Goal: Task Accomplishment & Management: Manage account settings

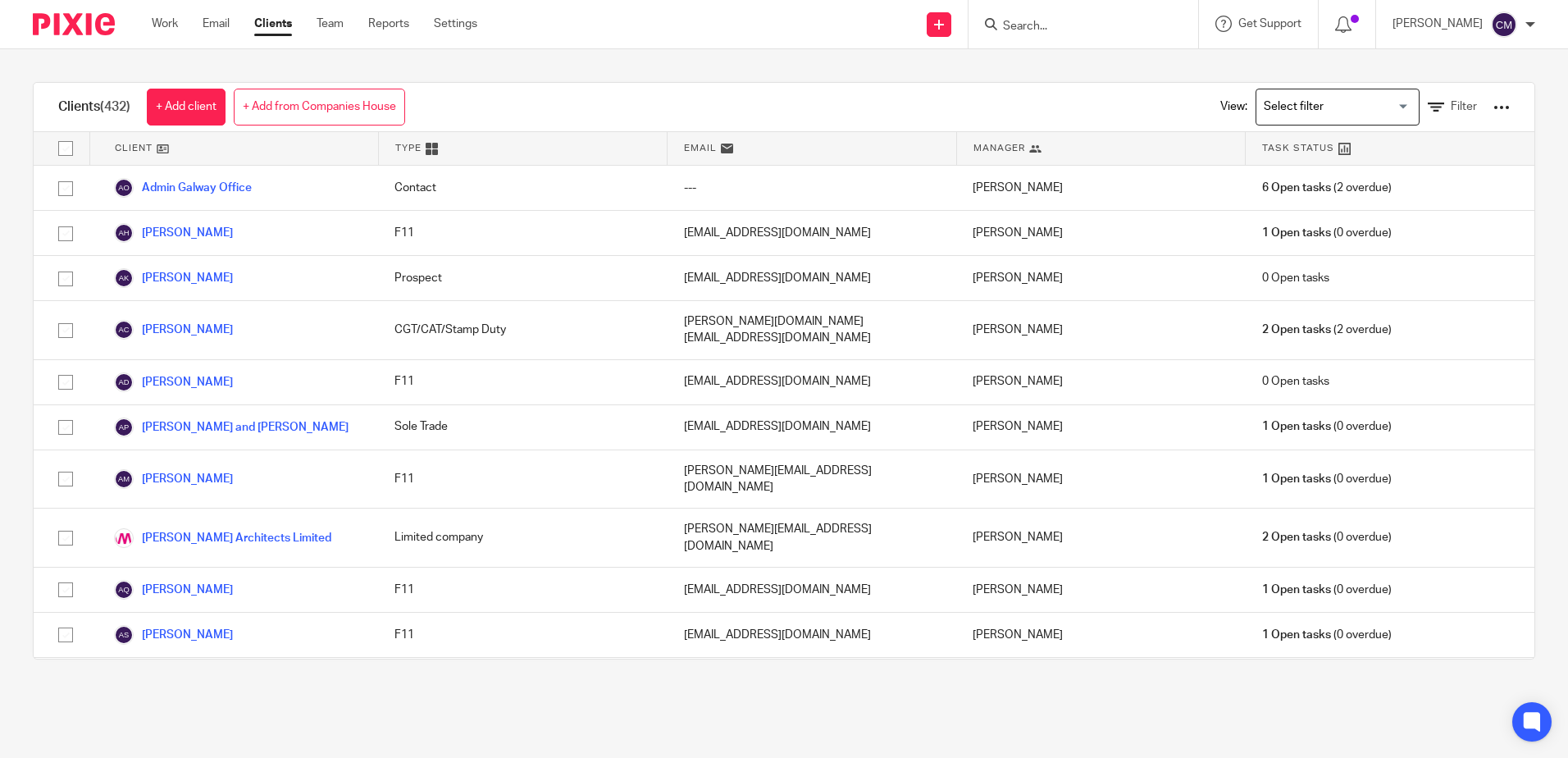
click at [1045, 21] on input "Search" at bounding box center [1075, 27] width 148 height 15
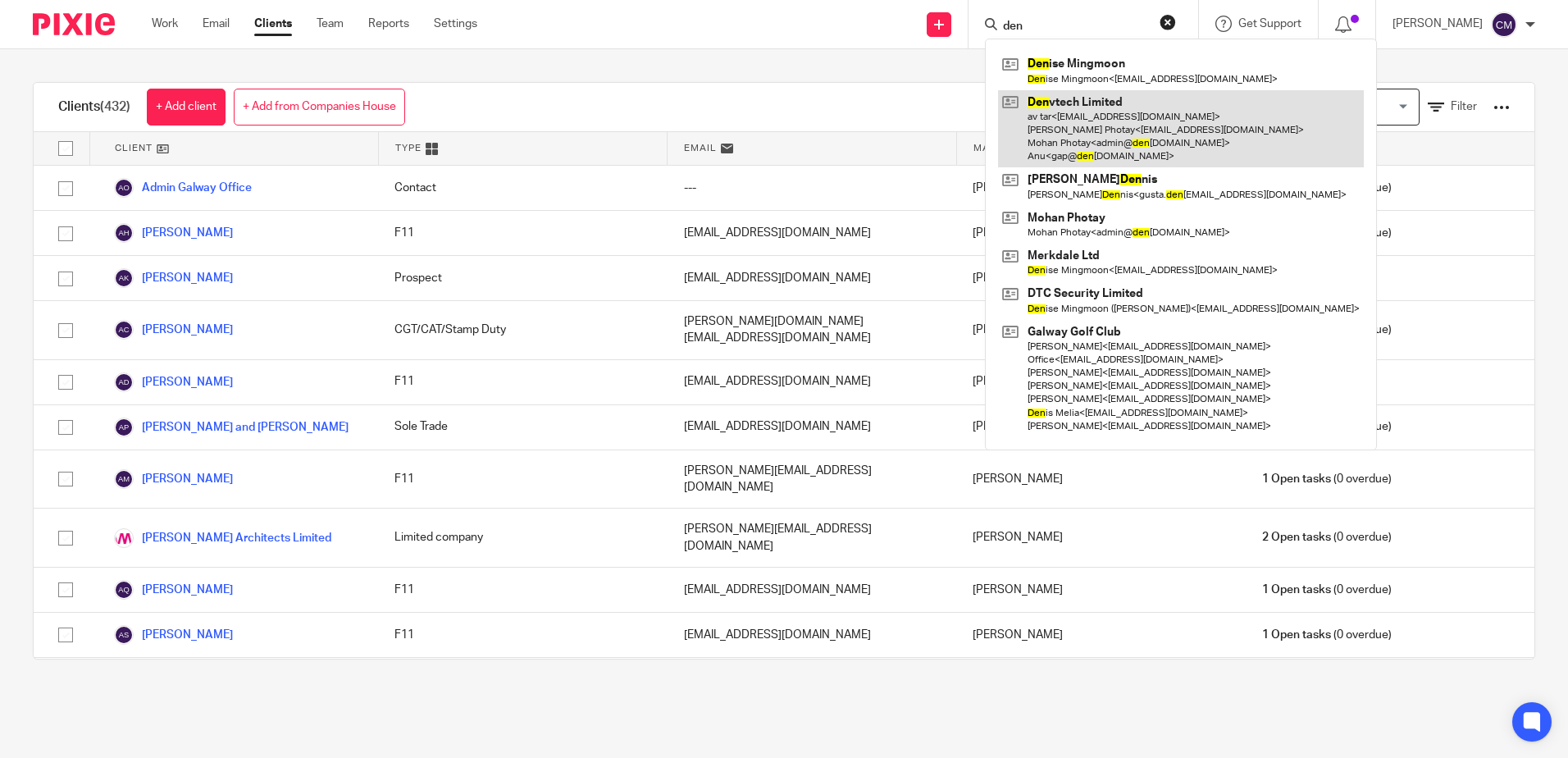
type input "den"
click at [1036, 118] on link at bounding box center [1181, 129] width 365 height 78
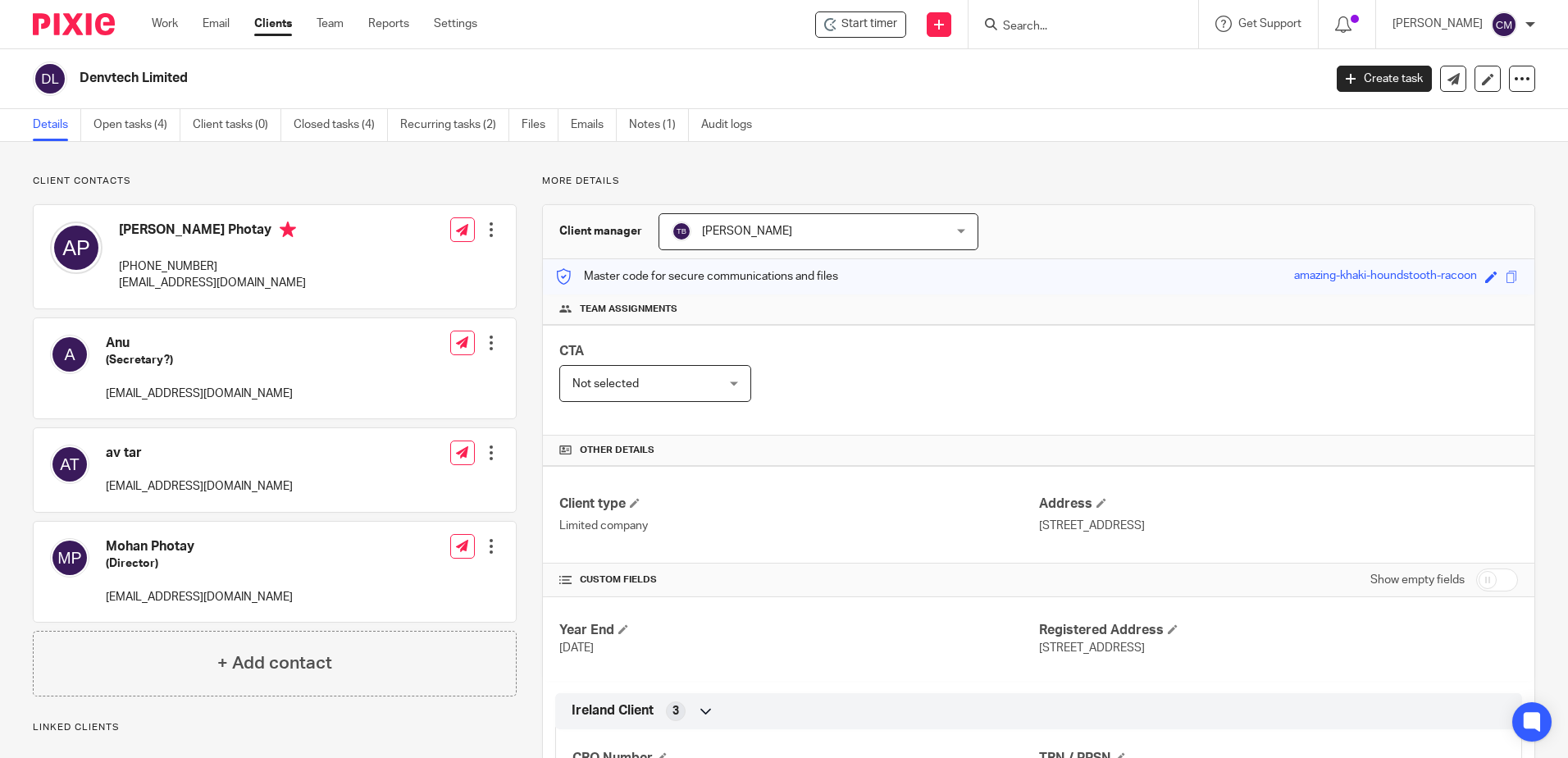
click at [852, 651] on p "31 Mar 2025" at bounding box center [799, 648] width 479 height 17
click at [1169, 626] on span at bounding box center [1172, 629] width 10 height 10
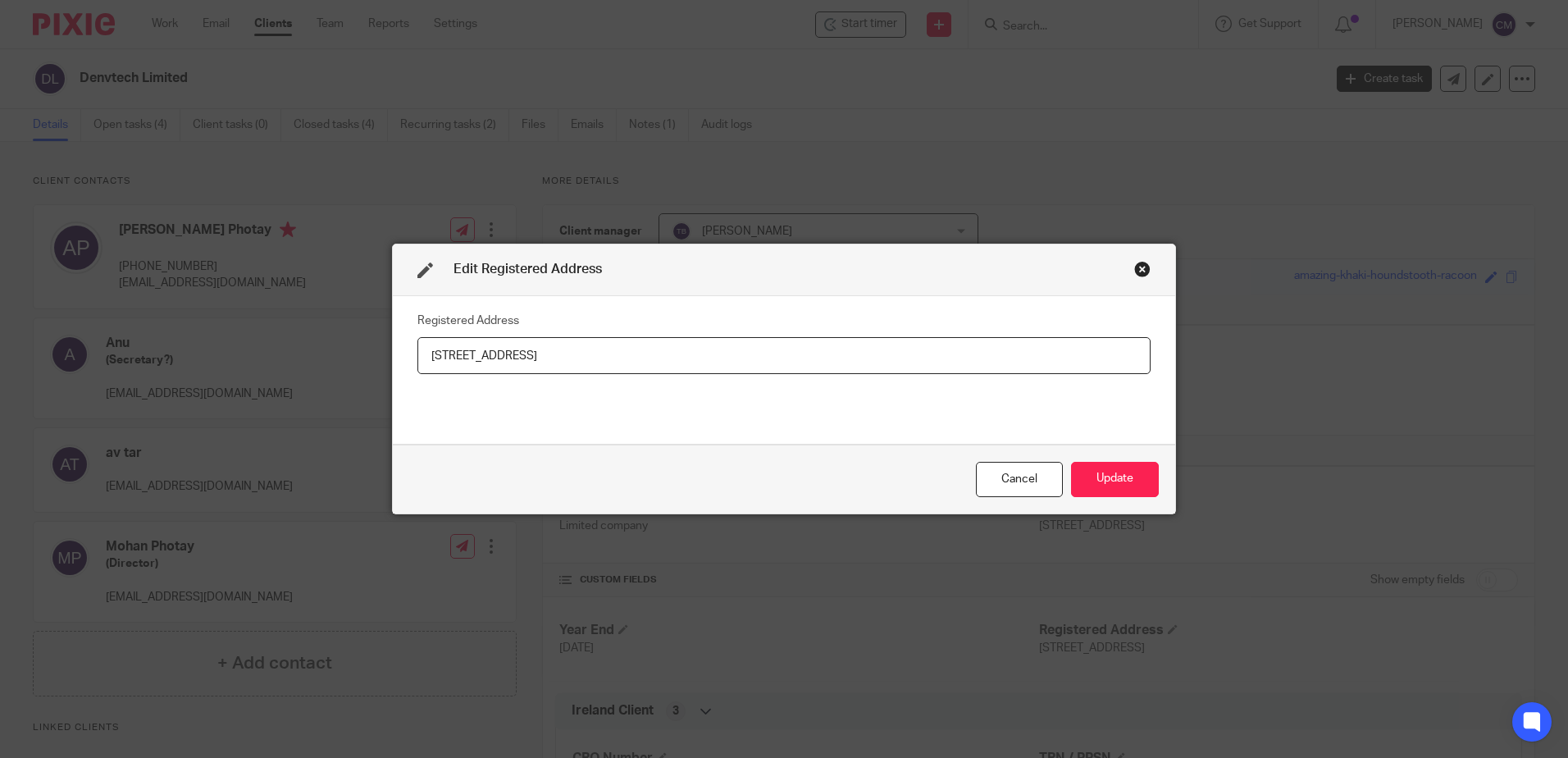
drag, startPoint x: 711, startPoint y: 356, endPoint x: 446, endPoint y: 367, distance: 265.2
click at [392, 377] on div "Registered Address 1 Marino Mart, Fairview, Dublin 3, D03 E5X8, Ireland" at bounding box center [783, 371] width 782 height 149
type input "UNIT 4 FIRST FLOOR, 84 STRAND STREET, SKERRIES CO. DUBLIN, SKERRIES, DUBLIN, Ir…"
click at [1109, 479] on button "Update" at bounding box center [1114, 479] width 87 height 35
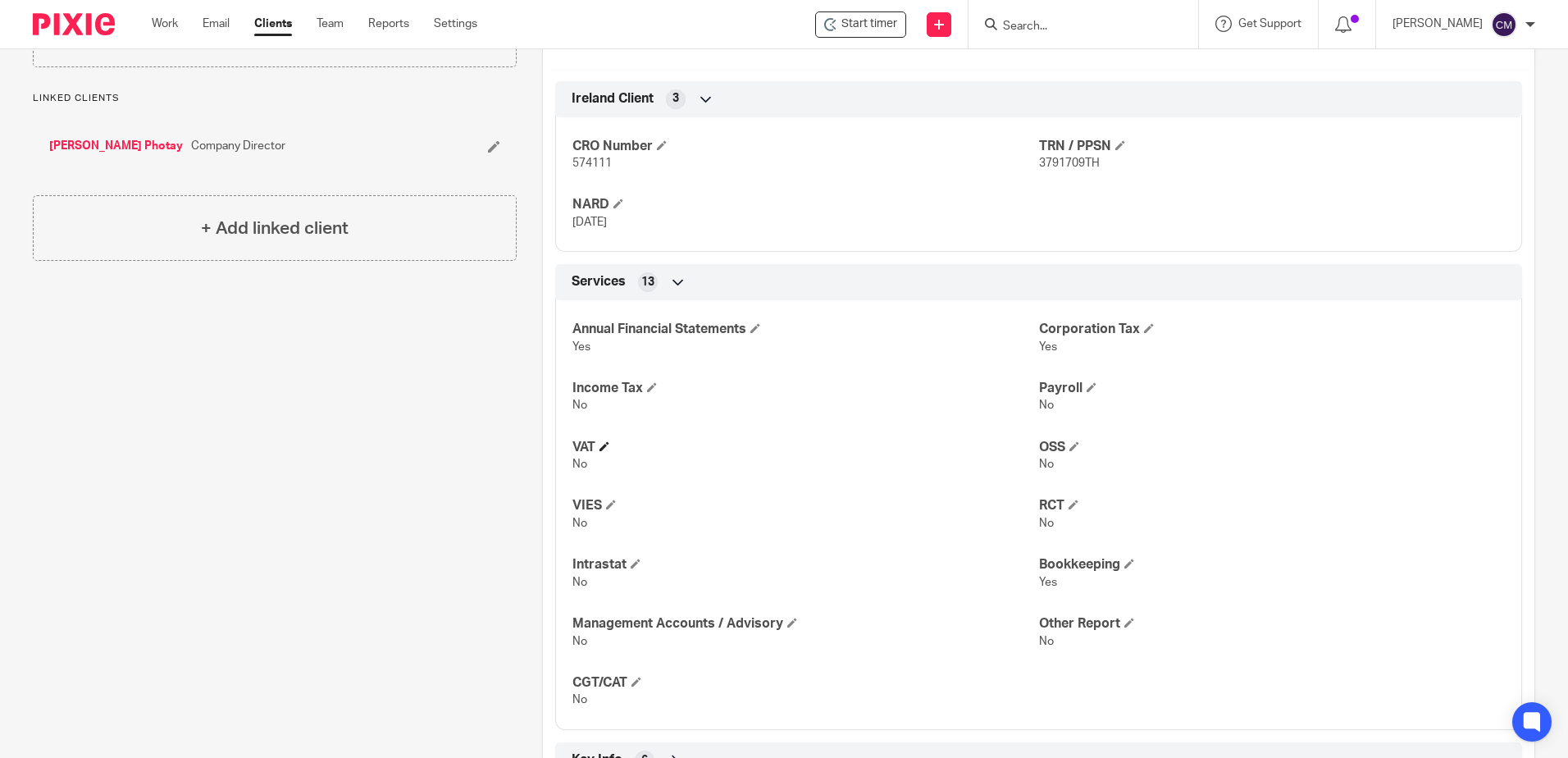
scroll to position [657, 0]
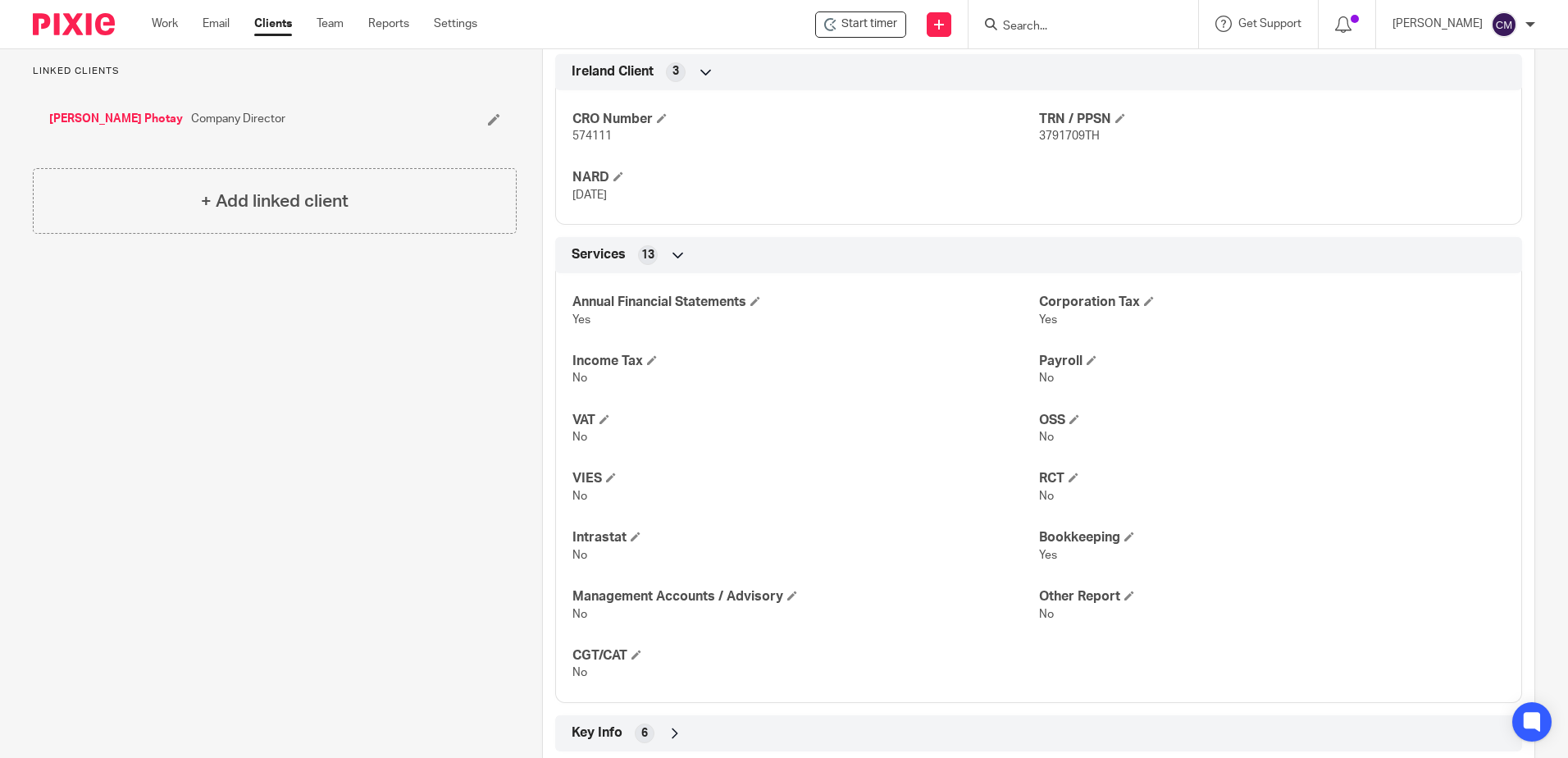
click at [151, 426] on div "Client contacts Anu (Secretary?) gap@denvtech.com Edit contact Create client fr…" at bounding box center [261, 165] width 510 height 1295
click at [73, 354] on div "Client contacts Anu (Secretary?) gap@denvtech.com Edit contact Create client fr…" at bounding box center [261, 165] width 510 height 1295
click at [1083, 21] on input "Search" at bounding box center [1075, 27] width 148 height 15
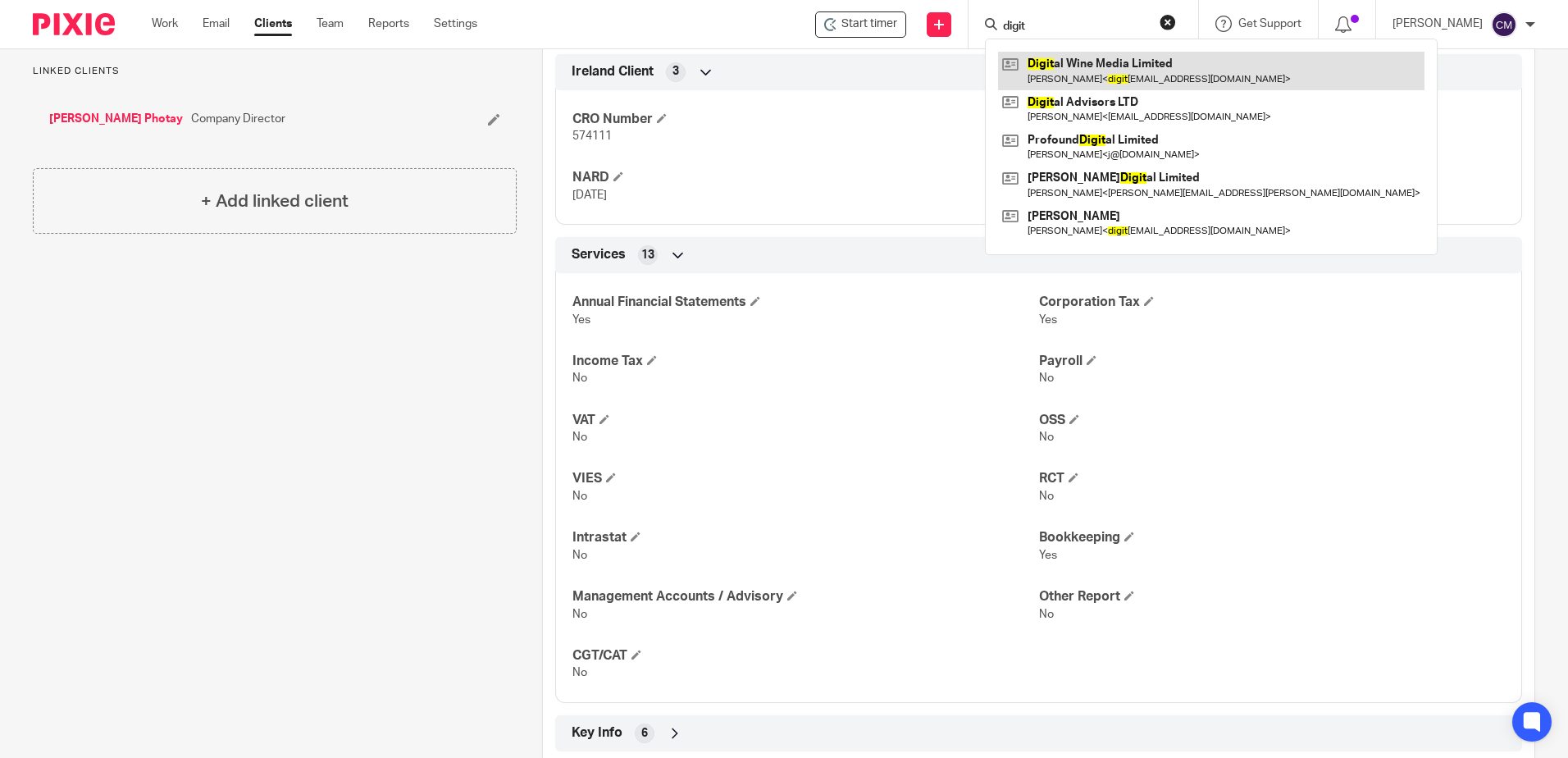
type input "digit"
click at [1070, 76] on link at bounding box center [1211, 70] width 427 height 38
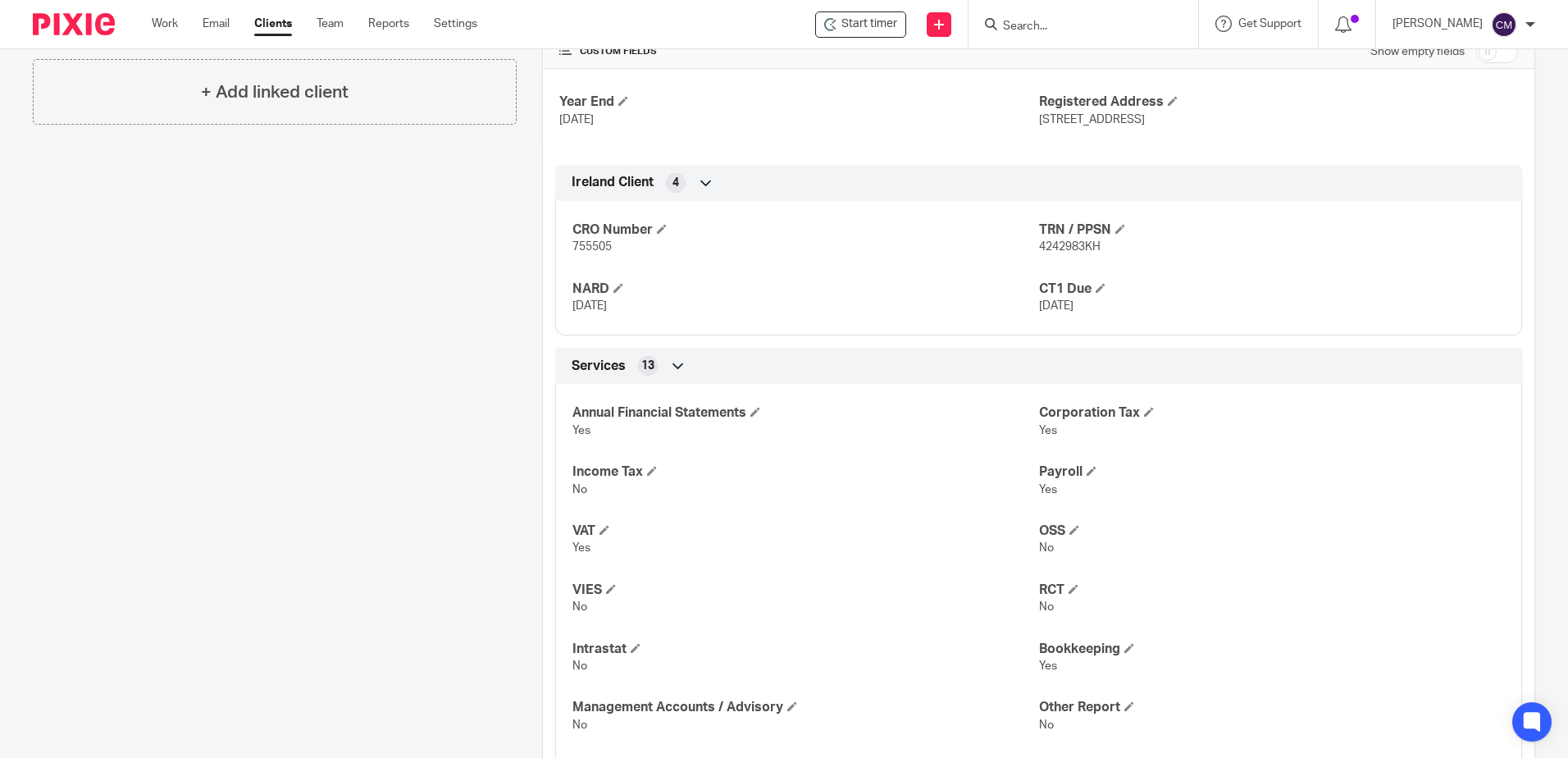
scroll to position [657, 0]
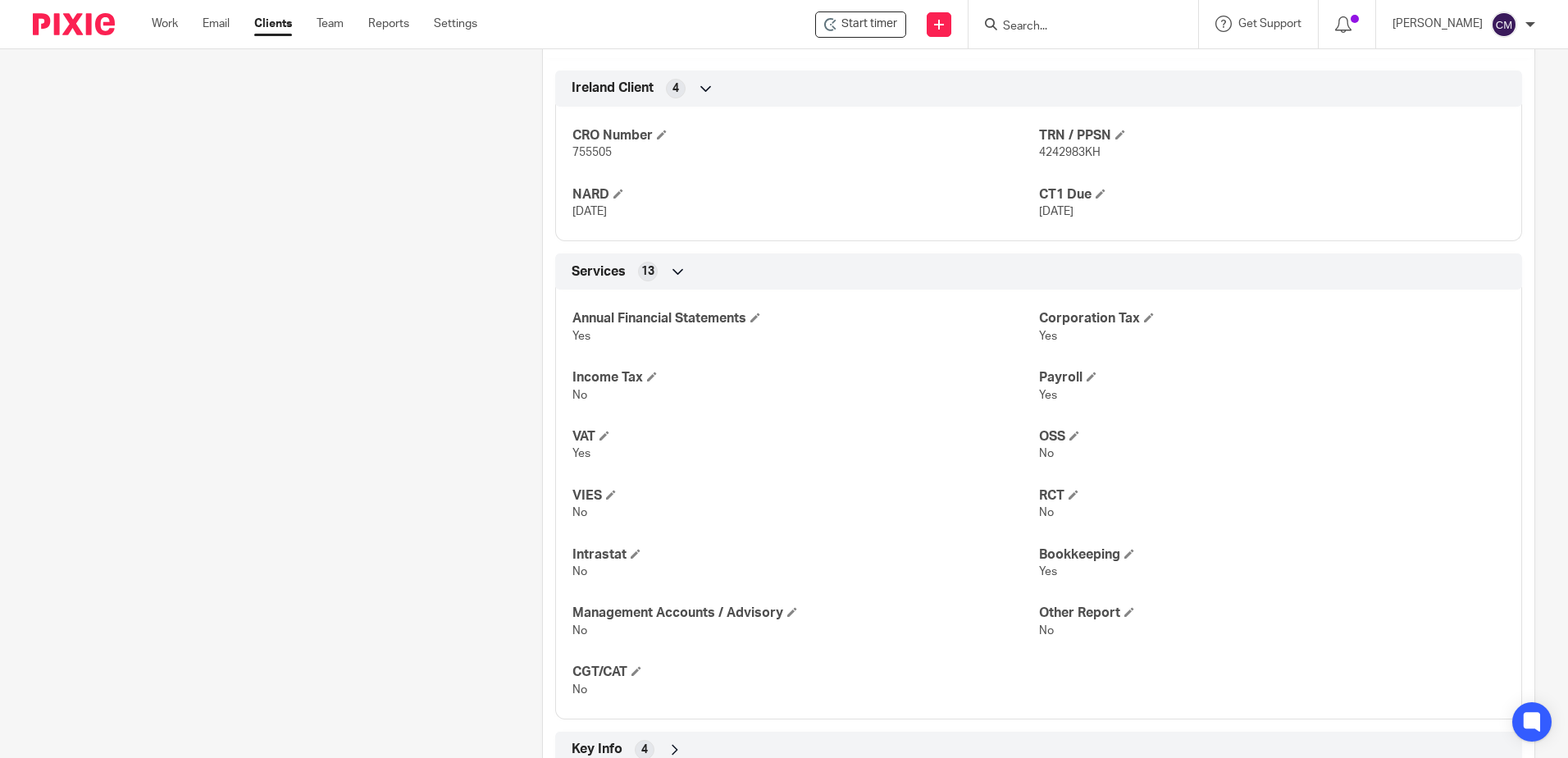
click at [154, 274] on div "Client contacts [PERSON_NAME] (Company Secretary) Edit contact Create client fr…" at bounding box center [261, 173] width 510 height 1311
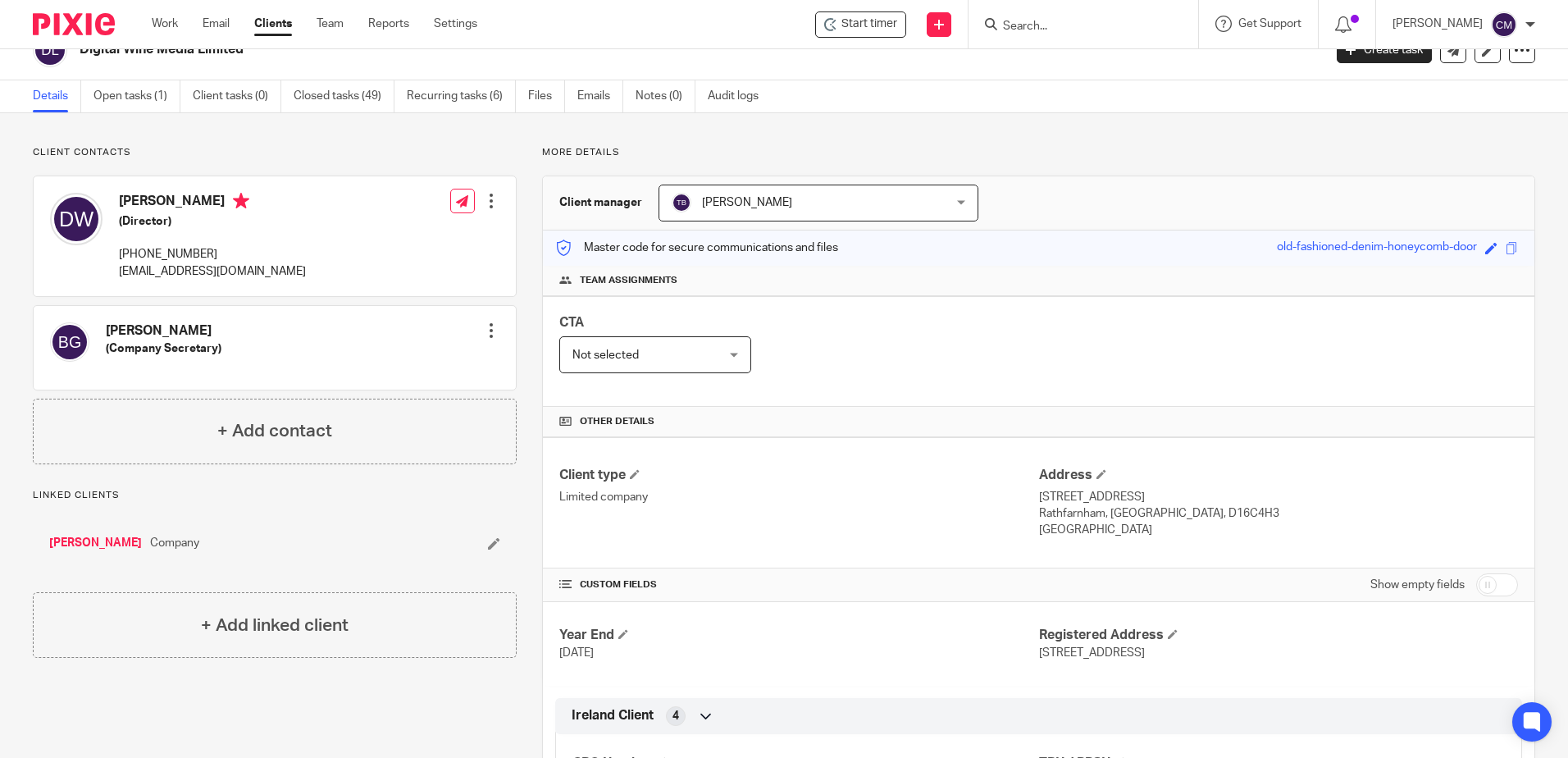
scroll to position [0, 0]
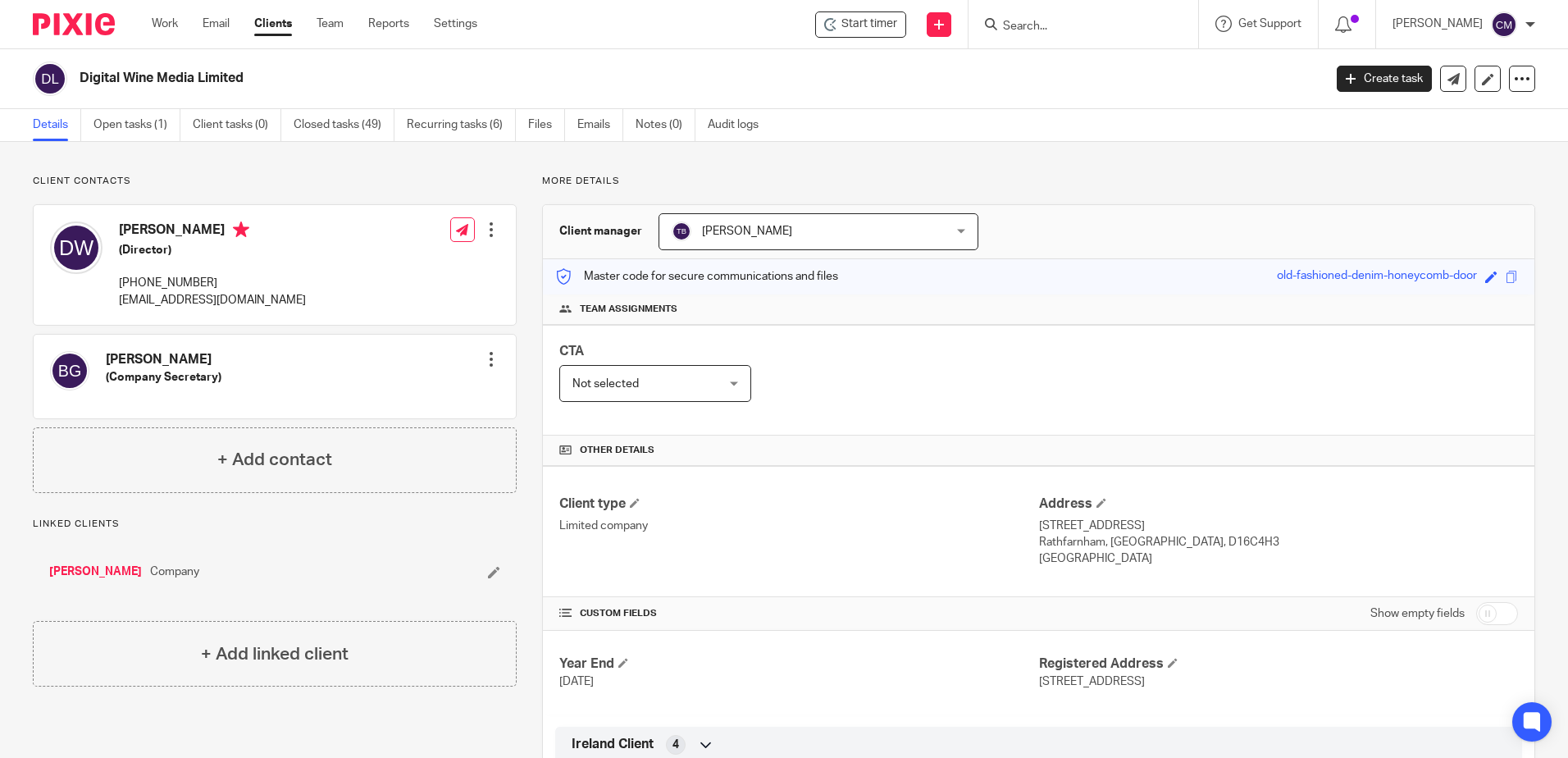
click at [1040, 10] on div at bounding box center [1083, 24] width 230 height 48
click at [1046, 25] on input "Search" at bounding box center [1075, 27] width 148 height 15
type input "DOGSBAY"
click at [1062, 76] on link at bounding box center [1136, 70] width 277 height 38
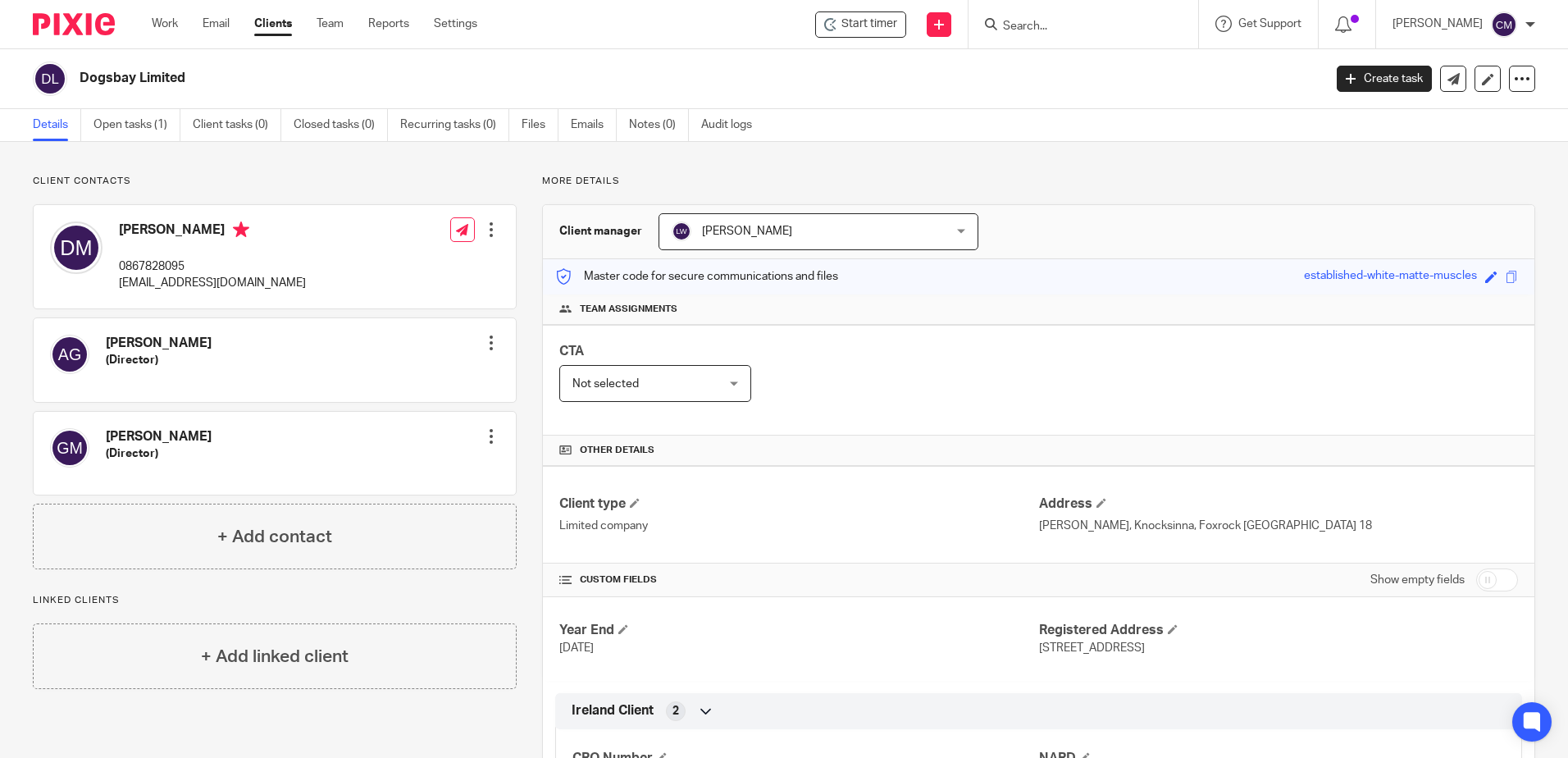
click at [1059, 29] on input "Search" at bounding box center [1075, 27] width 148 height 15
type input "D"
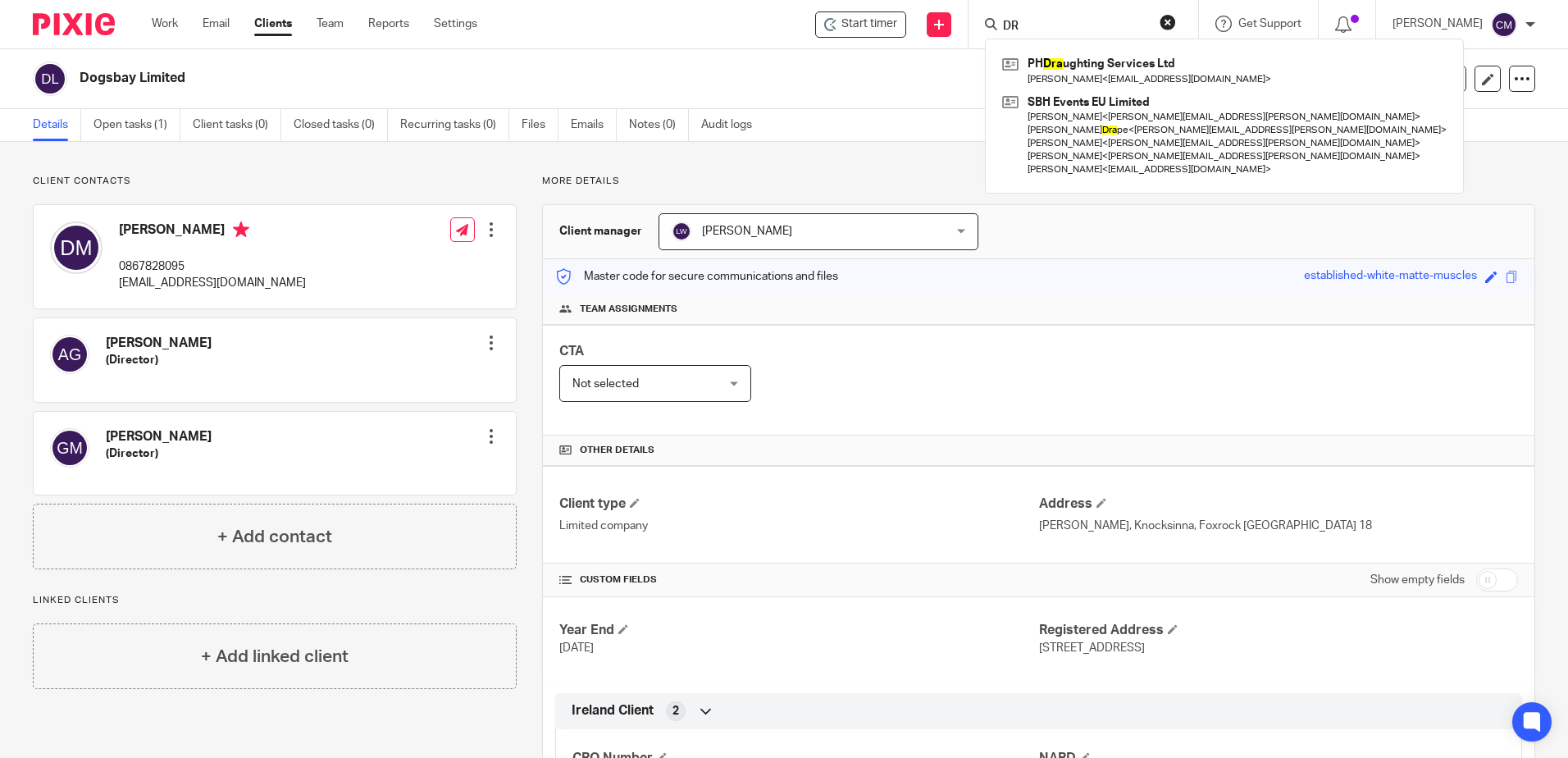
type input "D"
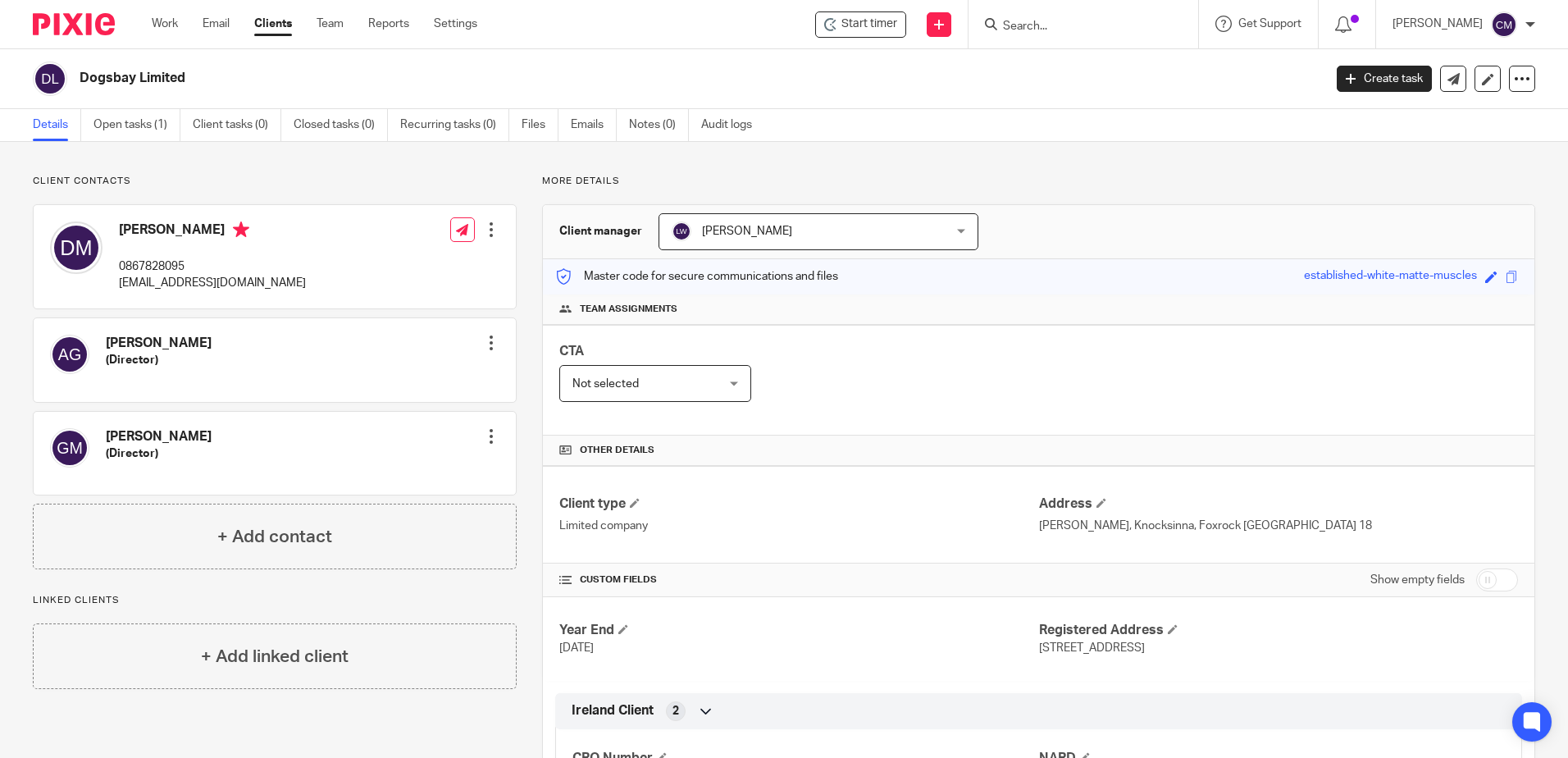
click at [259, 32] on link "Clients" at bounding box center [273, 24] width 38 height 17
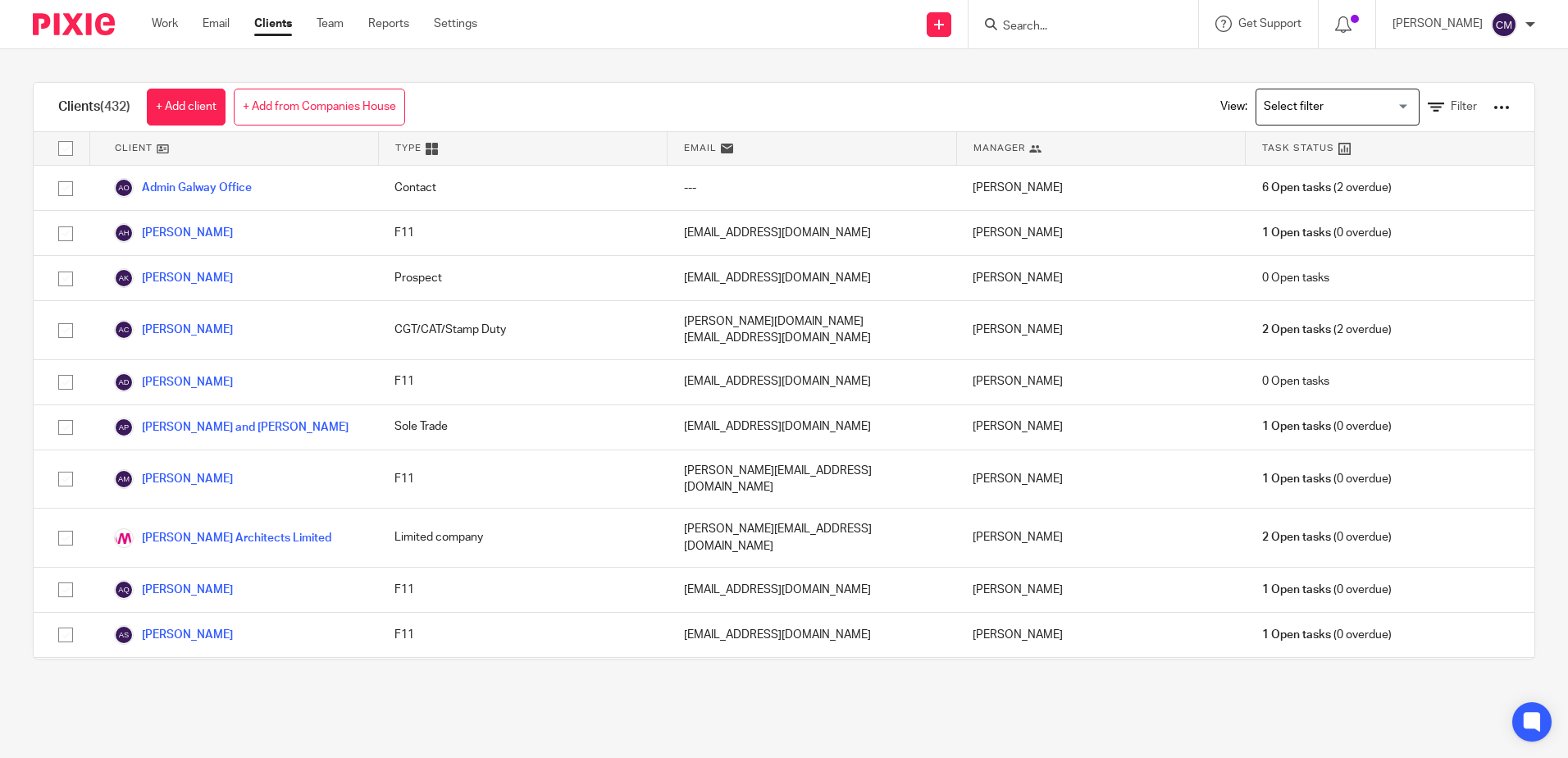
click at [1468, 104] on div "View: Loading... Filter" at bounding box center [1352, 107] width 314 height 48
click at [1494, 113] on div at bounding box center [1502, 108] width 17 height 17
click at [1451, 107] on span "Filter" at bounding box center [1464, 106] width 26 height 11
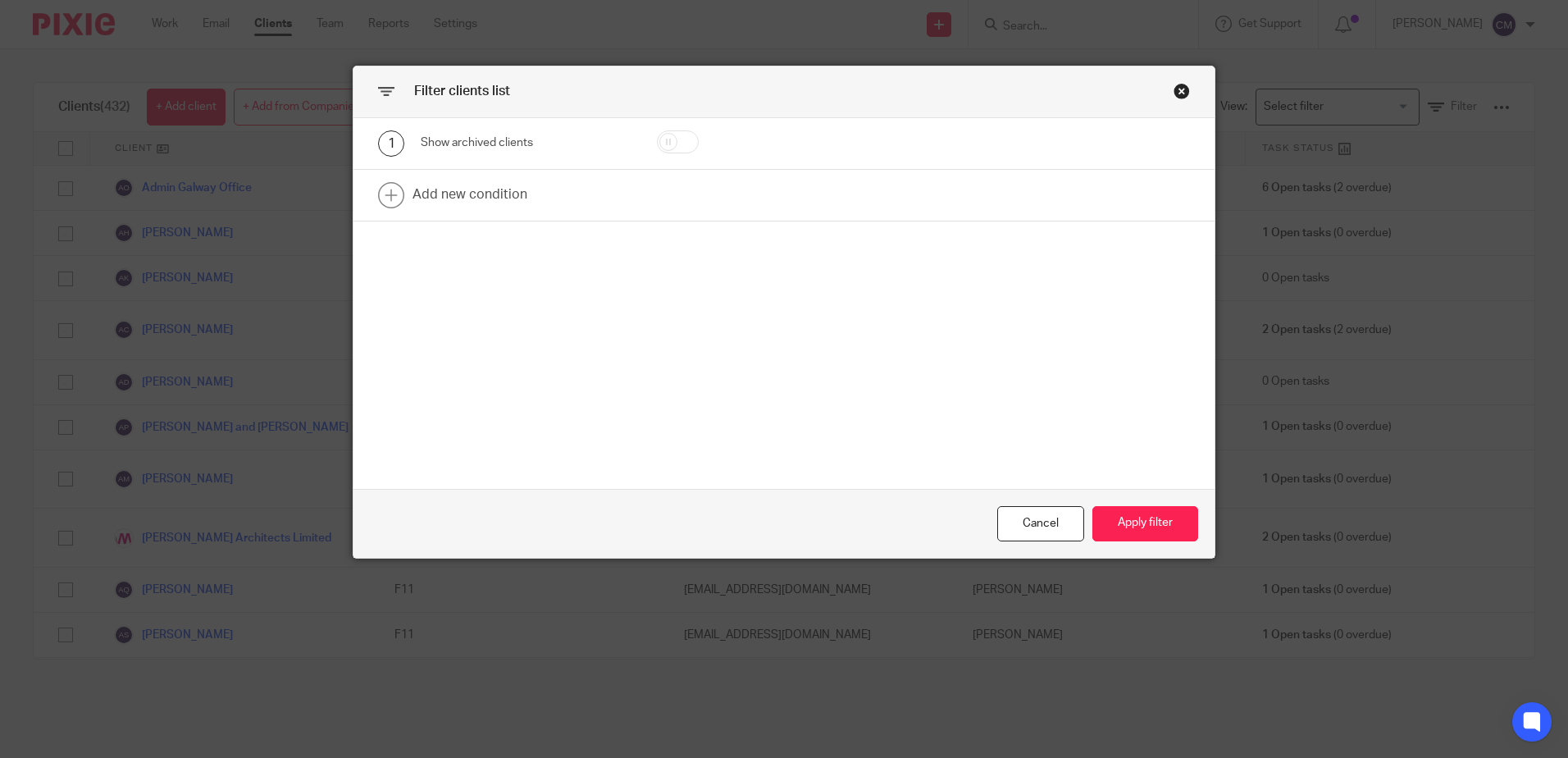
click at [657, 148] on input "checkbox" at bounding box center [678, 142] width 42 height 23
checkbox input "true"
click at [1136, 529] on button "Apply filter" at bounding box center [1145, 524] width 106 height 35
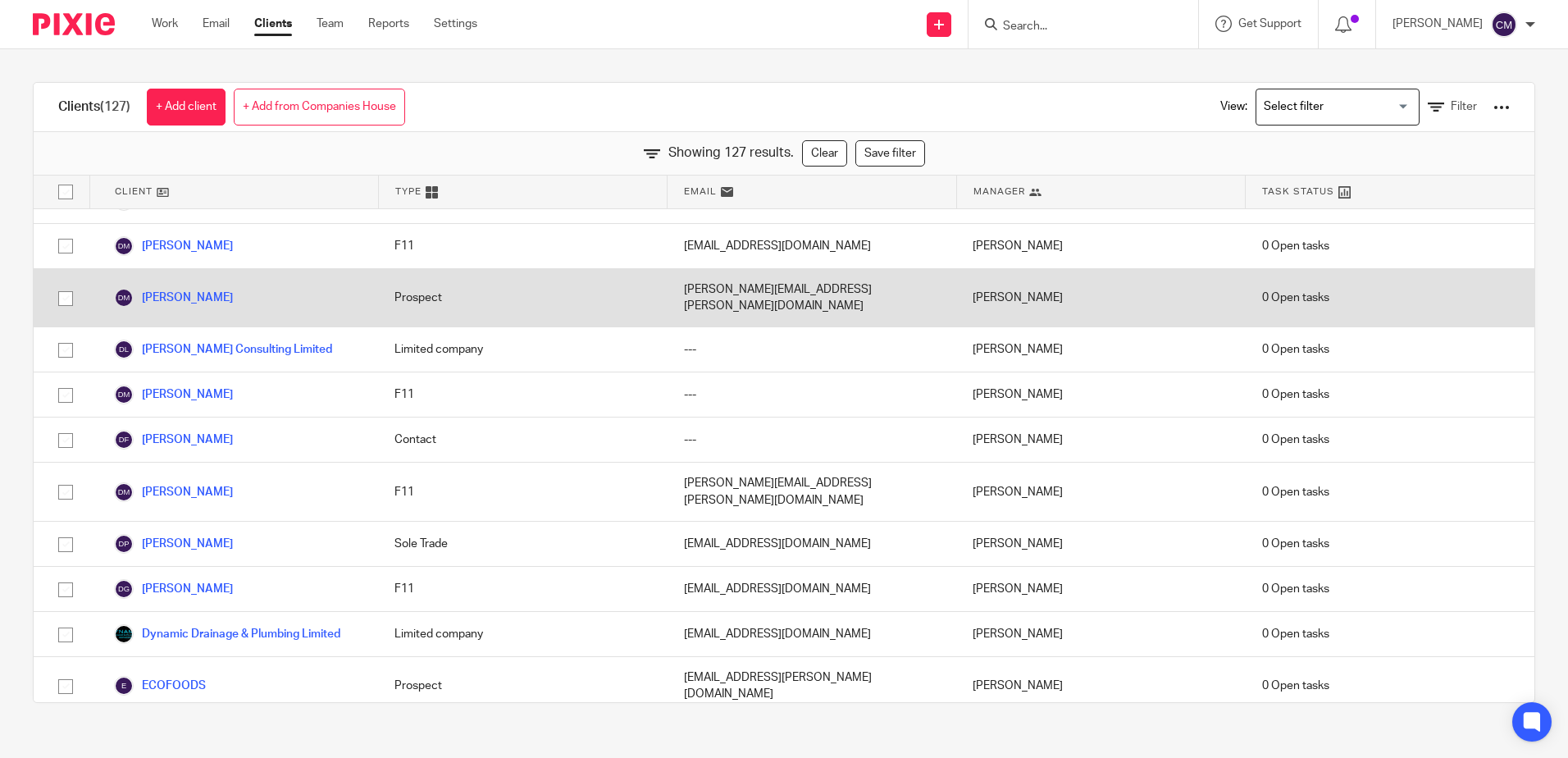
scroll to position [1559, 0]
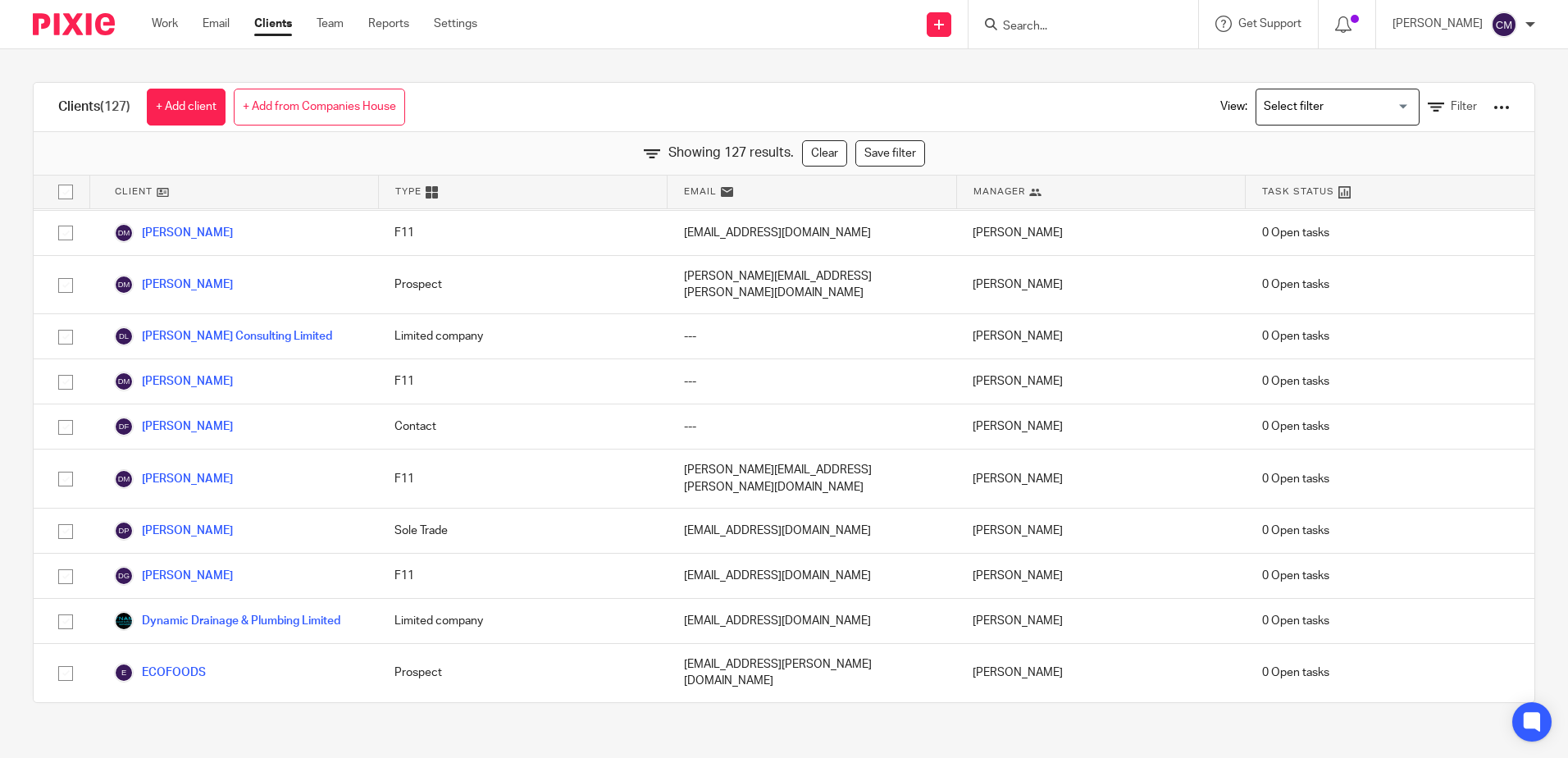
click at [1077, 34] on form at bounding box center [1089, 24] width 175 height 20
click at [1067, 22] on input "Search" at bounding box center [1075, 27] width 148 height 15
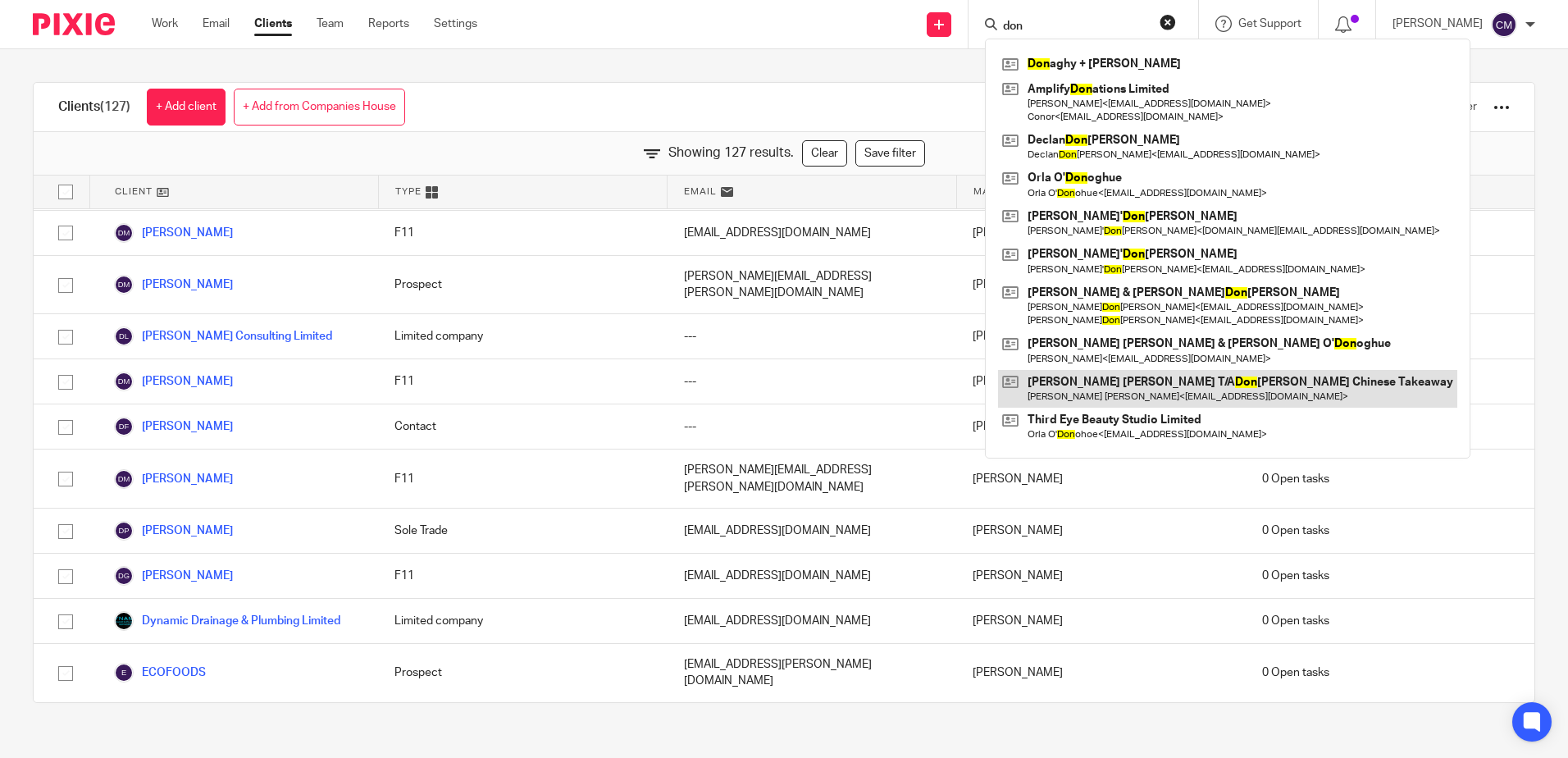
type input "don"
click at [1065, 378] on link at bounding box center [1227, 388] width 459 height 38
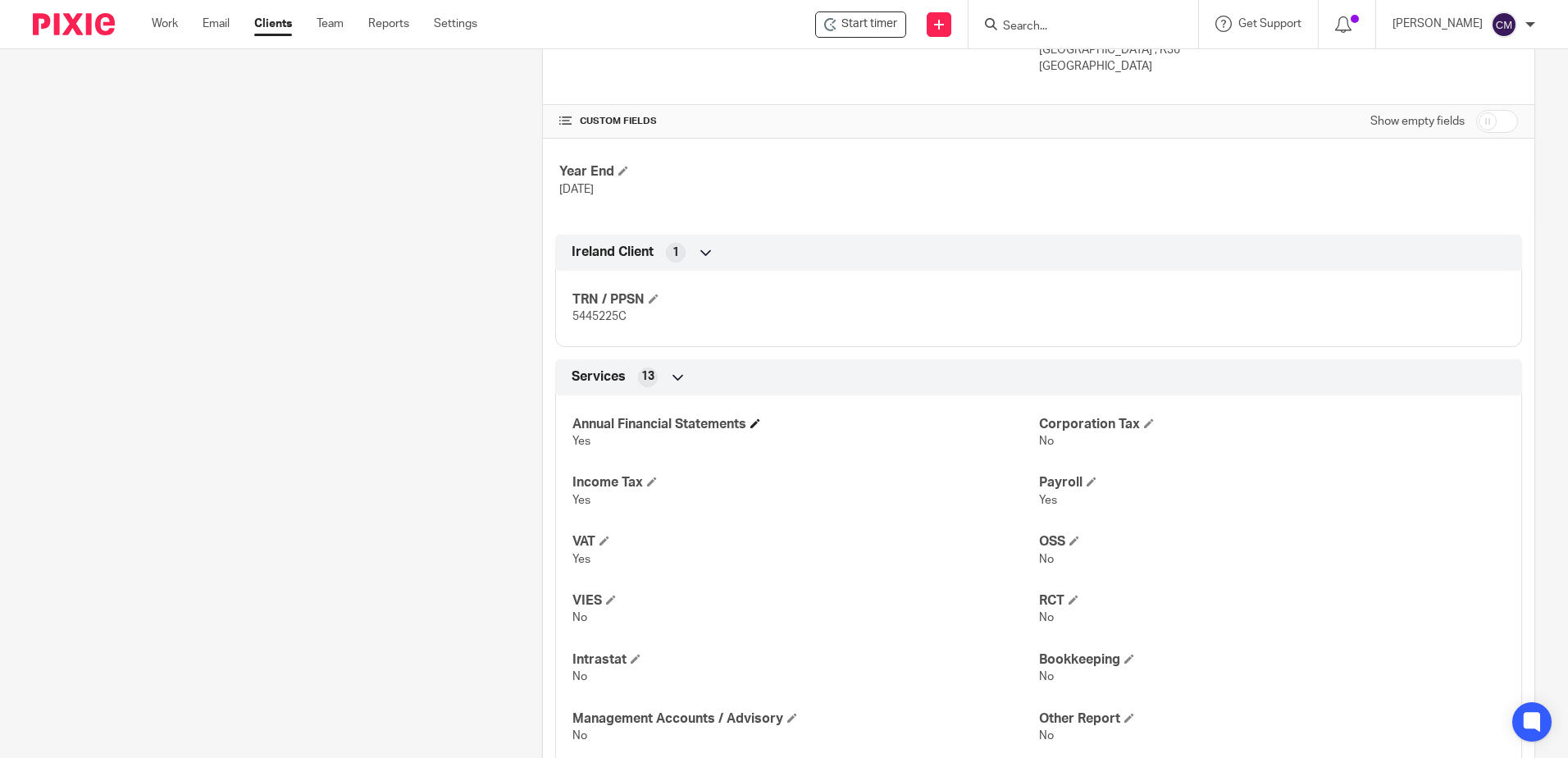
scroll to position [657, 0]
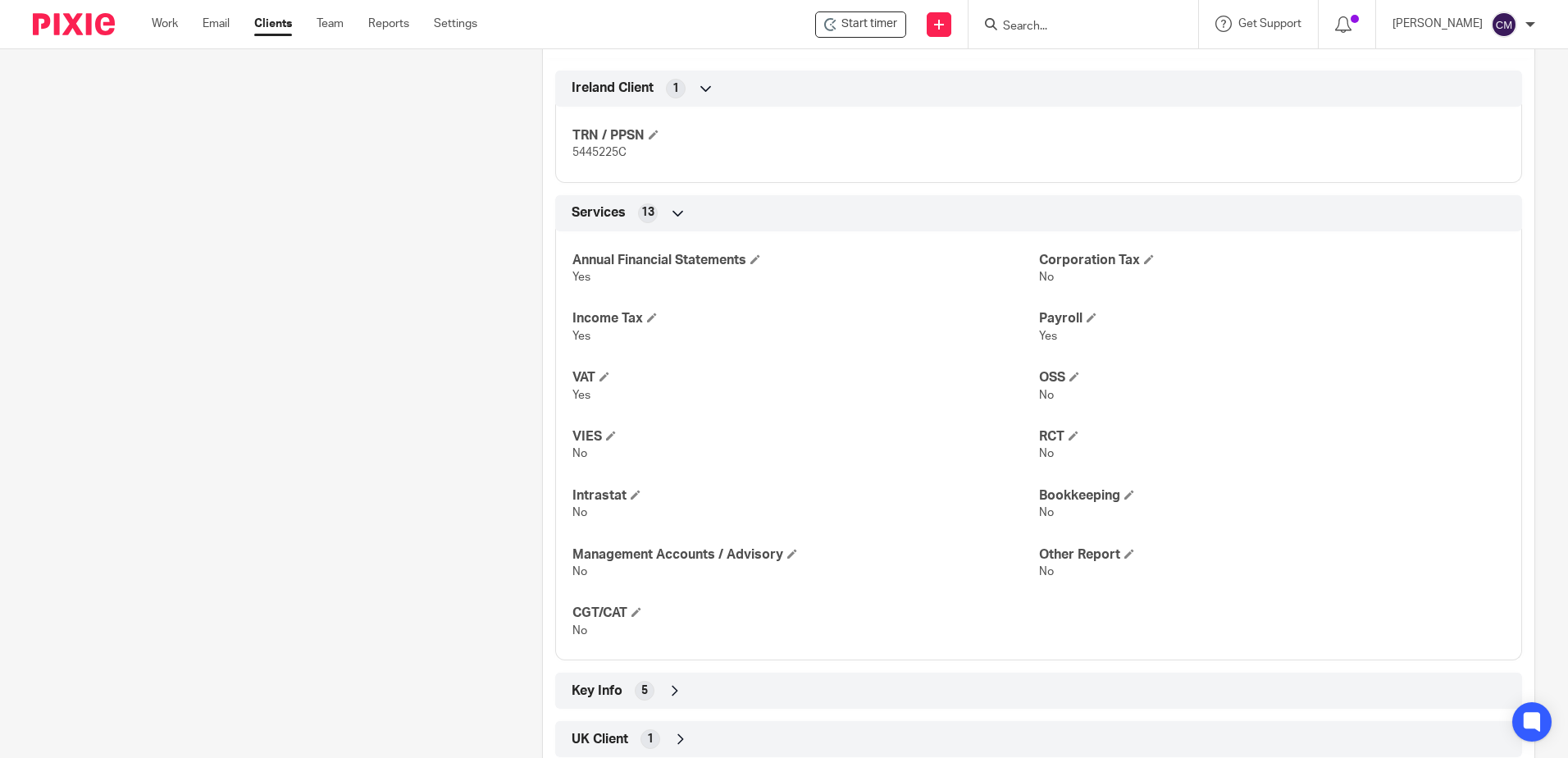
click at [111, 166] on div "Client contacts [PERSON_NAME] [PERSON_NAME] [PHONE_NUMBER] / 087 7553182 [EMAIL…" at bounding box center [261, 144] width 510 height 1252
click at [1033, 33] on input "Search" at bounding box center [1075, 27] width 148 height 15
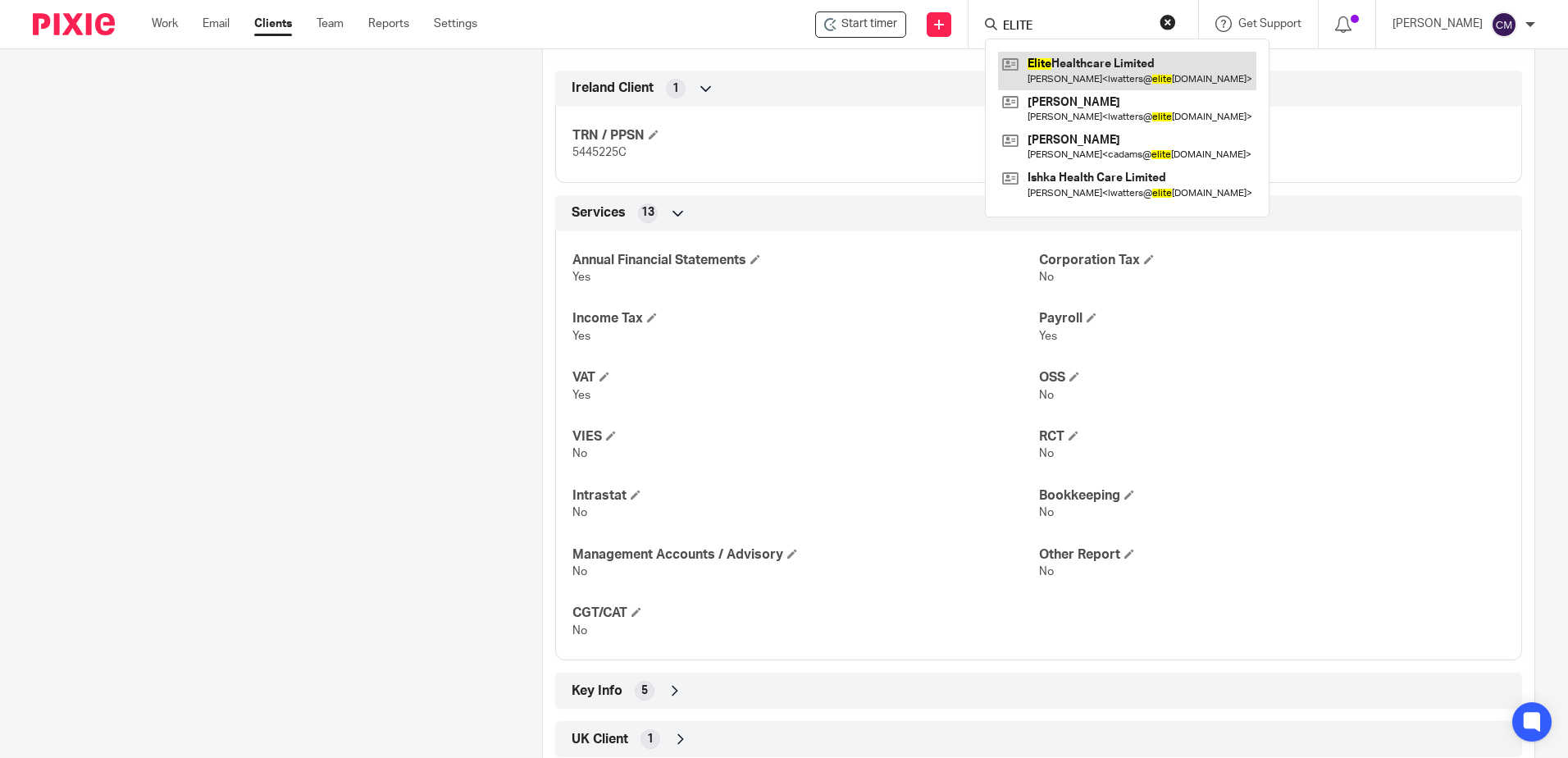
type input "ELITE"
click at [1043, 58] on link at bounding box center [1127, 70] width 259 height 38
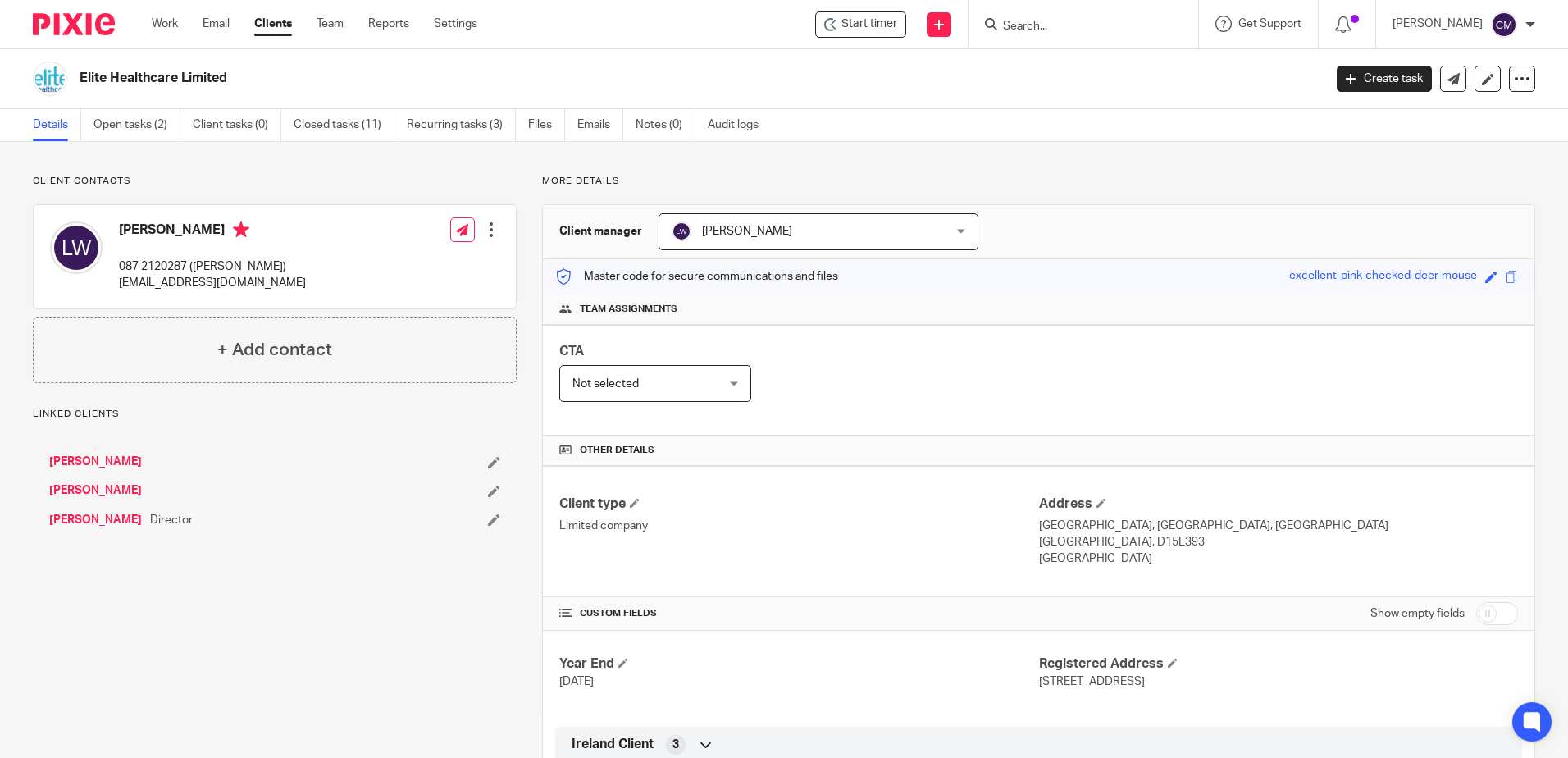
click at [118, 460] on link "Deirdre O'Brien" at bounding box center [95, 462] width 93 height 17
click at [112, 457] on link "[PERSON_NAME]" at bounding box center [95, 462] width 93 height 17
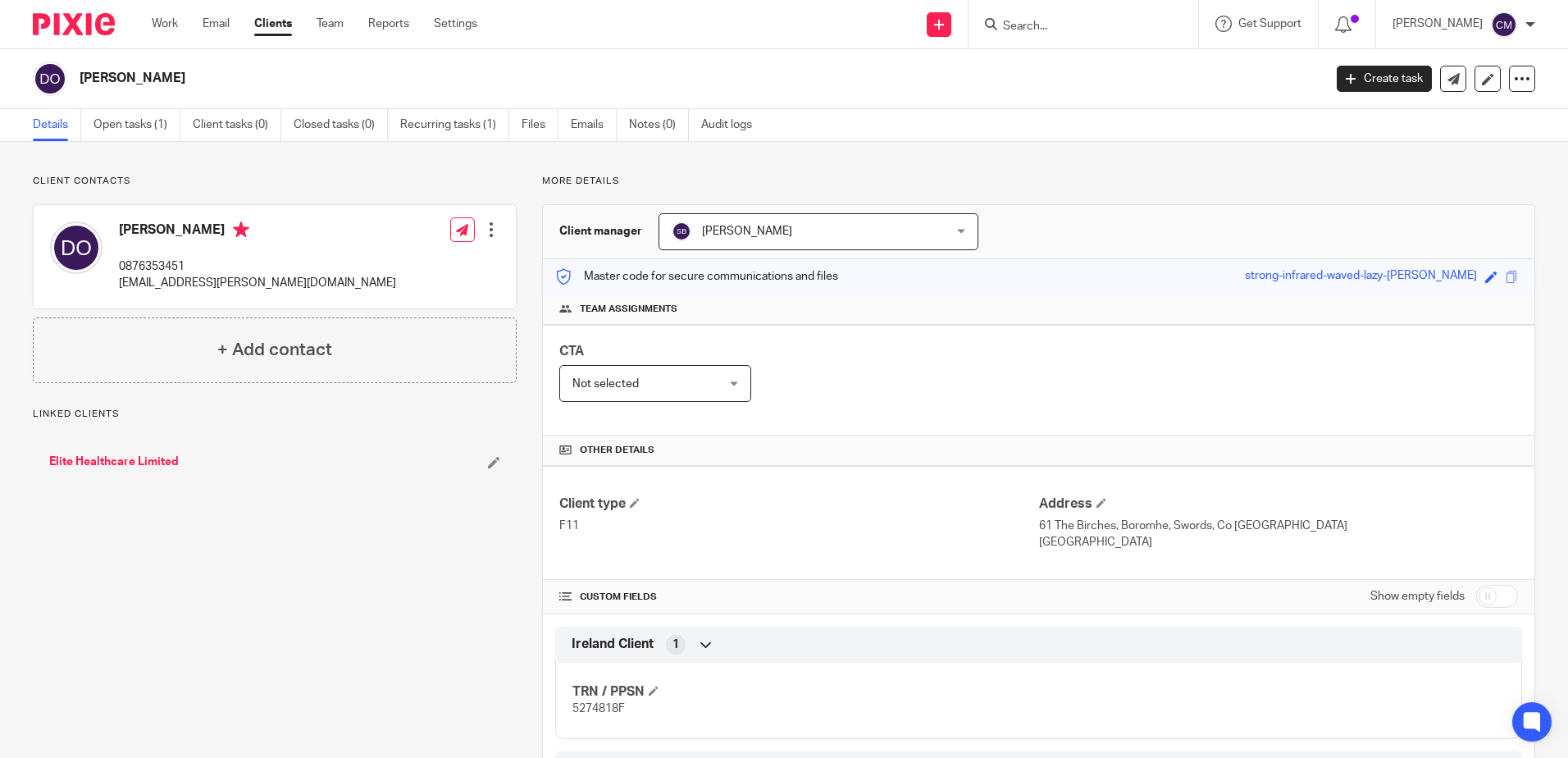
click at [488, 231] on div at bounding box center [491, 229] width 17 height 17
click at [448, 264] on link "Edit contact" at bounding box center [413, 266] width 156 height 24
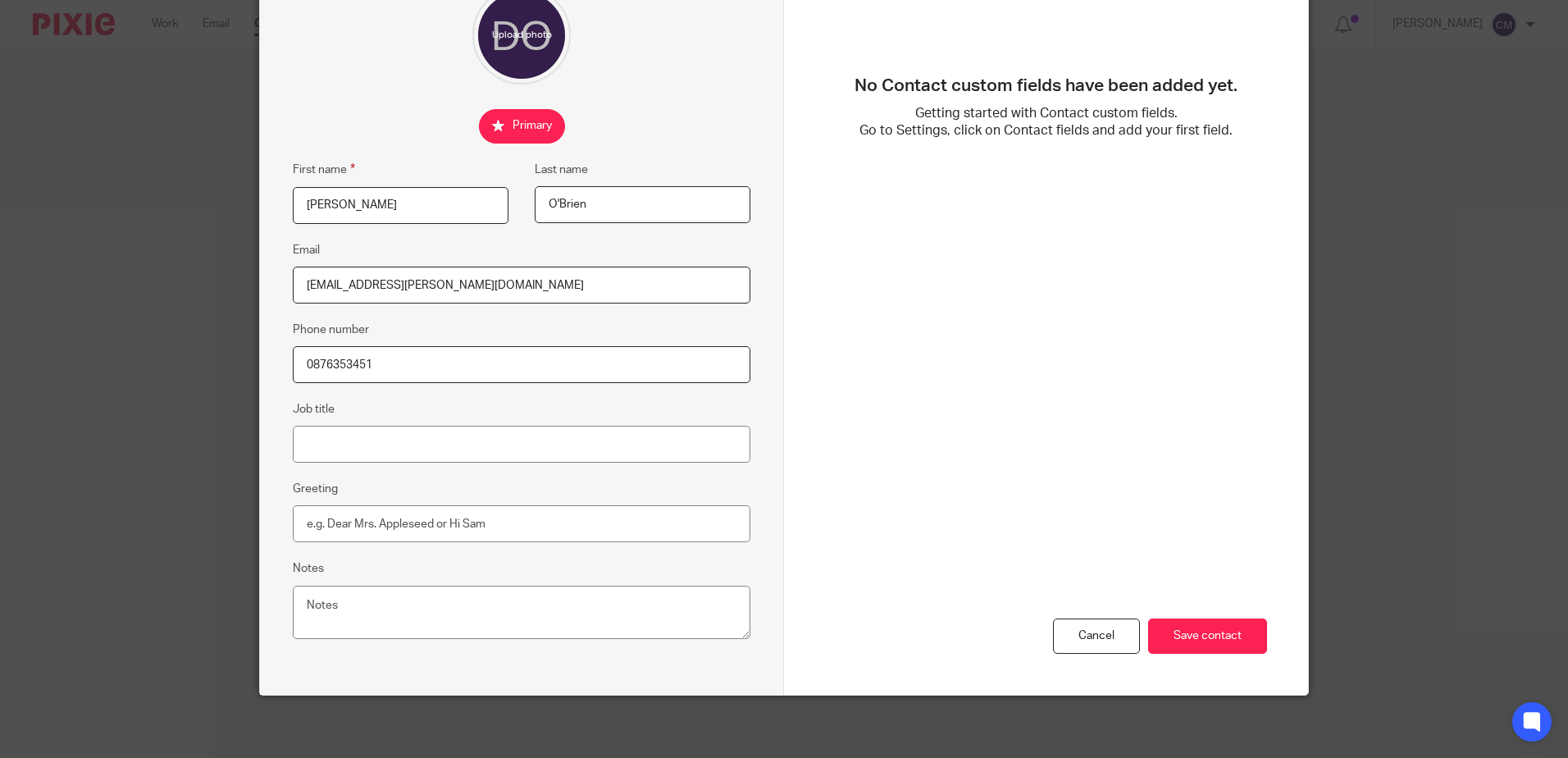
scroll to position [171, 0]
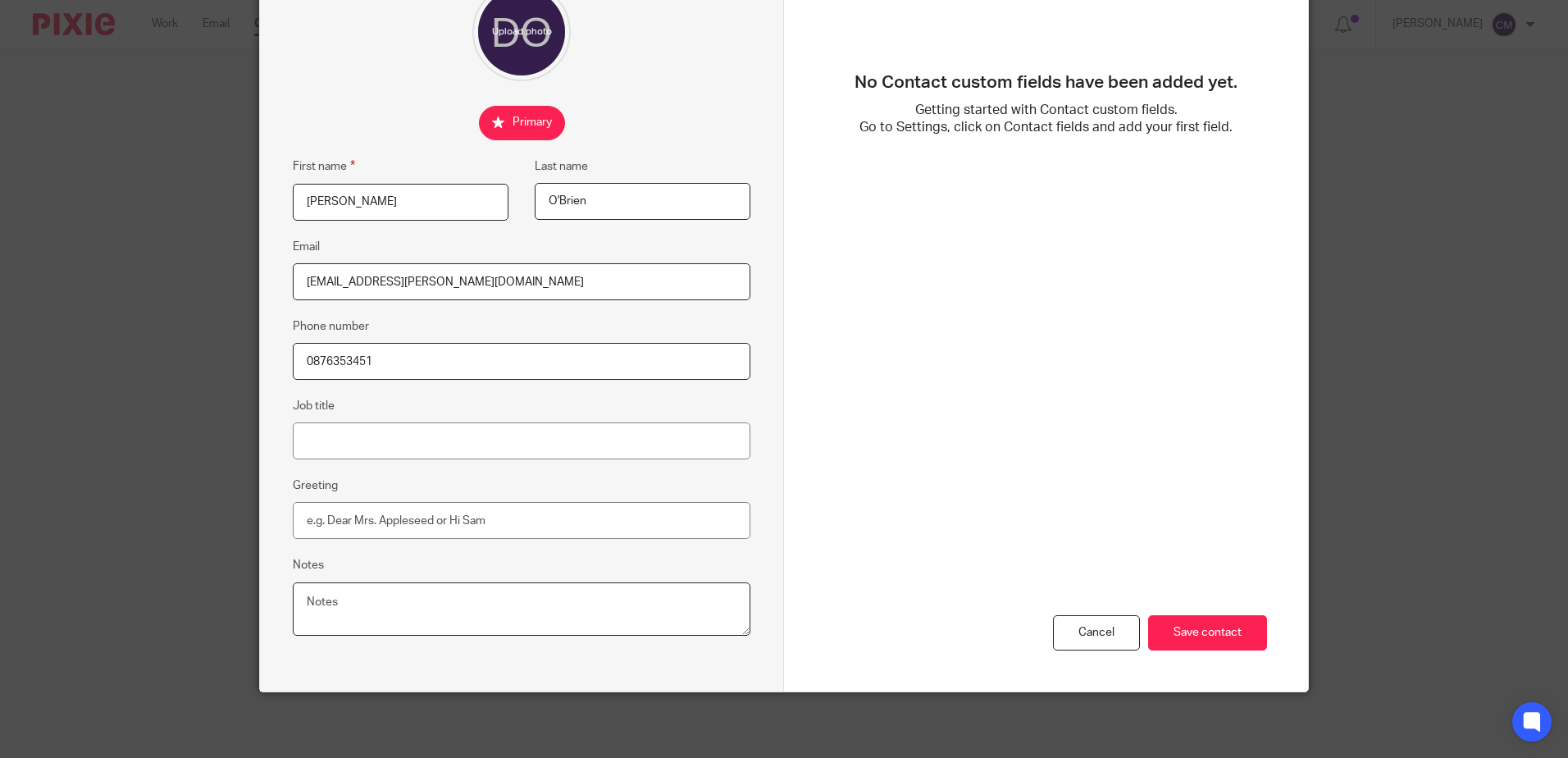
click at [331, 605] on textarea "Notes" at bounding box center [522, 609] width 458 height 54
type textarea "p"
type textarea "Product Sales Manager of Elite Health Care"
click at [1162, 644] on input "Save contact" at bounding box center [1208, 633] width 119 height 35
click at [1218, 641] on input "Save contact" at bounding box center [1208, 633] width 119 height 35
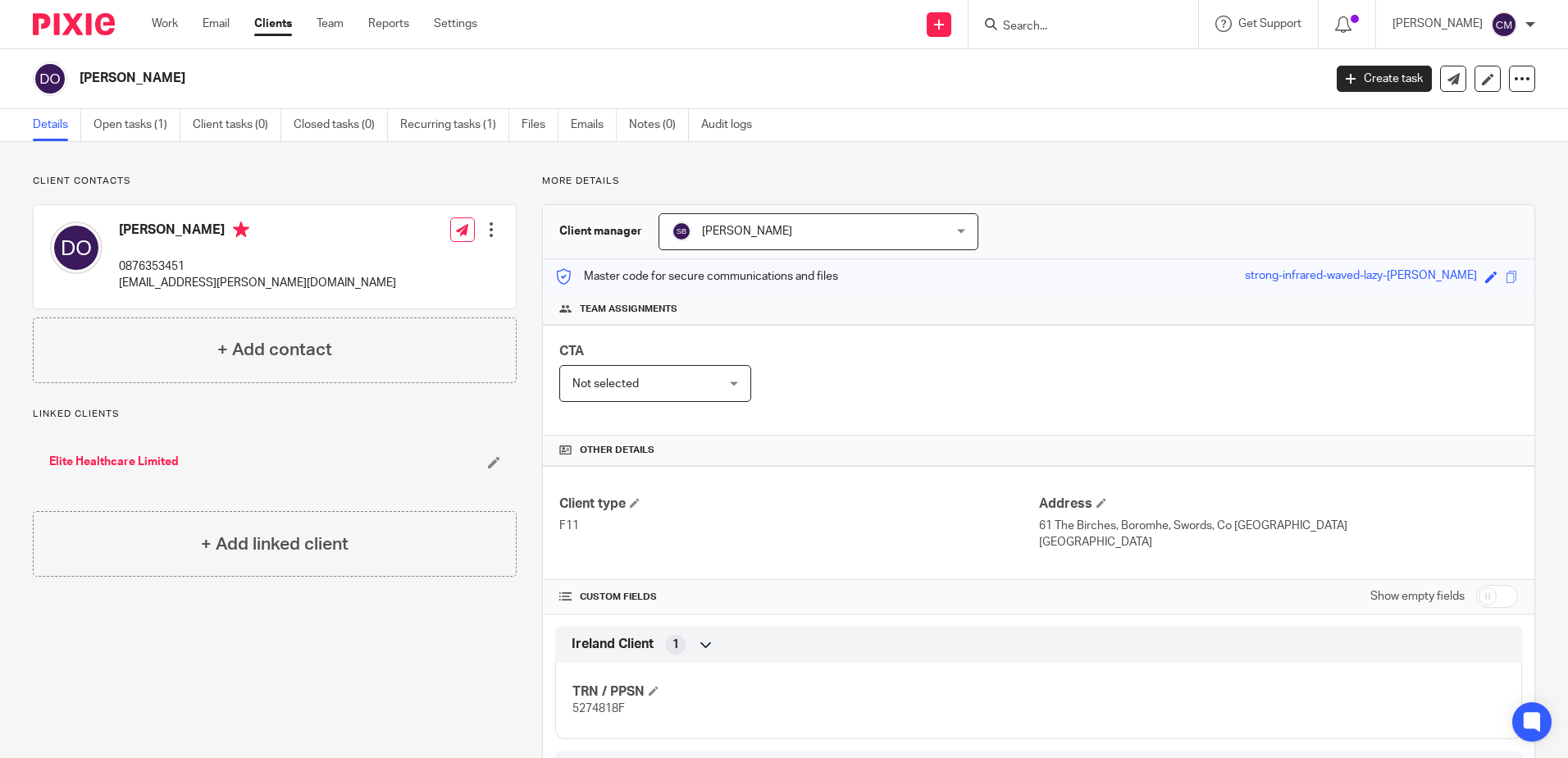
click at [484, 232] on div at bounding box center [491, 229] width 17 height 17
click at [469, 261] on link "Edit contact" at bounding box center [413, 266] width 156 height 24
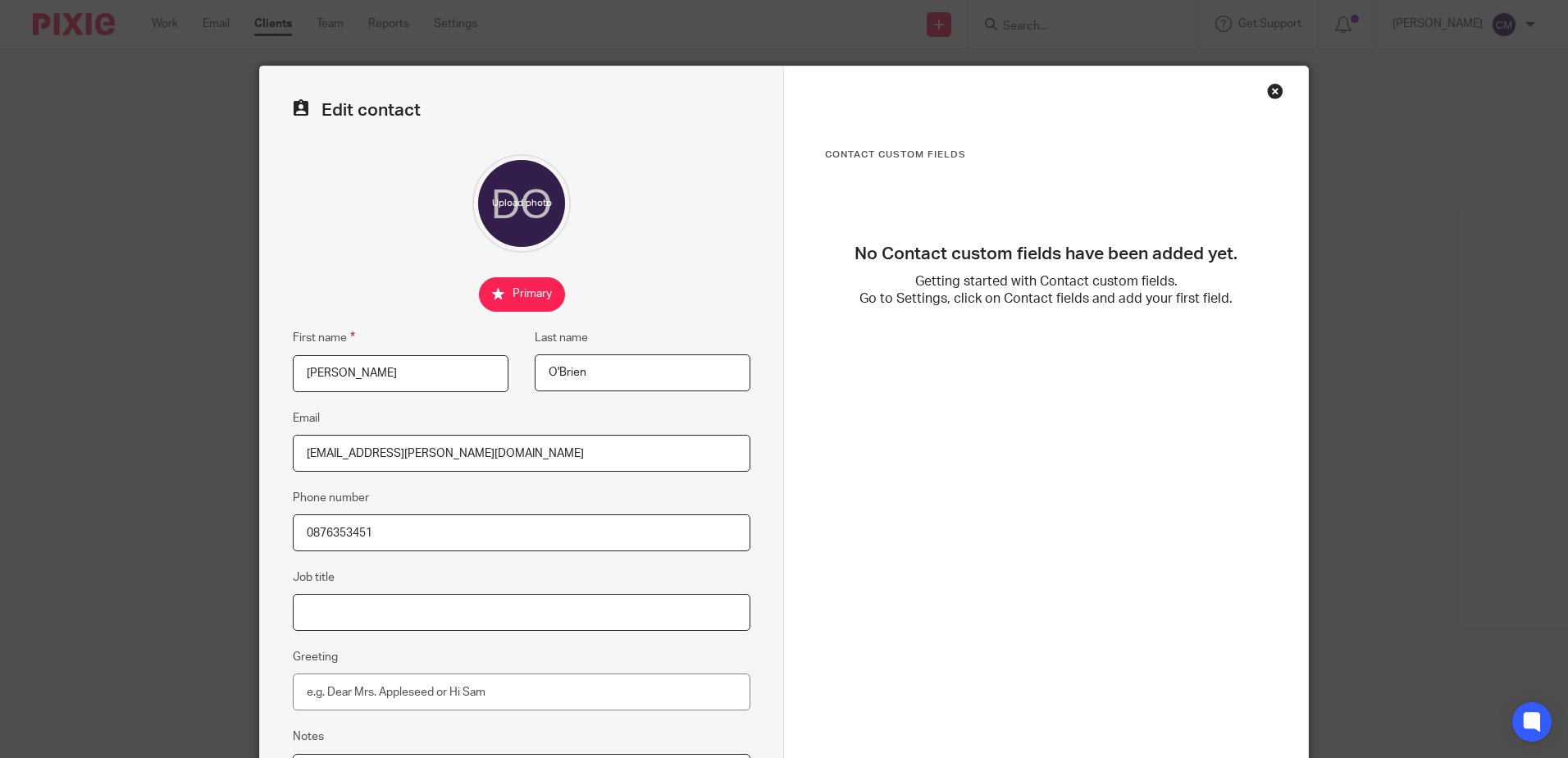
click at [309, 618] on input "Job title" at bounding box center [522, 612] width 458 height 37
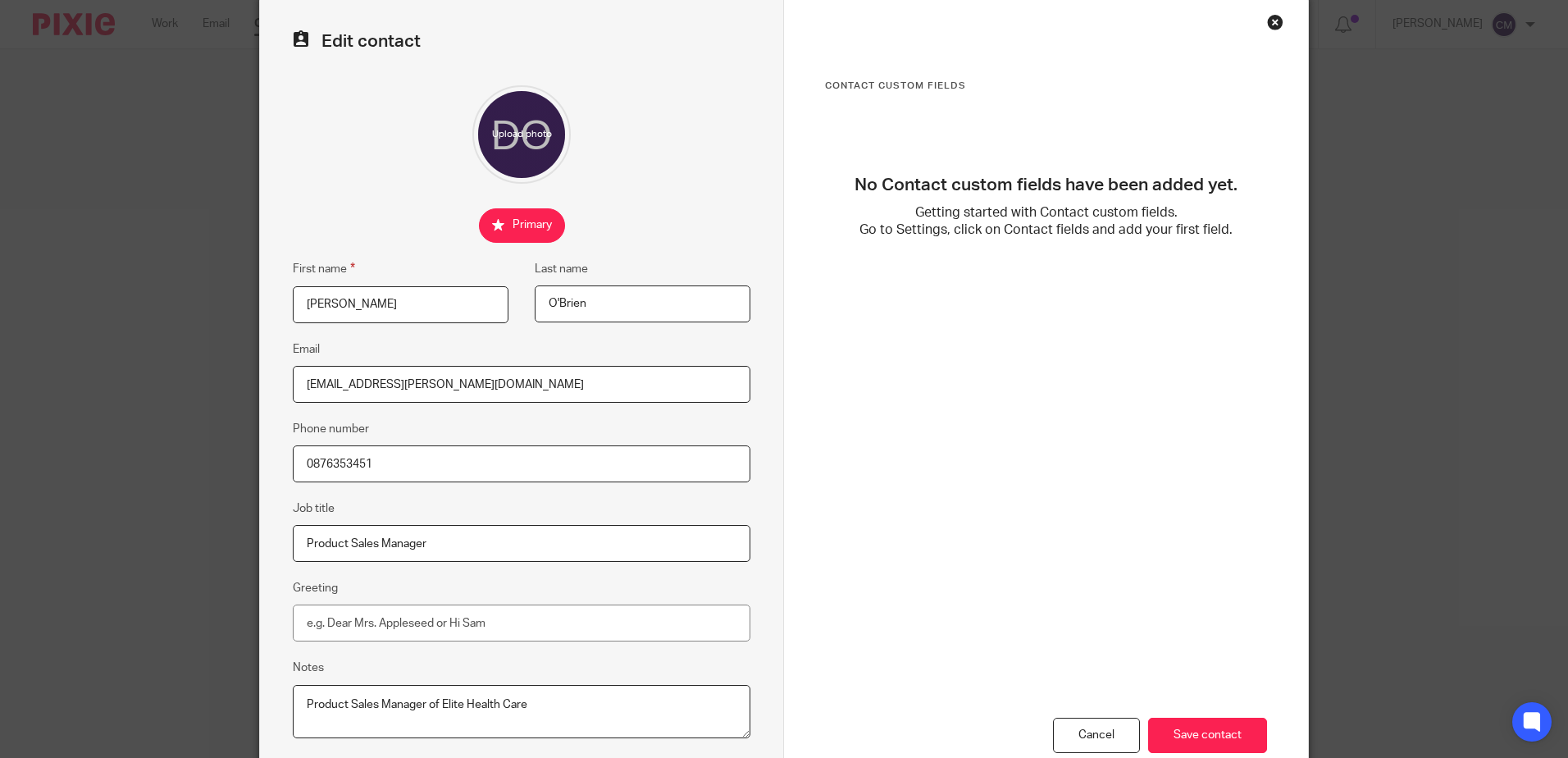
scroll to position [171, 0]
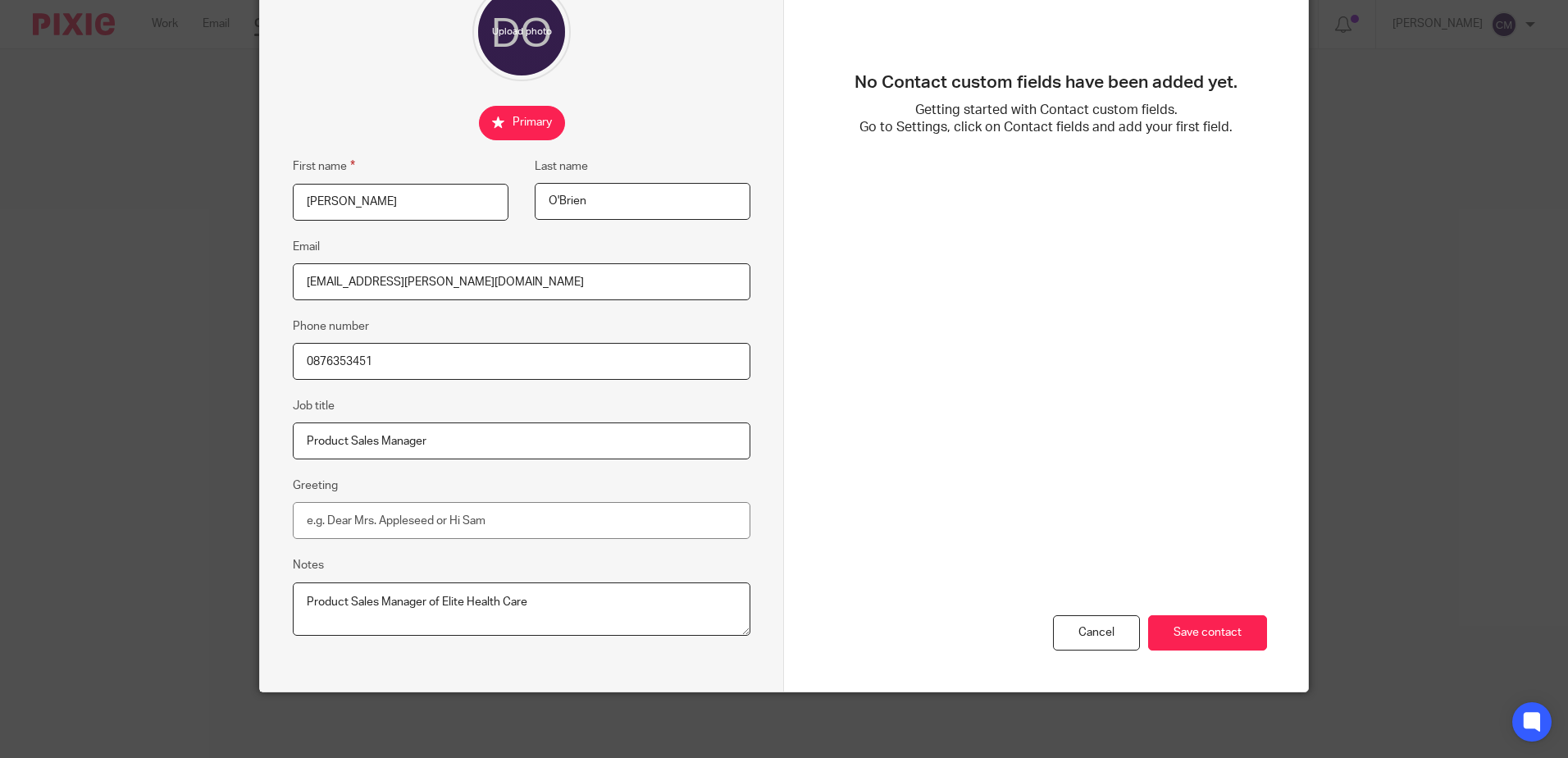
type input "Product Sales Manager"
drag, startPoint x: 409, startPoint y: 601, endPoint x: 546, endPoint y: 608, distance: 137.2
click at [267, 602] on div "Edit contact First name Deirdre Last name O'Brien Email dee.obrien@hotmail.com …" at bounding box center [522, 293] width 524 height 796
click at [1261, 621] on div "Contact Custom fields No Contact custom fields have been added yet. Getting sta…" at bounding box center [1046, 293] width 524 height 796
click at [1252, 624] on input "Save contact" at bounding box center [1208, 633] width 119 height 35
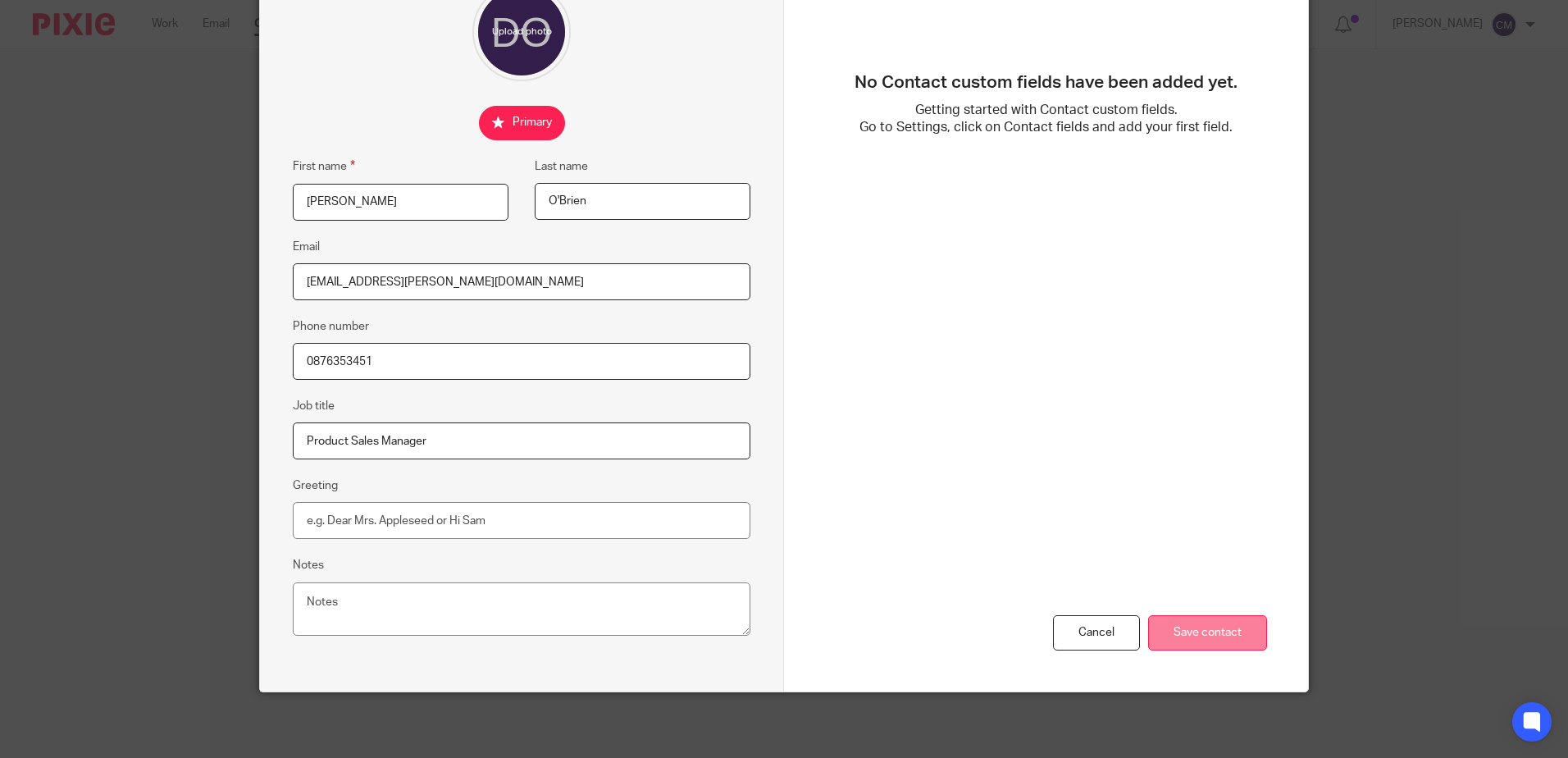
click at [1222, 643] on input "Save contact" at bounding box center [1208, 633] width 119 height 35
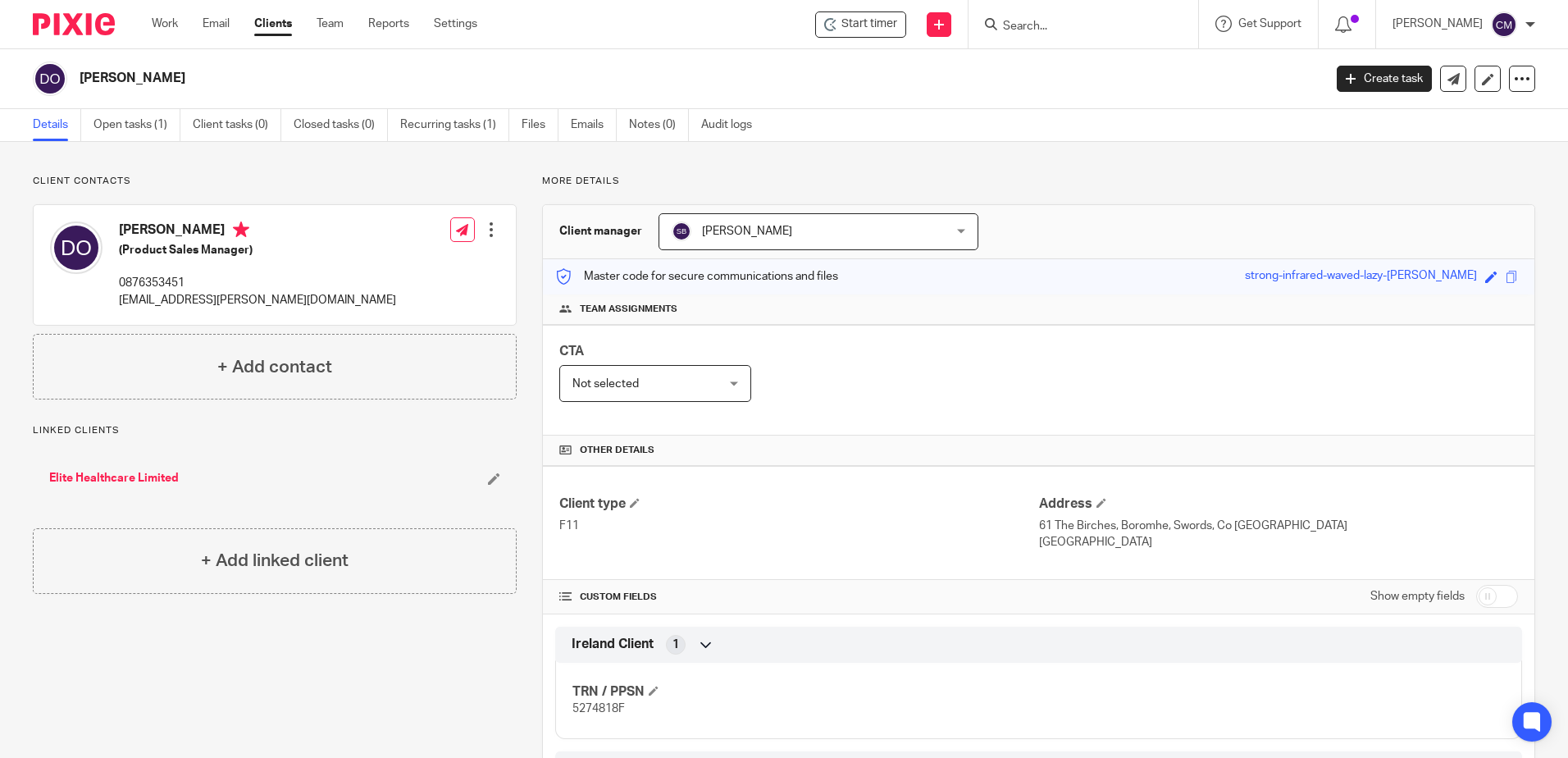
click at [1041, 31] on input "Search" at bounding box center [1075, 27] width 148 height 15
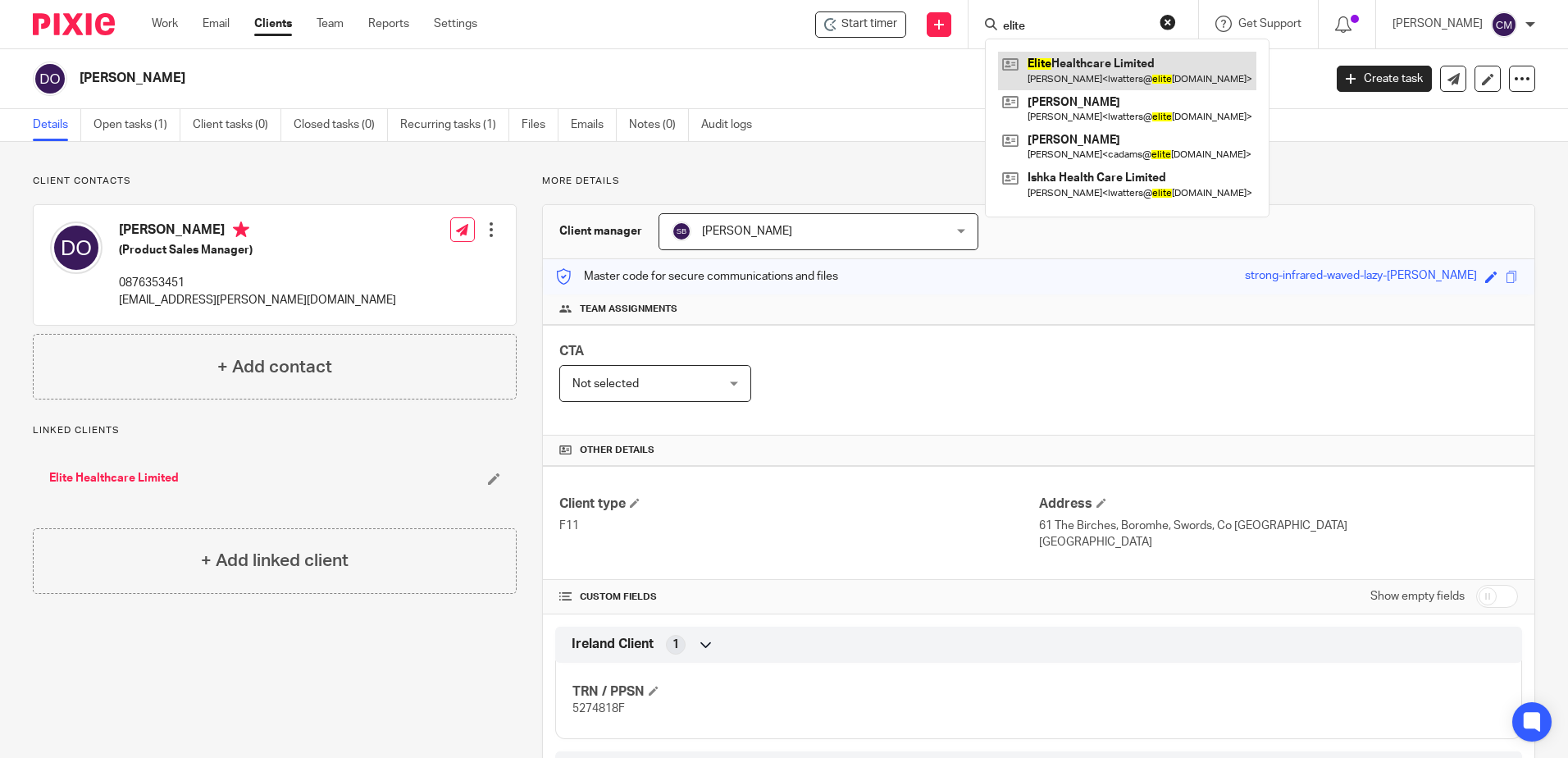
type input "elite"
click at [1048, 79] on link at bounding box center [1127, 70] width 259 height 38
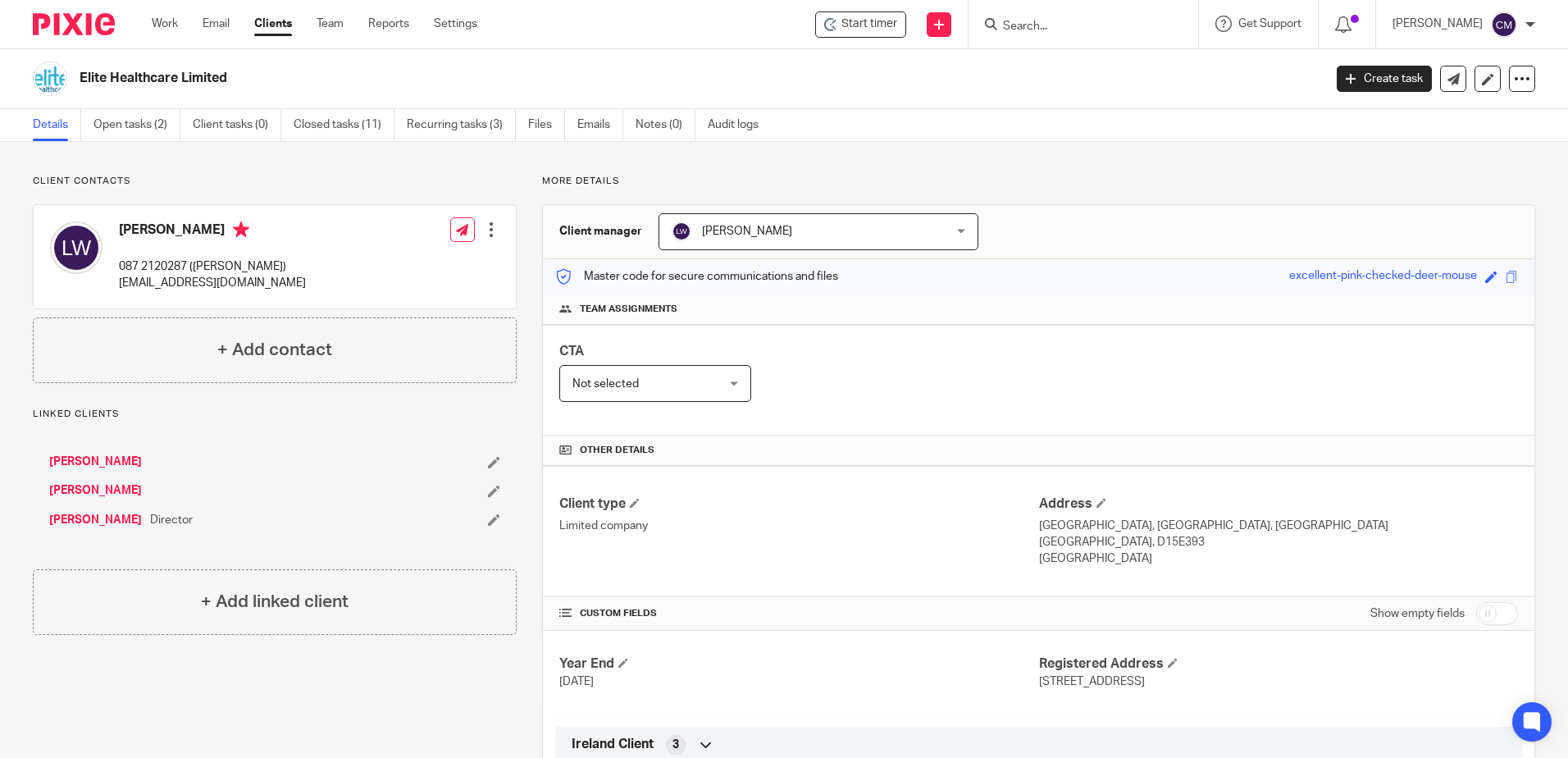
click at [1044, 40] on div at bounding box center [1083, 24] width 230 height 48
click at [1044, 33] on input "Search" at bounding box center [1075, 27] width 148 height 15
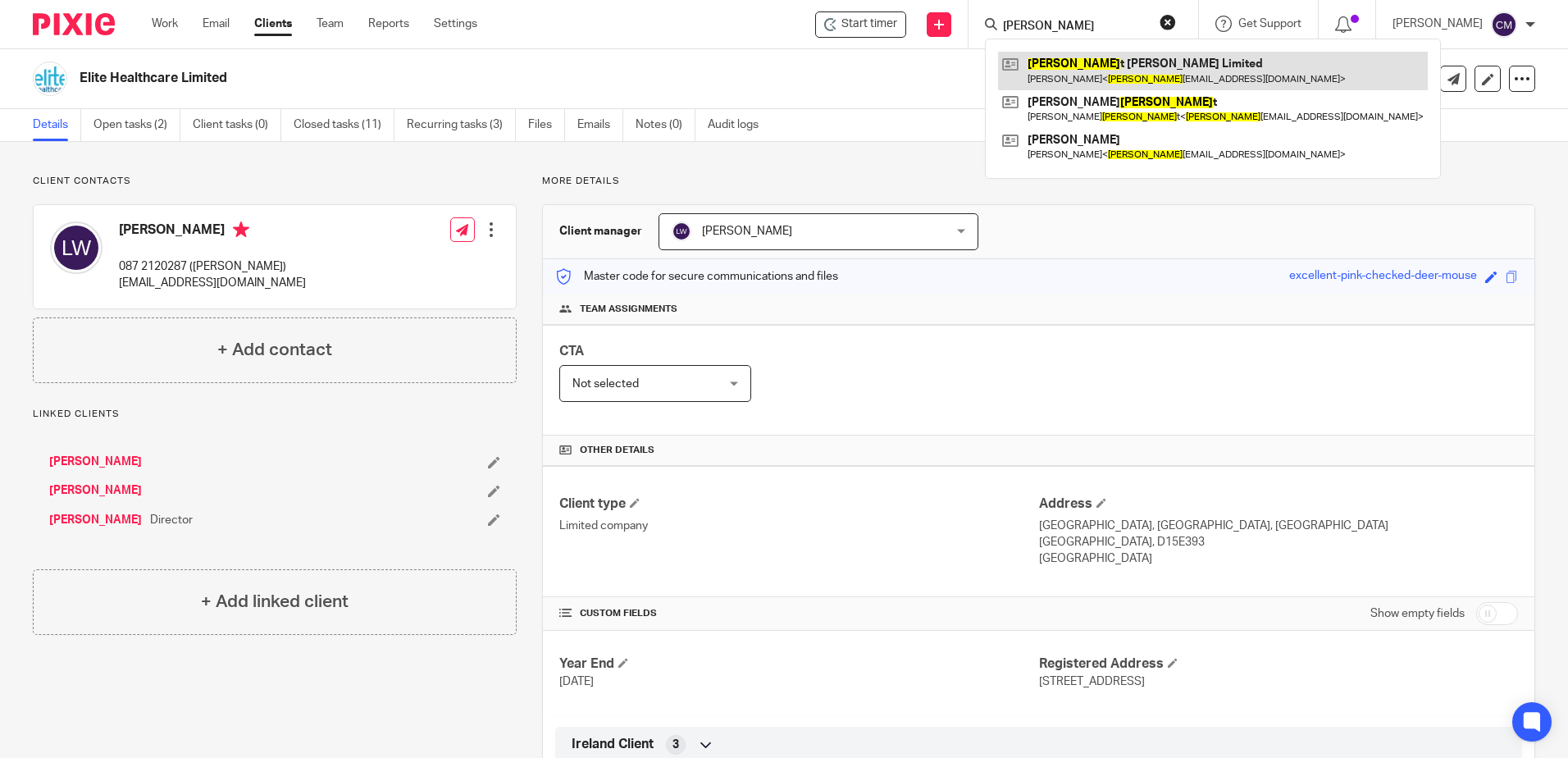
type input "elliot"
click at [1055, 73] on link at bounding box center [1213, 70] width 430 height 38
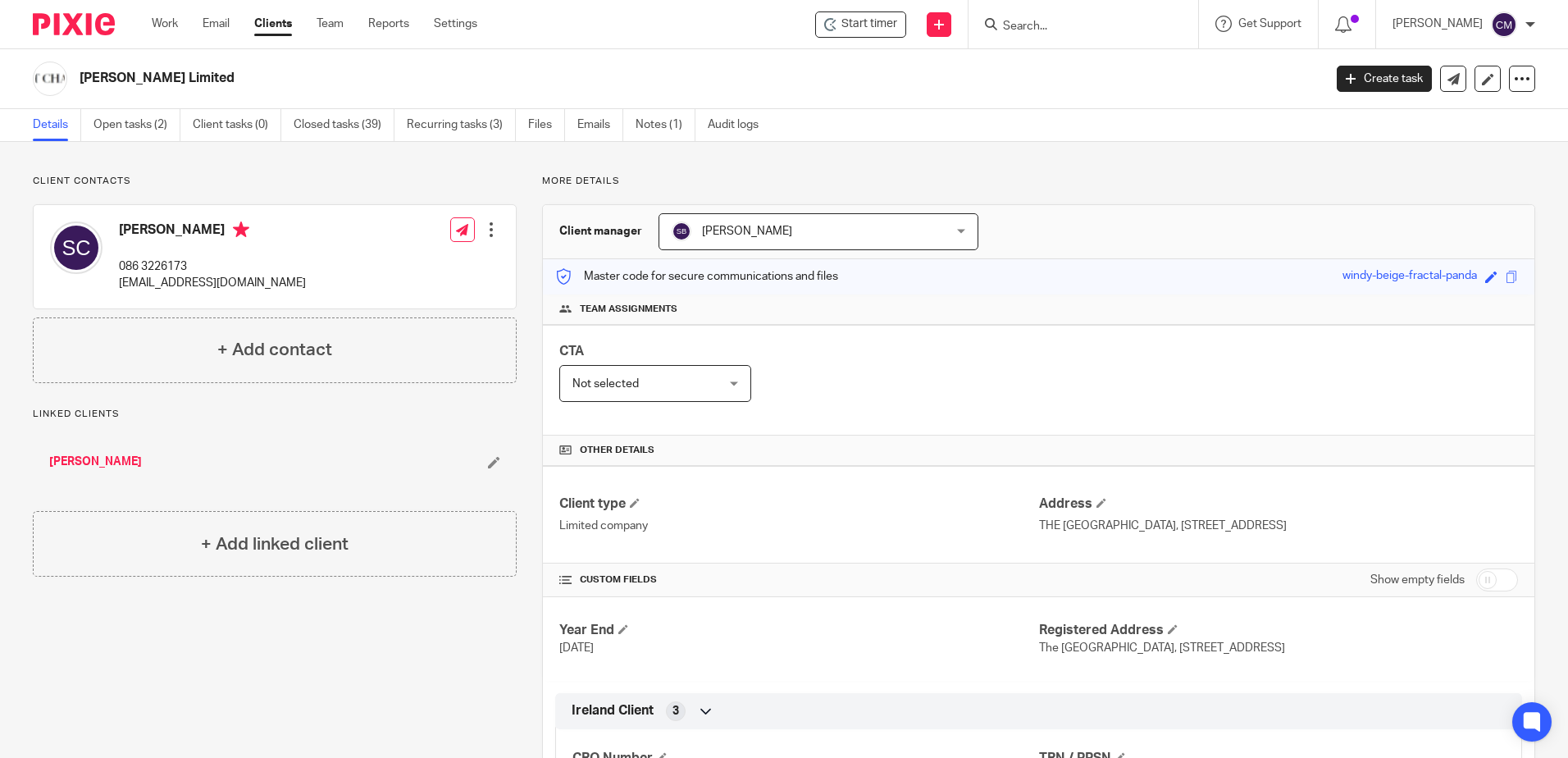
click at [1016, 34] on form at bounding box center [1089, 24] width 175 height 20
click at [1039, 33] on input "Search" at bounding box center [1075, 27] width 148 height 15
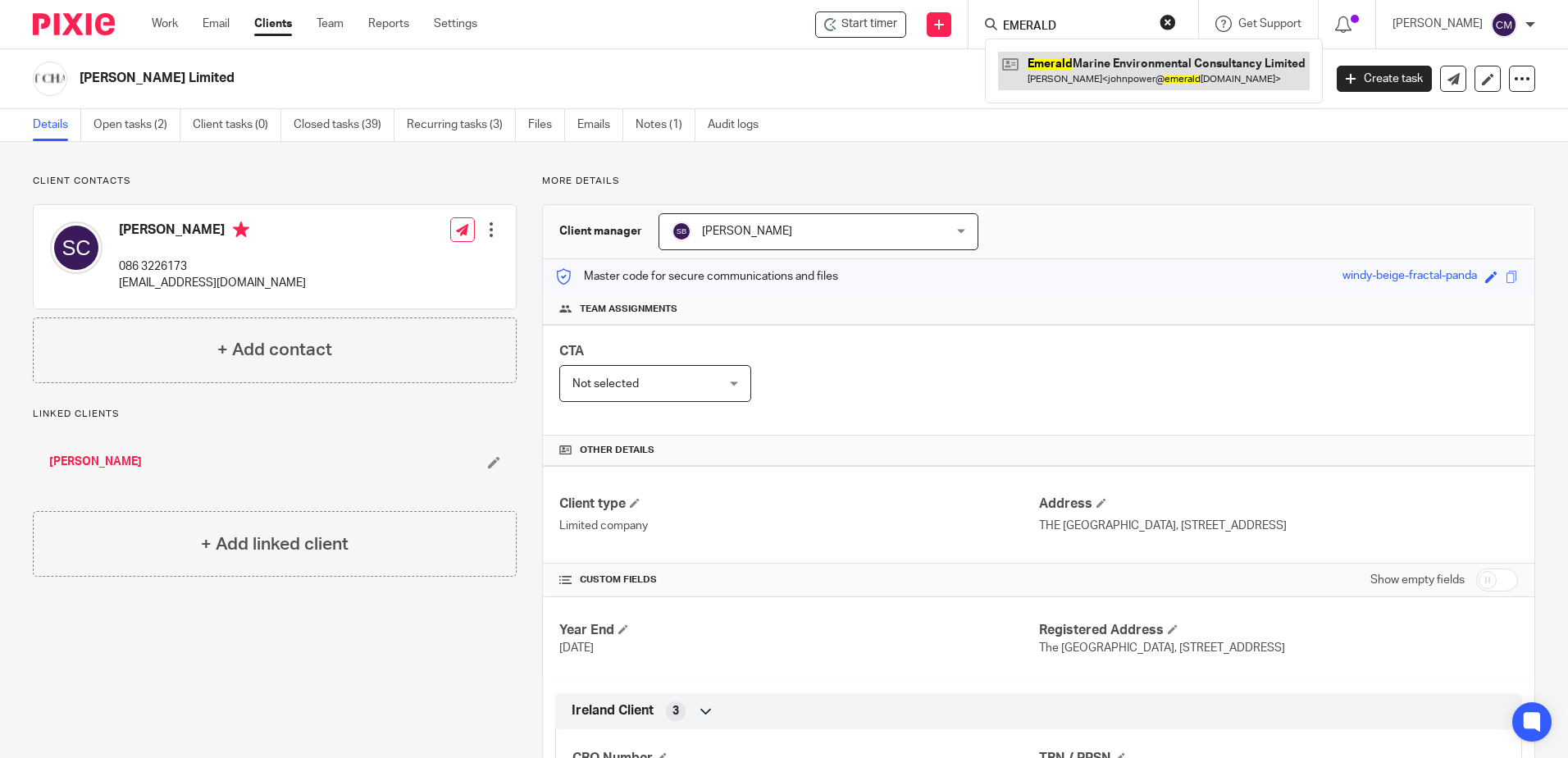
type input "EMERALD"
click at [1040, 69] on link at bounding box center [1154, 70] width 312 height 38
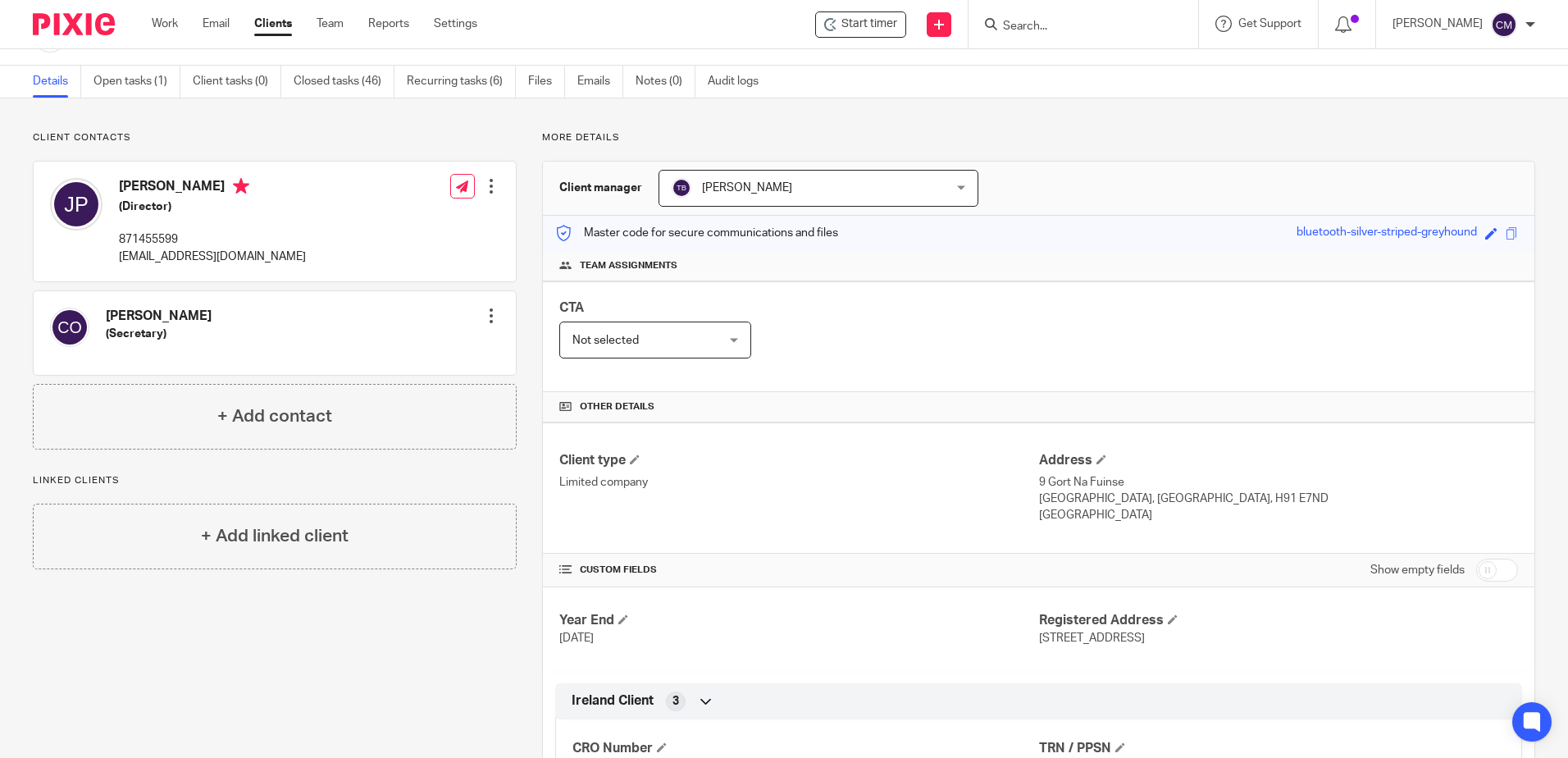
scroll to position [82, 0]
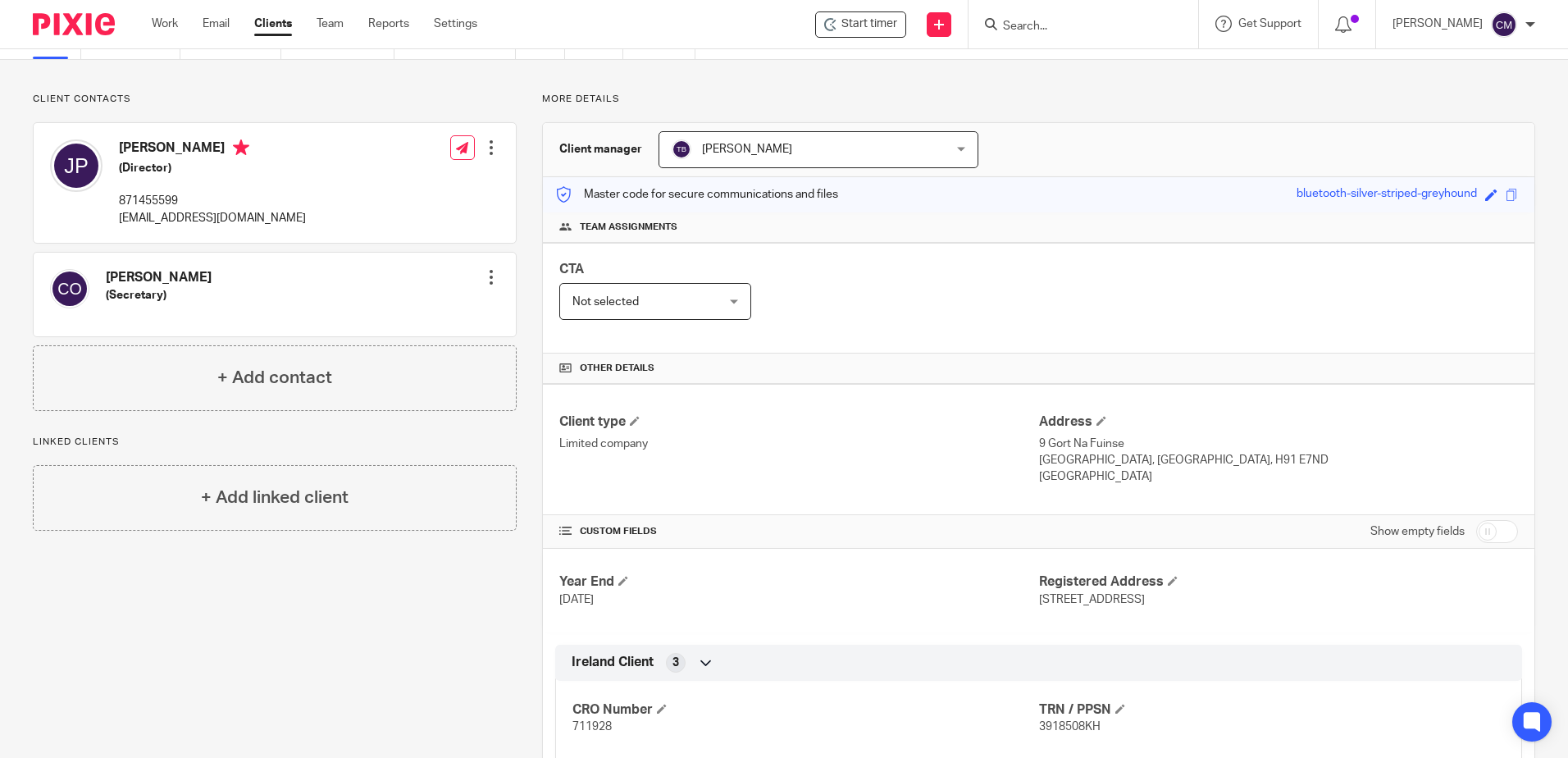
click at [1100, 17] on form at bounding box center [1089, 24] width 175 height 20
click at [1067, 36] on div at bounding box center [1083, 24] width 230 height 48
click at [1069, 28] on input "Search" at bounding box center [1075, 27] width 148 height 15
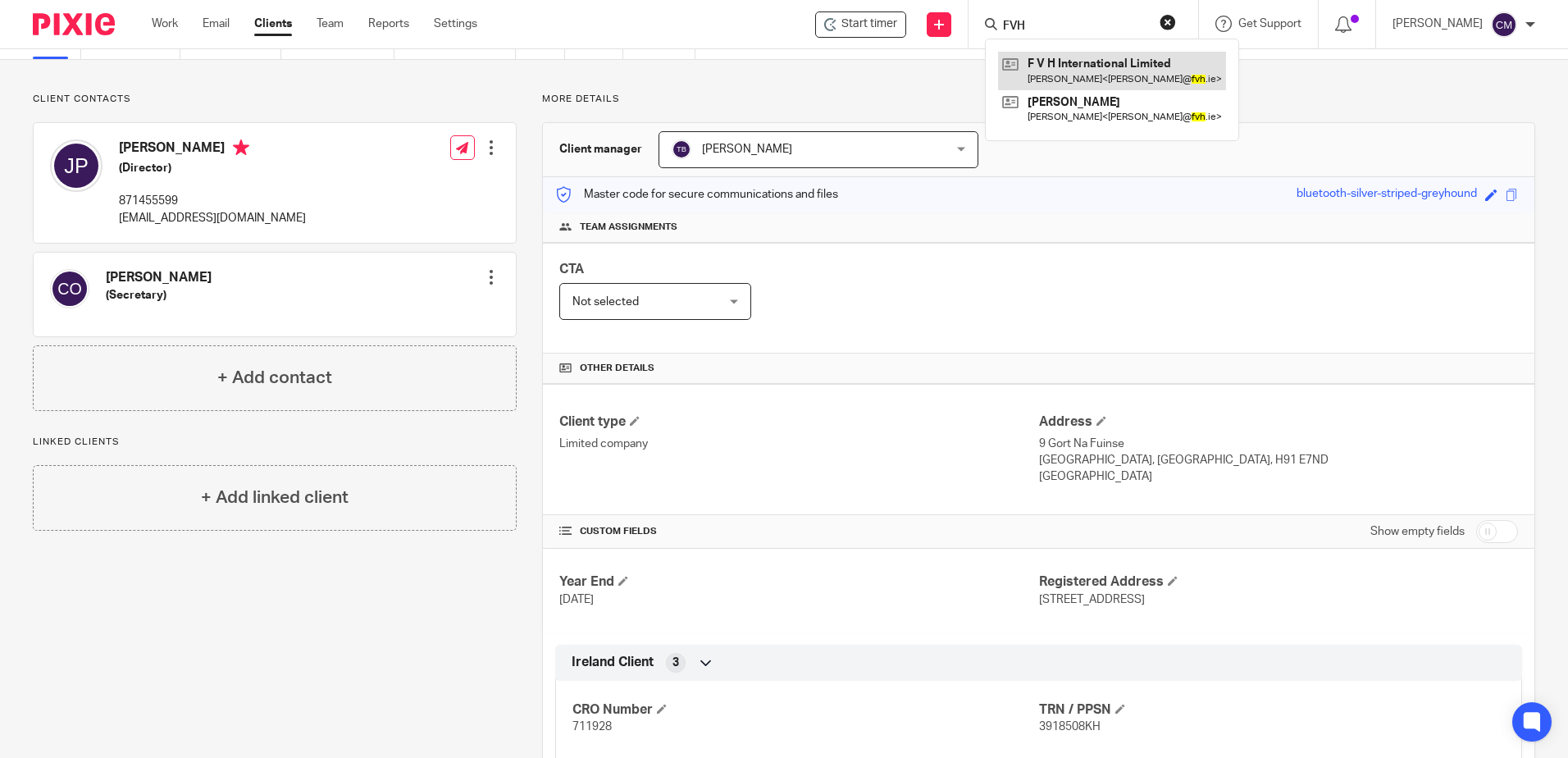
type input "FVH"
click at [1086, 66] on link at bounding box center [1112, 70] width 228 height 38
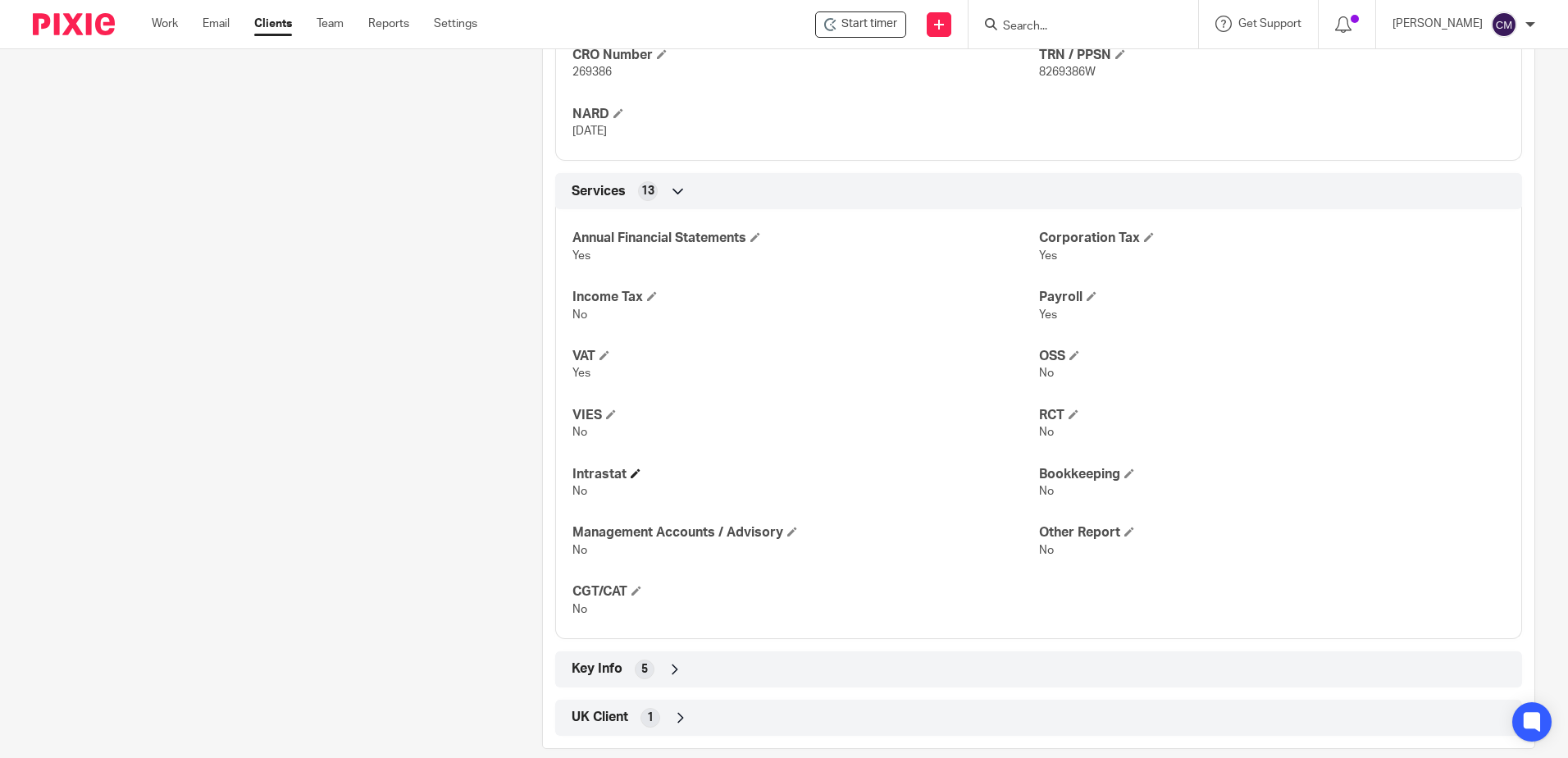
scroll to position [738, 0]
click at [359, 625] on div "Client contacts [PERSON_NAME] 087 2574767 [PERSON_NAME][EMAIL_ADDRESS][DOMAIN_N…" at bounding box center [261, 91] width 510 height 1311
click at [1071, 33] on input "Search" at bounding box center [1075, 27] width 148 height 15
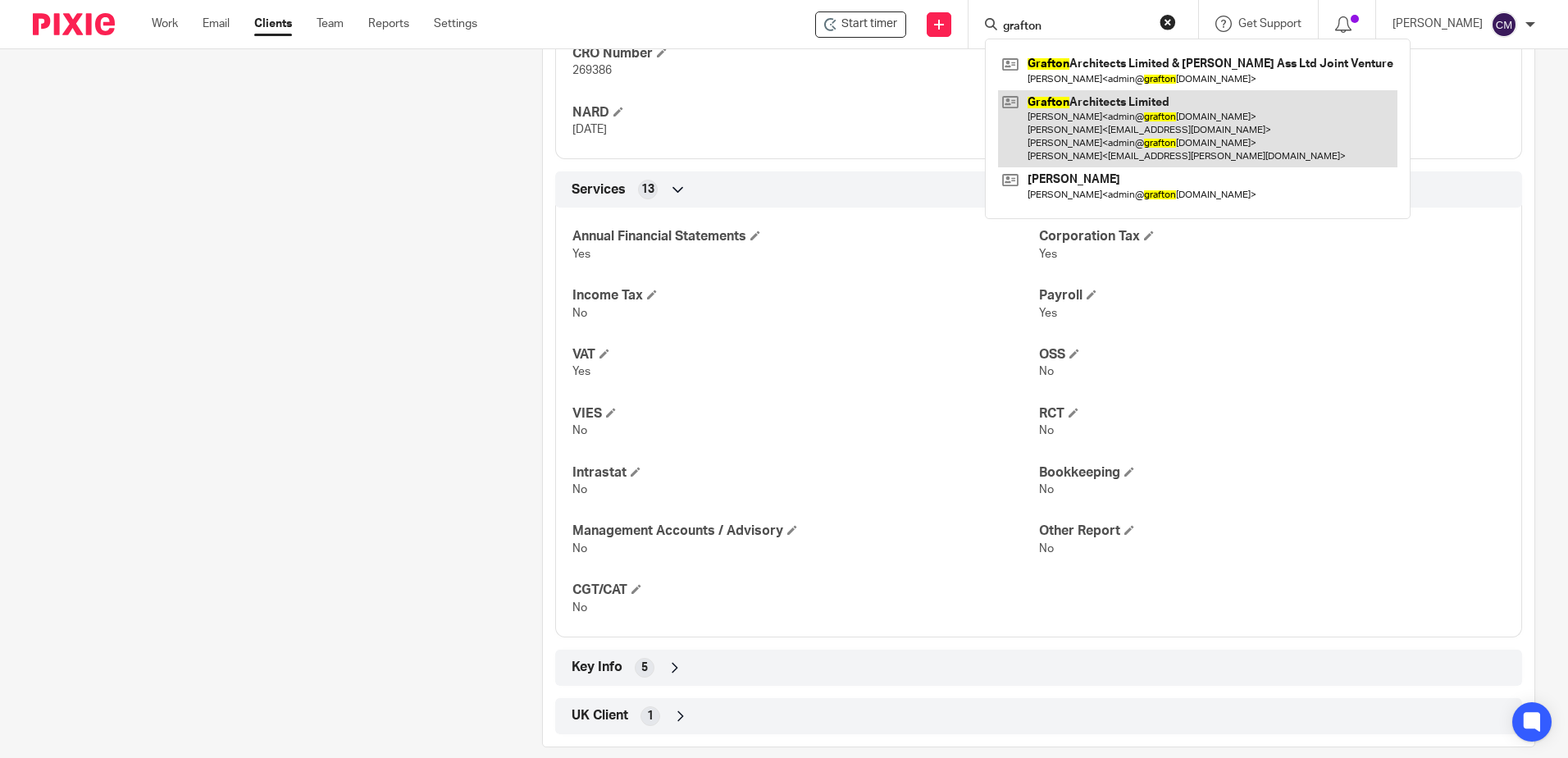
type input "grafton"
click at [1073, 127] on link at bounding box center [1197, 129] width 399 height 78
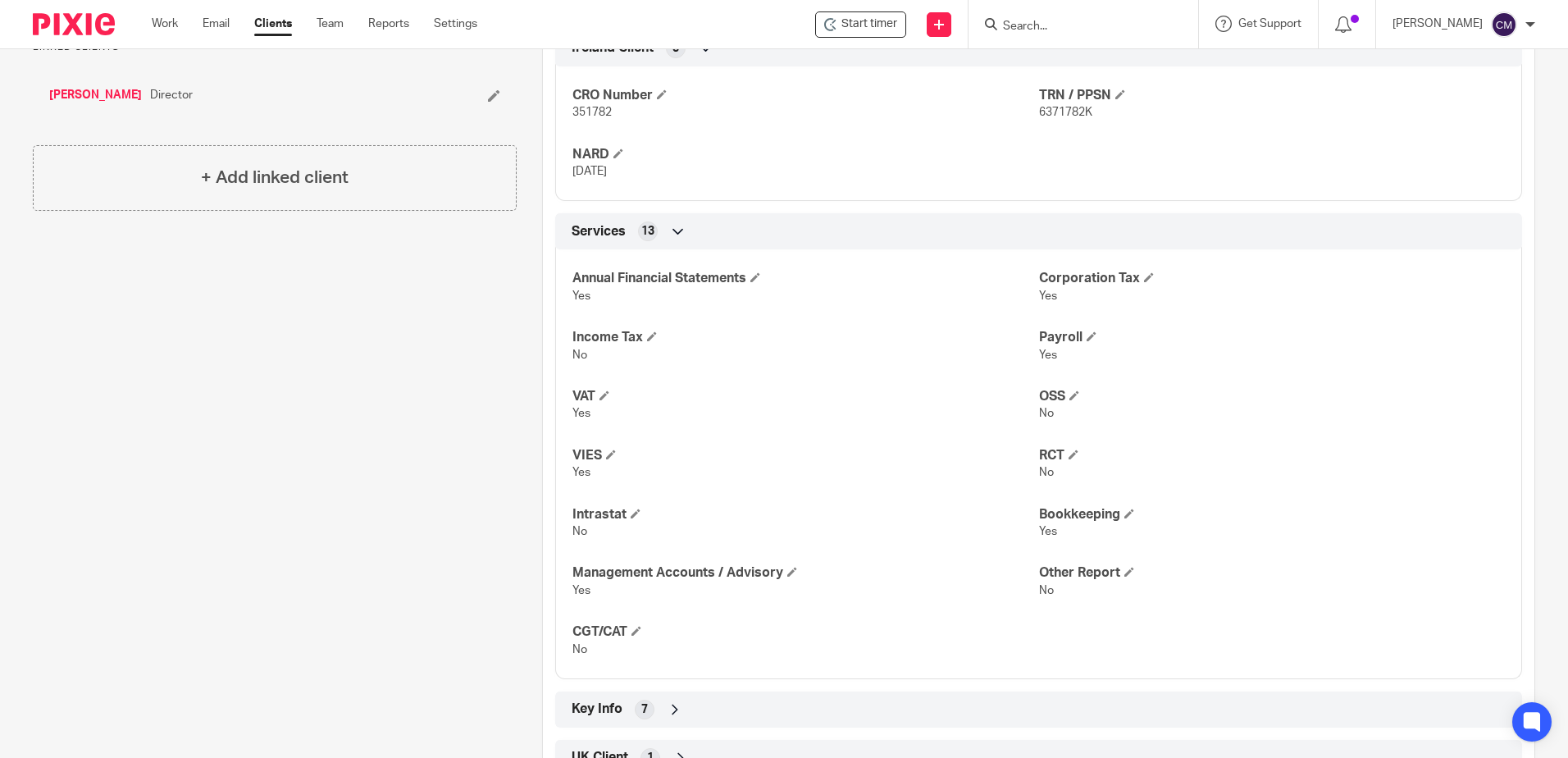
scroll to position [678, 0]
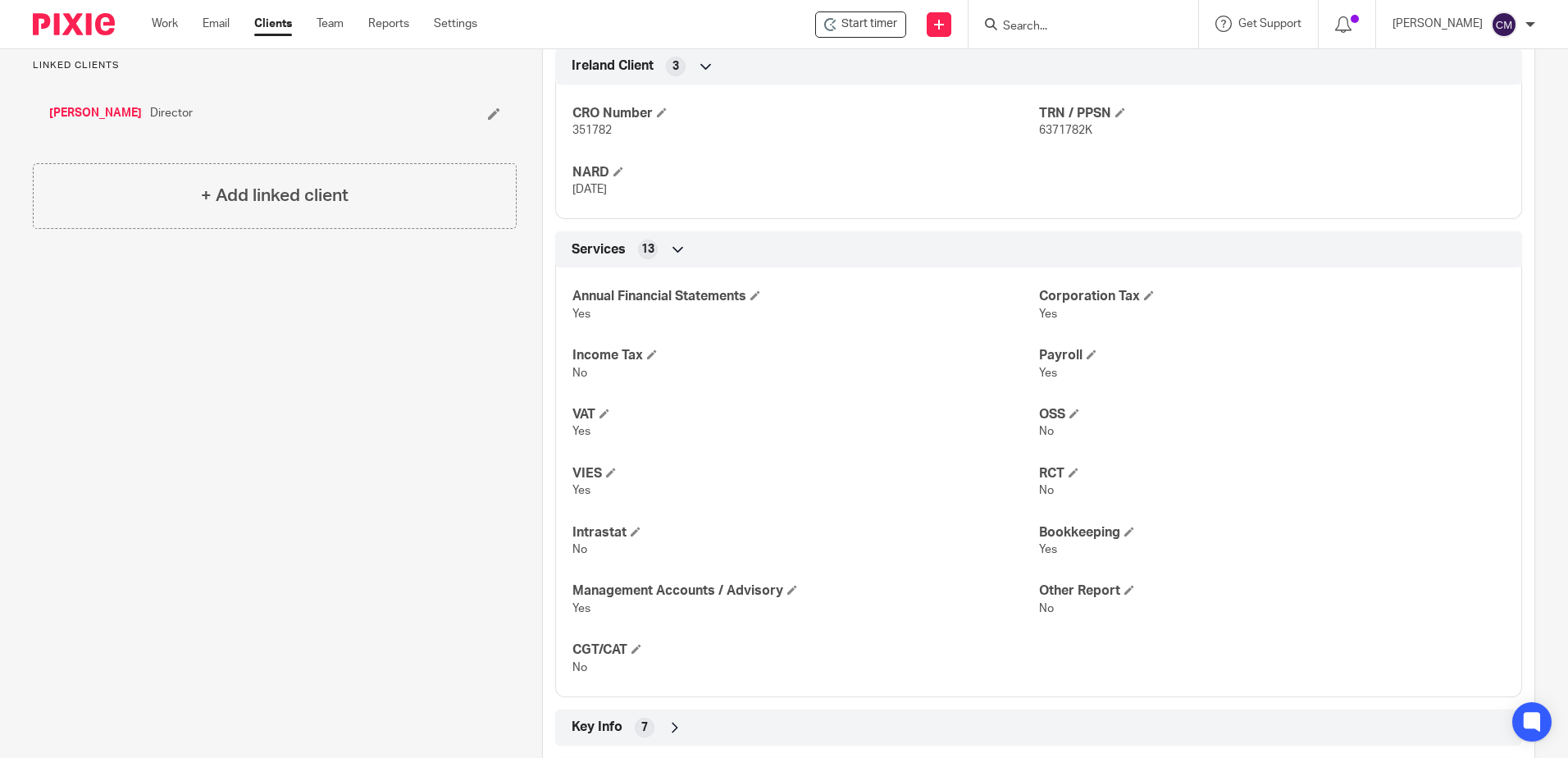
click at [1030, 27] on input "Search" at bounding box center [1075, 27] width 148 height 15
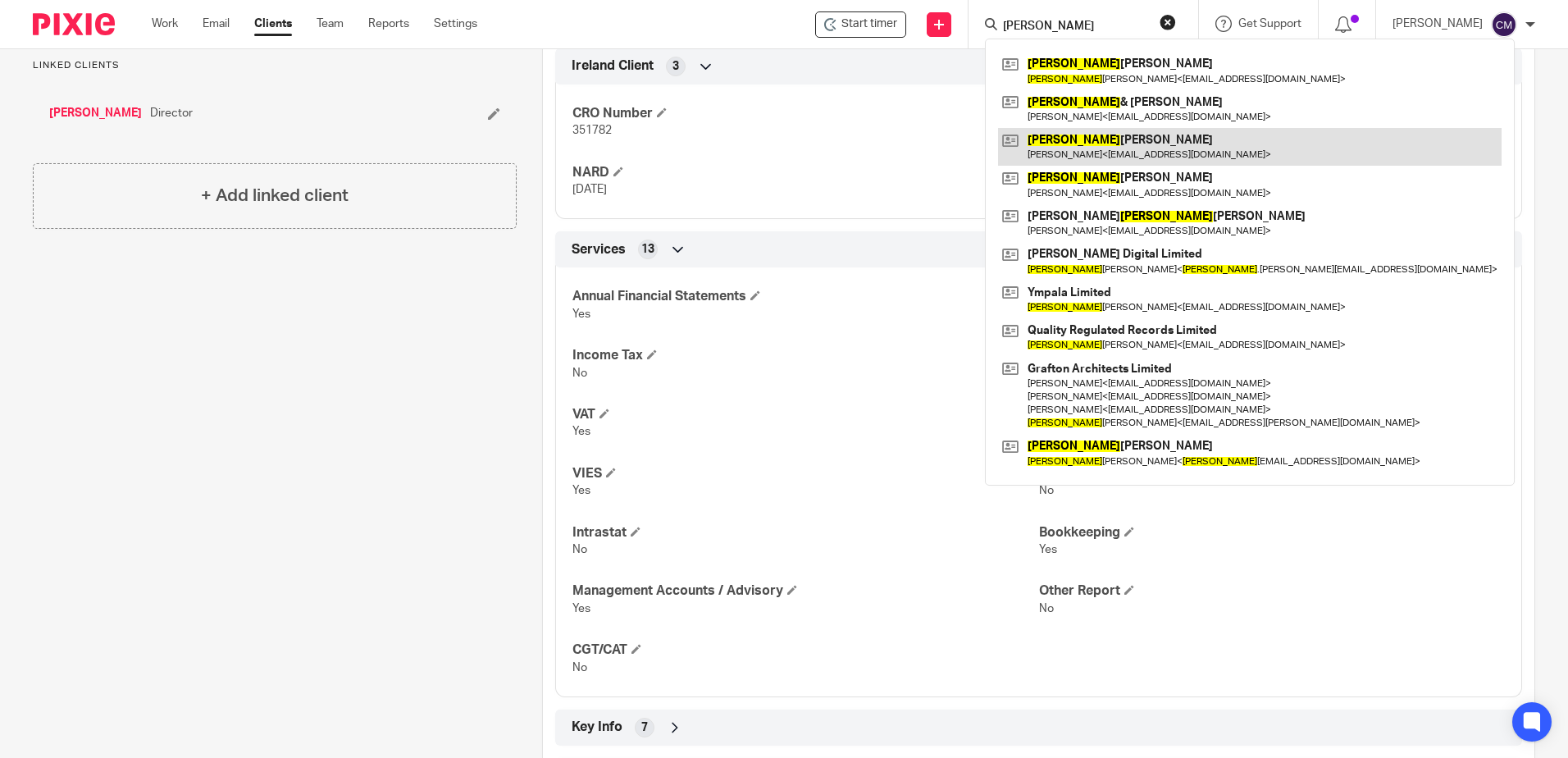
type input "GERARD"
click at [1107, 154] on link at bounding box center [1250, 146] width 503 height 38
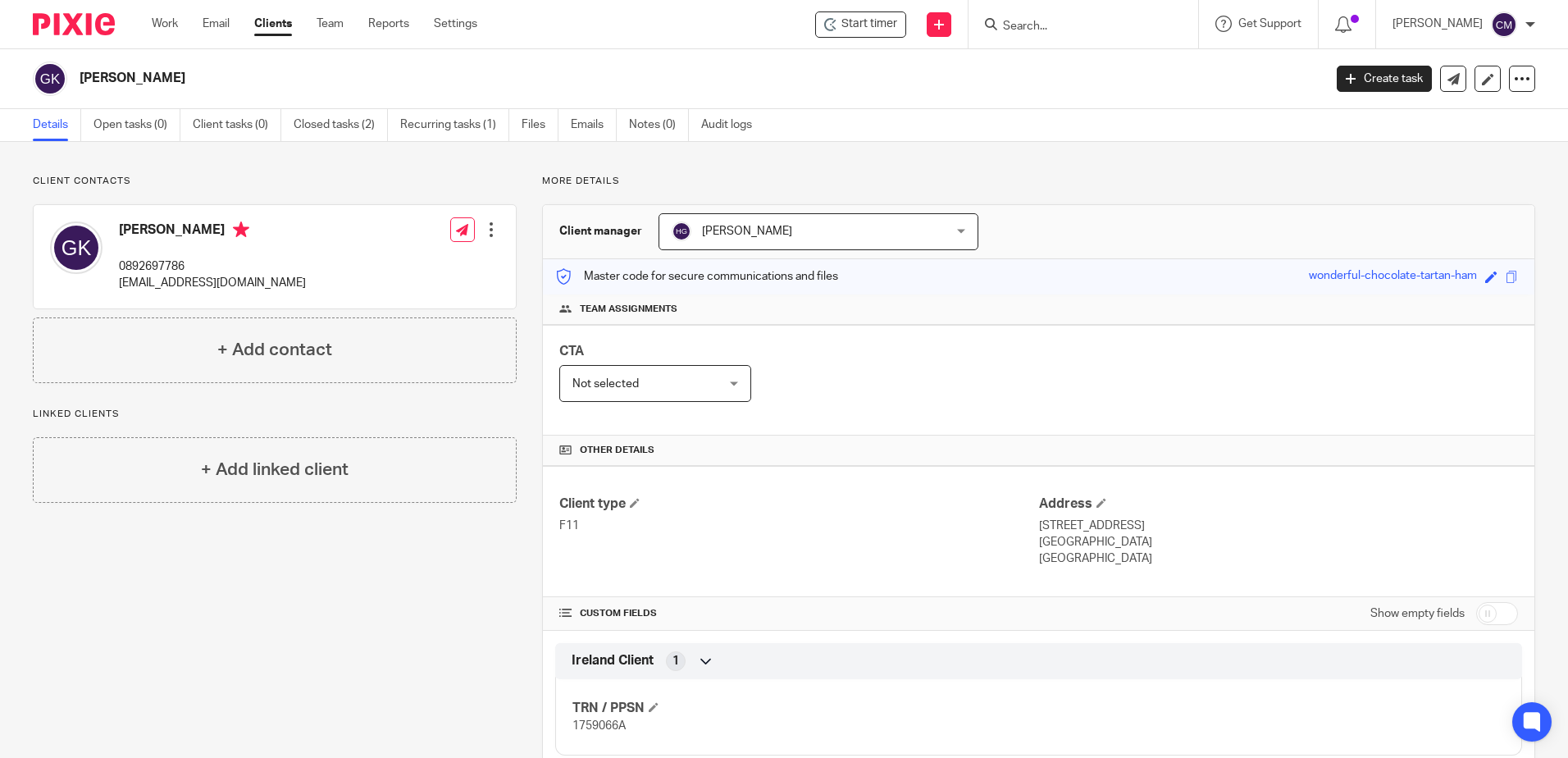
click at [1075, 23] on input "Search" at bounding box center [1075, 27] width 148 height 15
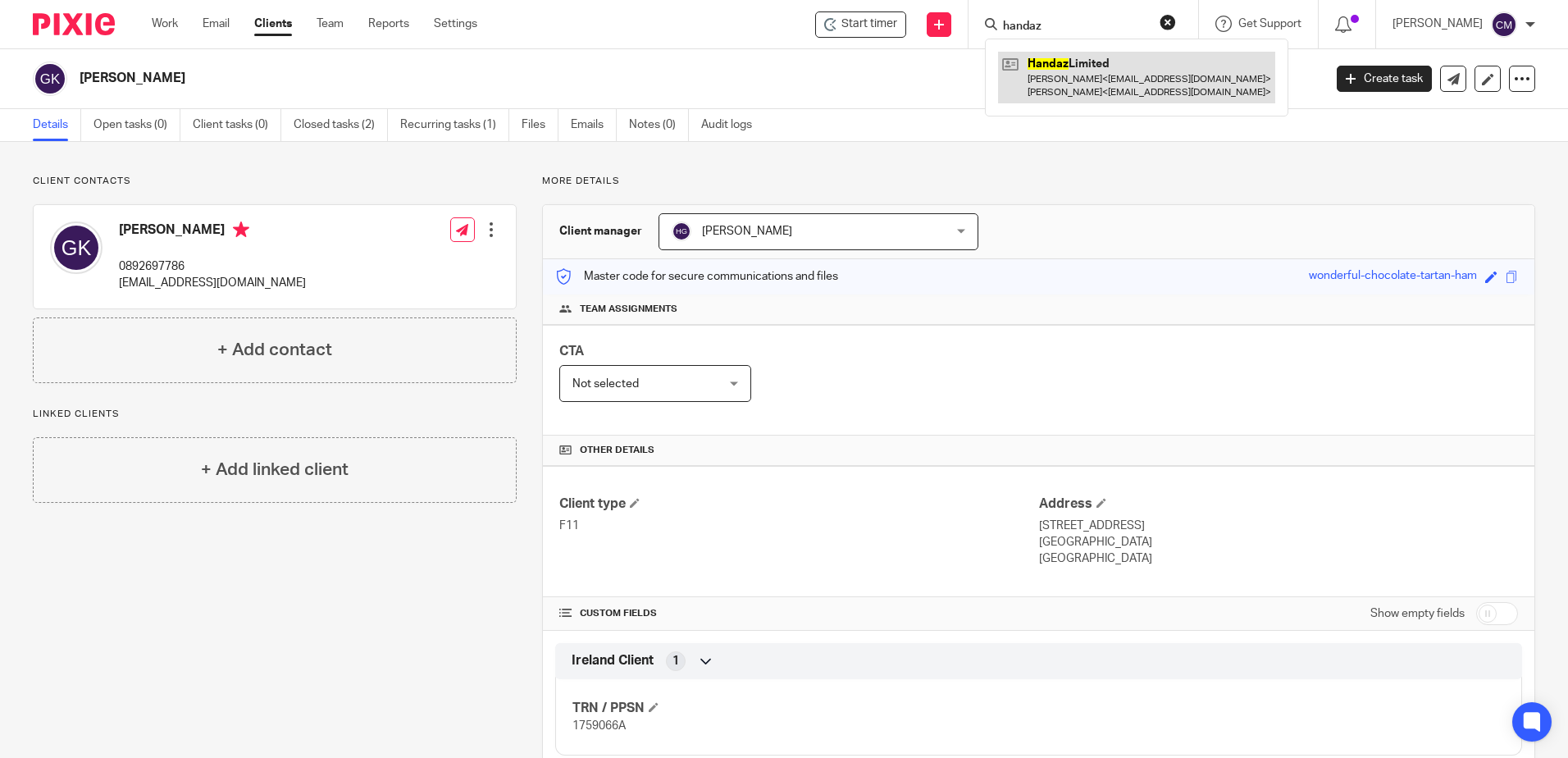
type input "handaz"
click at [1096, 76] on link at bounding box center [1136, 77] width 277 height 51
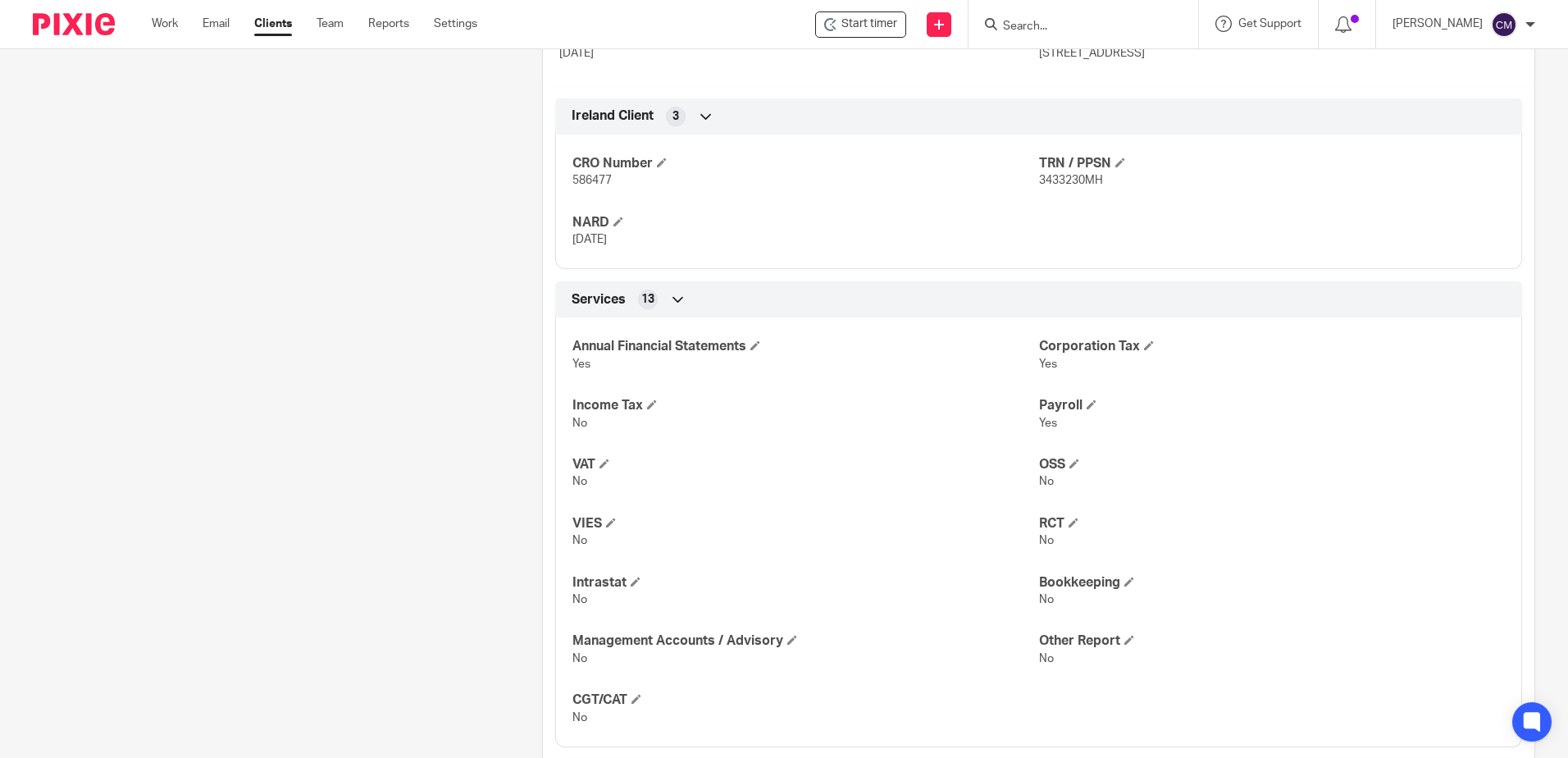
scroll to position [657, 0]
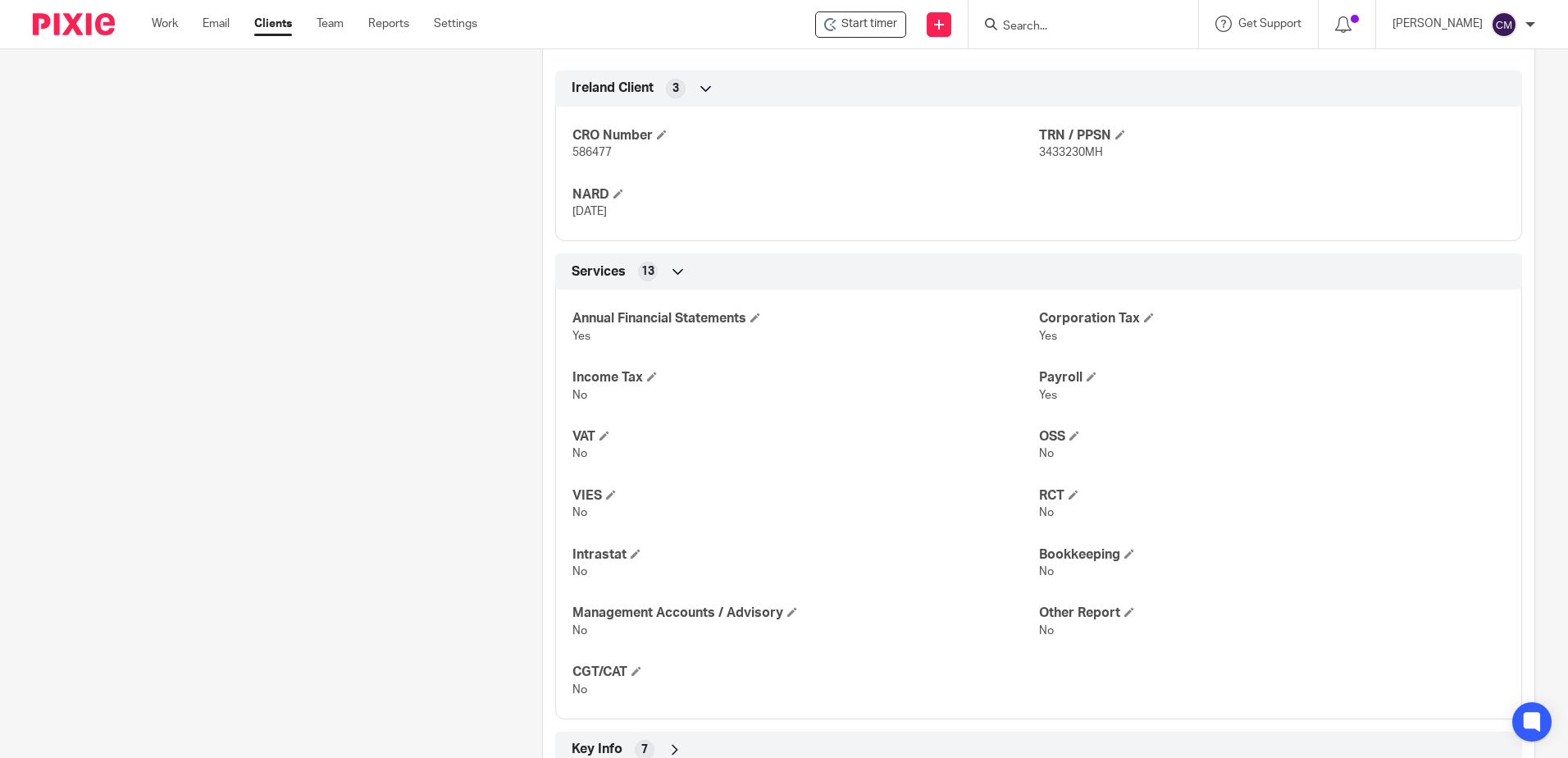
click at [1030, 25] on input "Search" at bounding box center [1075, 27] width 148 height 15
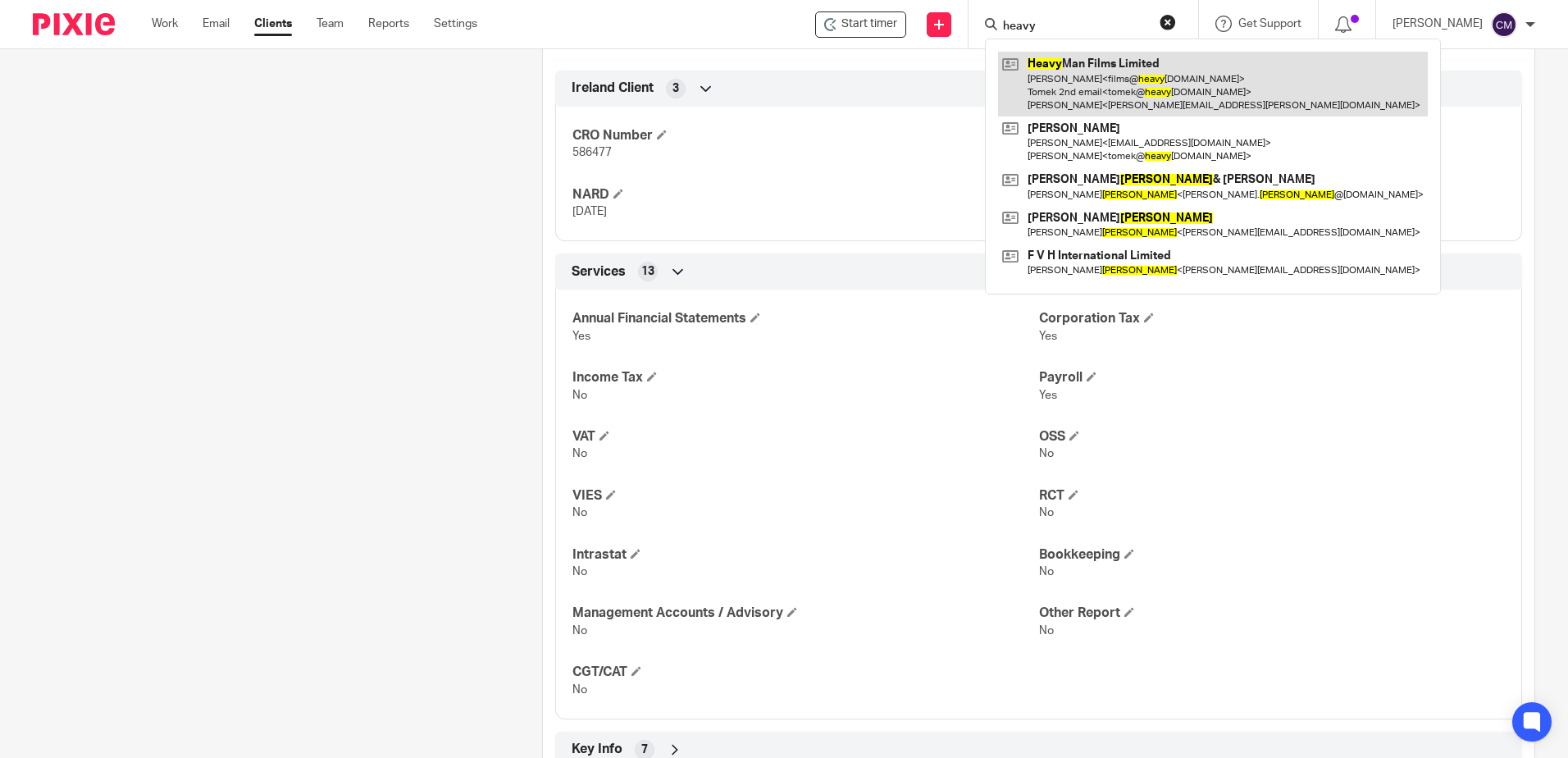
type input "heavy"
click at [1026, 77] on link at bounding box center [1213, 84] width 430 height 65
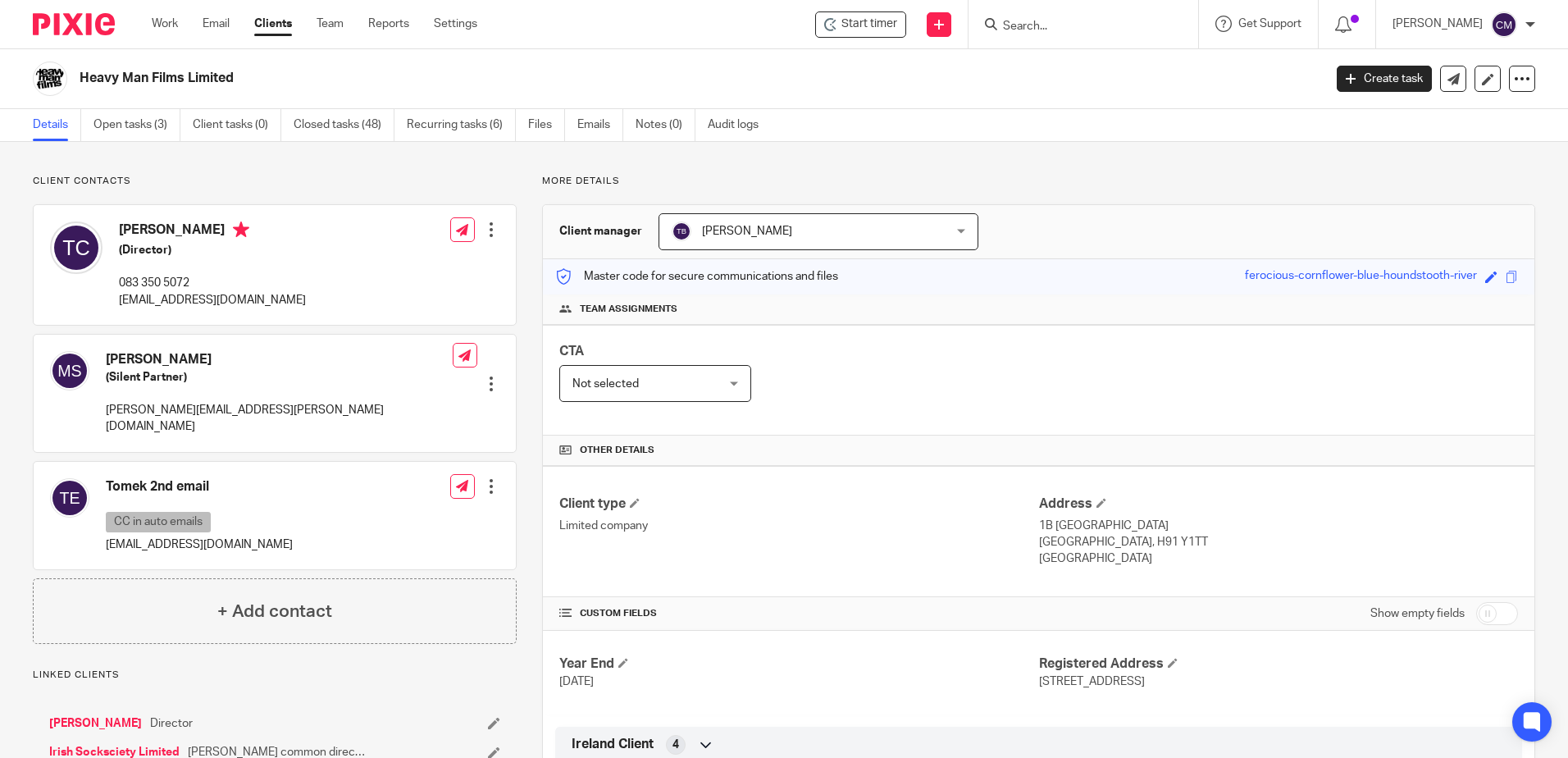
click at [1055, 28] on input "Search" at bounding box center [1075, 27] width 148 height 15
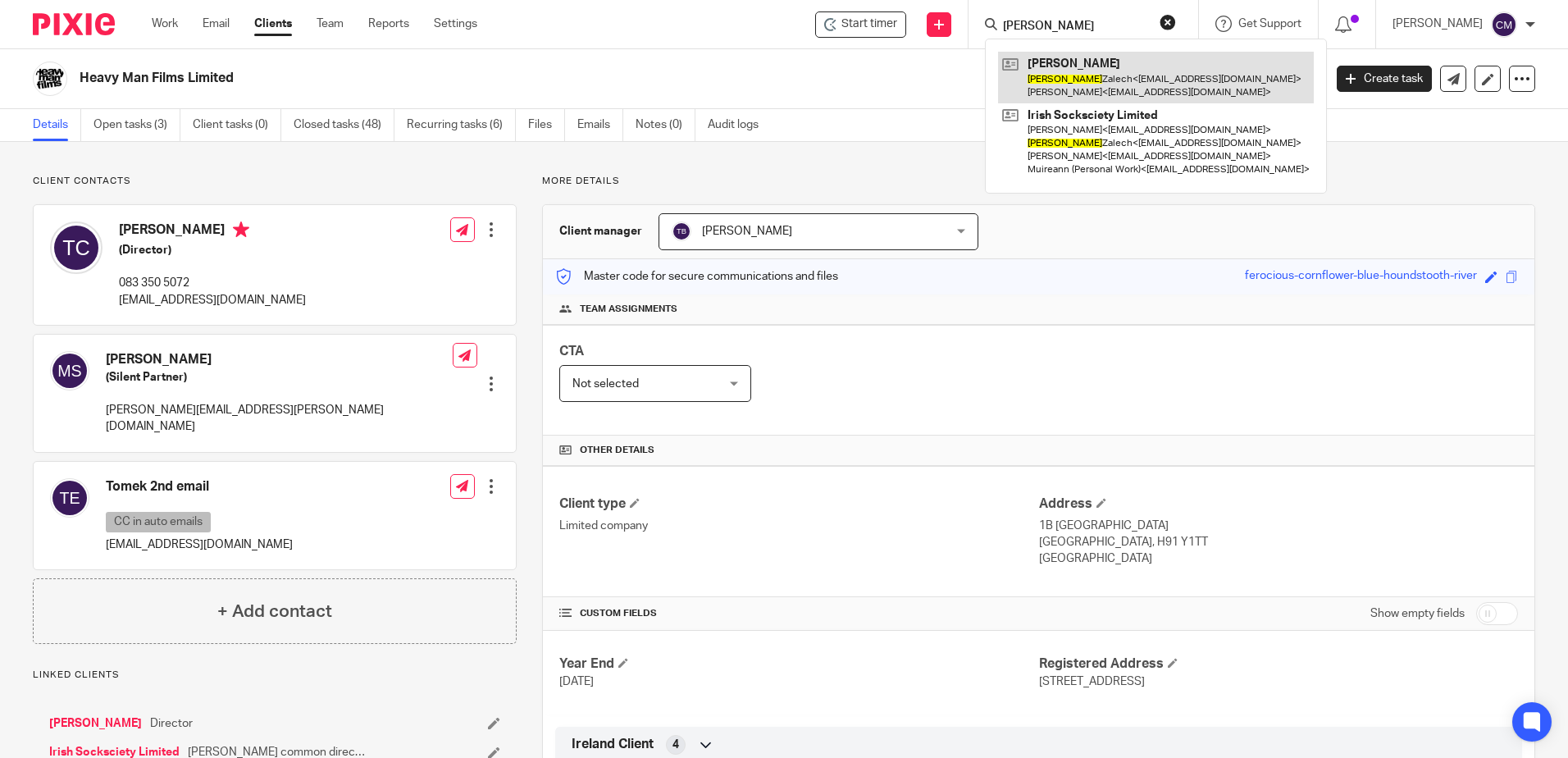
type input "[PERSON_NAME]"
click at [1071, 84] on link at bounding box center [1155, 77] width 316 height 51
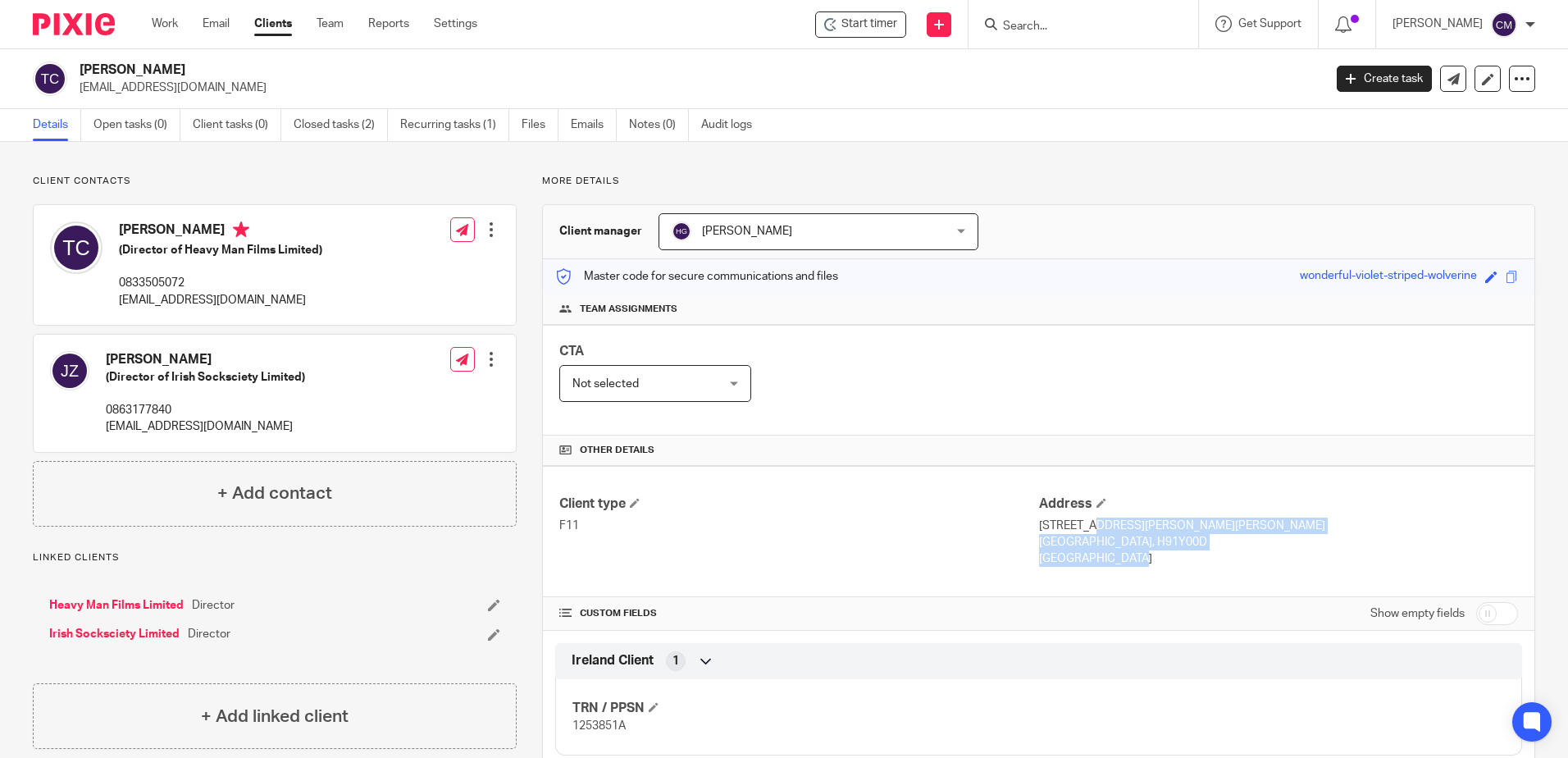
drag, startPoint x: 1114, startPoint y: 568, endPoint x: 1032, endPoint y: 525, distance: 92.6
click at [1032, 525] on div "Client type F11 Address 112 Friars Hill, Bishop O'Donnell Road Galway, H91Y00D …" at bounding box center [1038, 532] width 991 height 131
drag, startPoint x: 1032, startPoint y: 525, endPoint x: 1043, endPoint y: 532, distance: 13.0
copy div "112 Friars Hill, Bishop O'Donnell Road Galway, H91Y00D Ireland"
drag, startPoint x: 254, startPoint y: 432, endPoint x: 107, endPoint y: 431, distance: 147.0
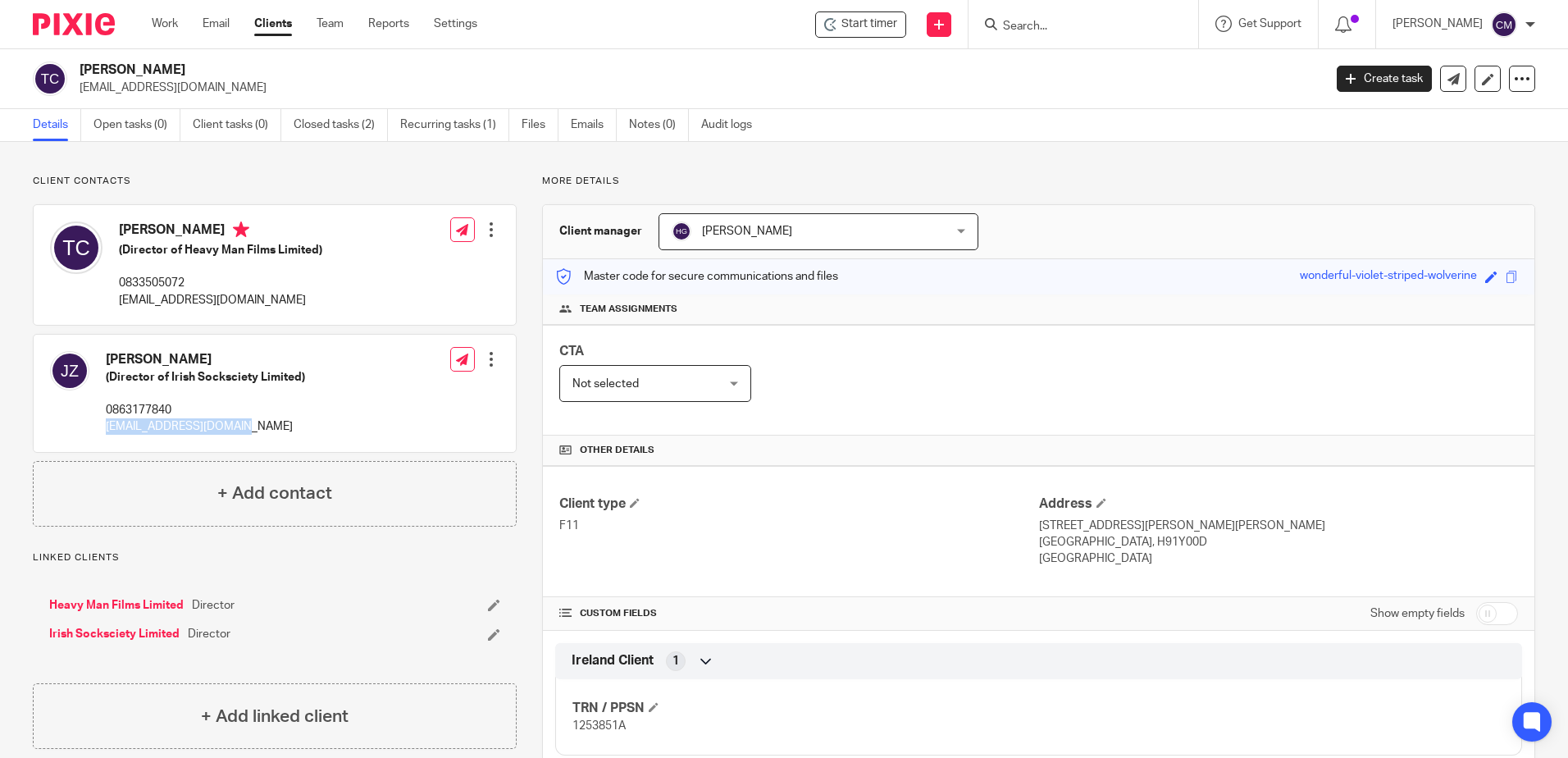
click at [107, 431] on p "[EMAIL_ADDRESS][DOMAIN_NAME]" at bounding box center [205, 427] width 199 height 17
copy p "[EMAIL_ADDRESS][DOMAIN_NAME]"
drag, startPoint x: 1083, startPoint y: 565, endPoint x: 1030, endPoint y: 525, distance: 66.4
click at [1039, 525] on div "Address 112 Friars Hill, Bishop O'Donnell Road Galway, H91Y00D Ireland" at bounding box center [1279, 532] width 479 height 73
copy div "112 Friars Hill, Bishop O'Donnell Road Galway, H91Y00D Ireland"
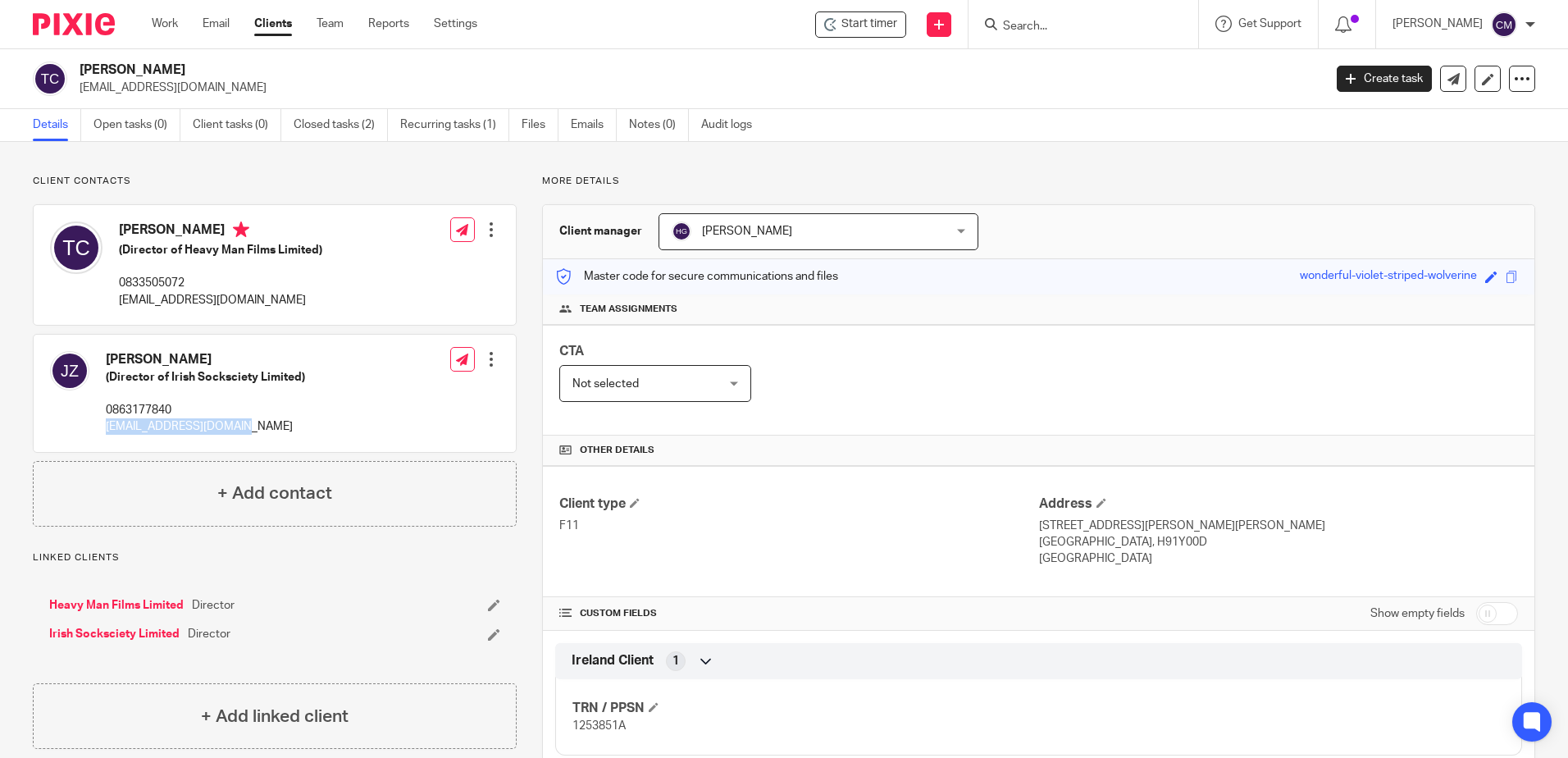
drag, startPoint x: 250, startPoint y: 425, endPoint x: 106, endPoint y: 424, distance: 144.0
click at [106, 424] on p "zalechjoanna@gmail.com" at bounding box center [205, 427] width 199 height 17
copy p "zalechjoanna@gmail.com"
click at [1123, 22] on input "Search" at bounding box center [1075, 27] width 148 height 15
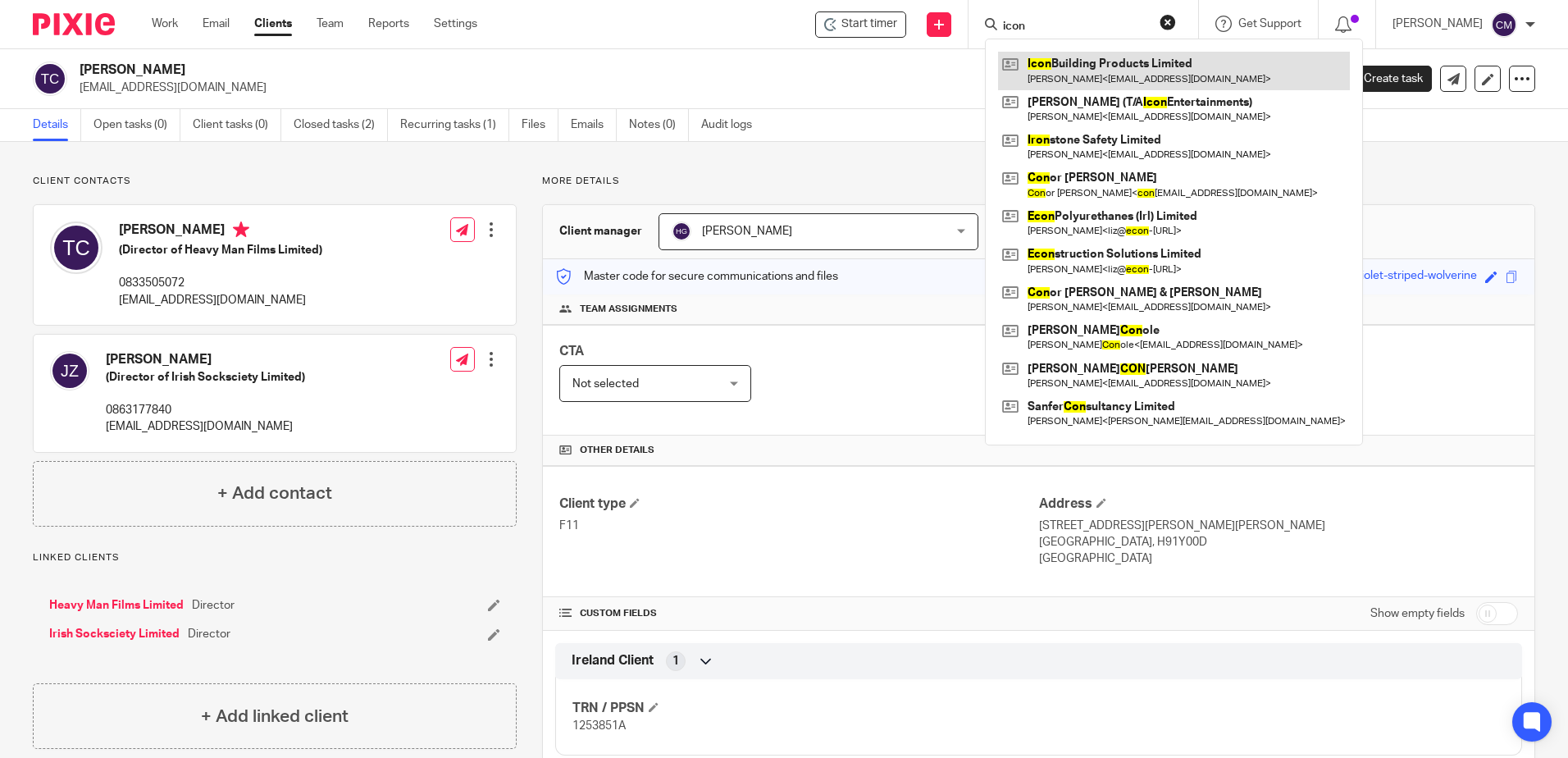
type input "icon"
click at [1103, 70] on link at bounding box center [1174, 70] width 352 height 38
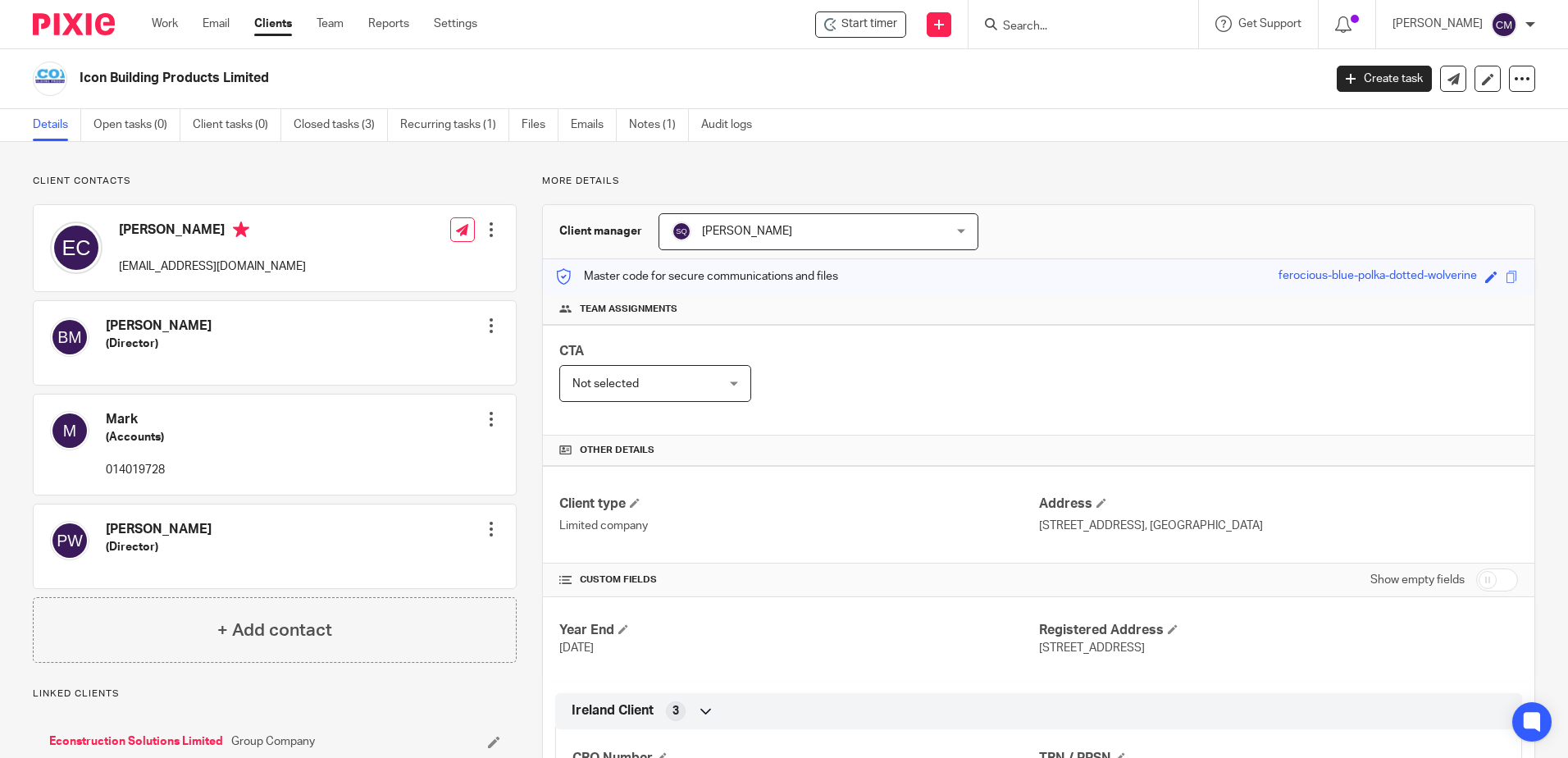
click at [487, 323] on div at bounding box center [491, 325] width 17 height 17
click at [449, 365] on link "Edit contact" at bounding box center [413, 362] width 156 height 24
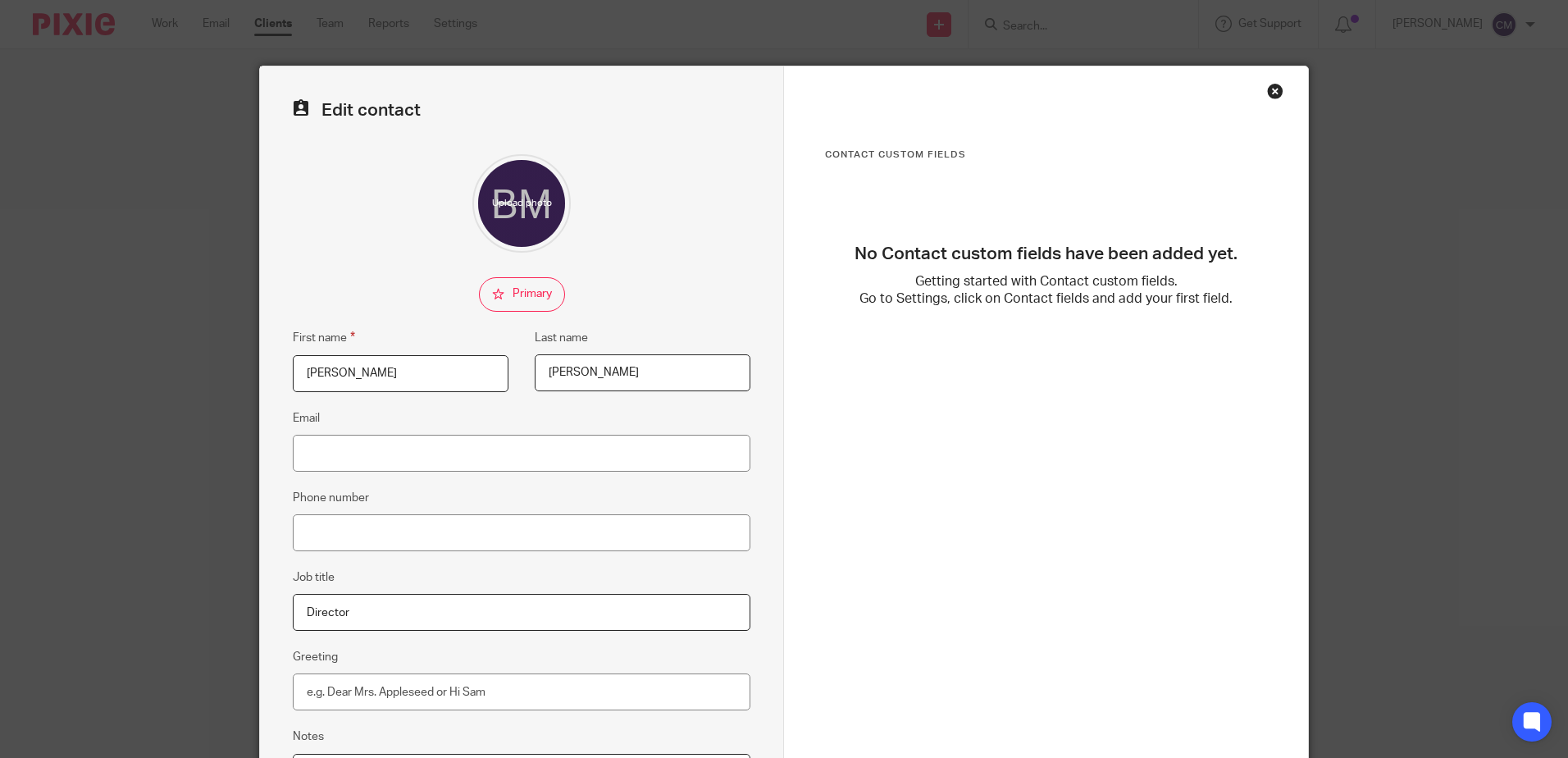
scroll to position [171, 0]
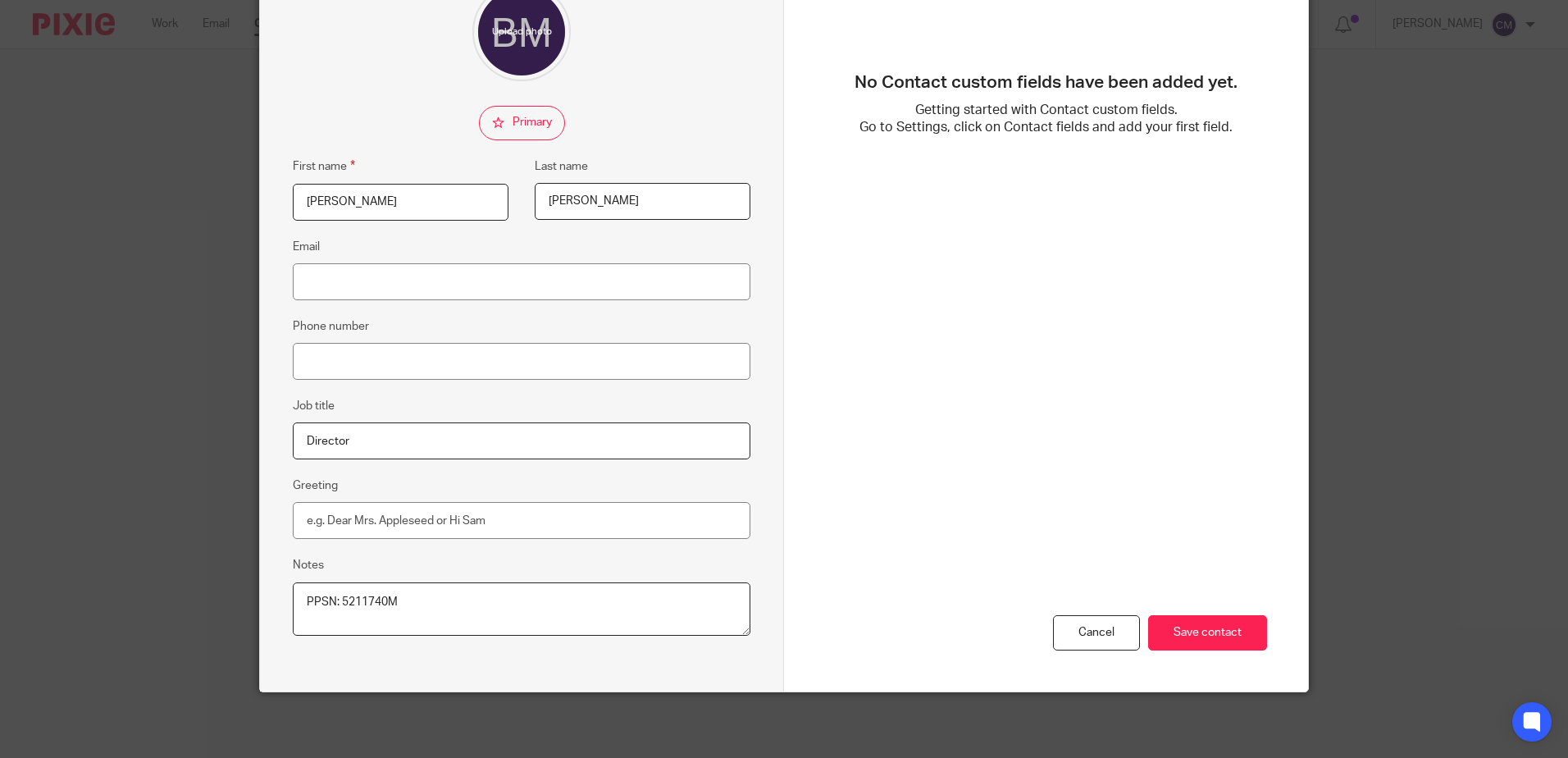
drag, startPoint x: 427, startPoint y: 618, endPoint x: 337, endPoint y: 608, distance: 90.6
click at [337, 608] on textarea "PPSN: 5211740M" at bounding box center [522, 609] width 458 height 54
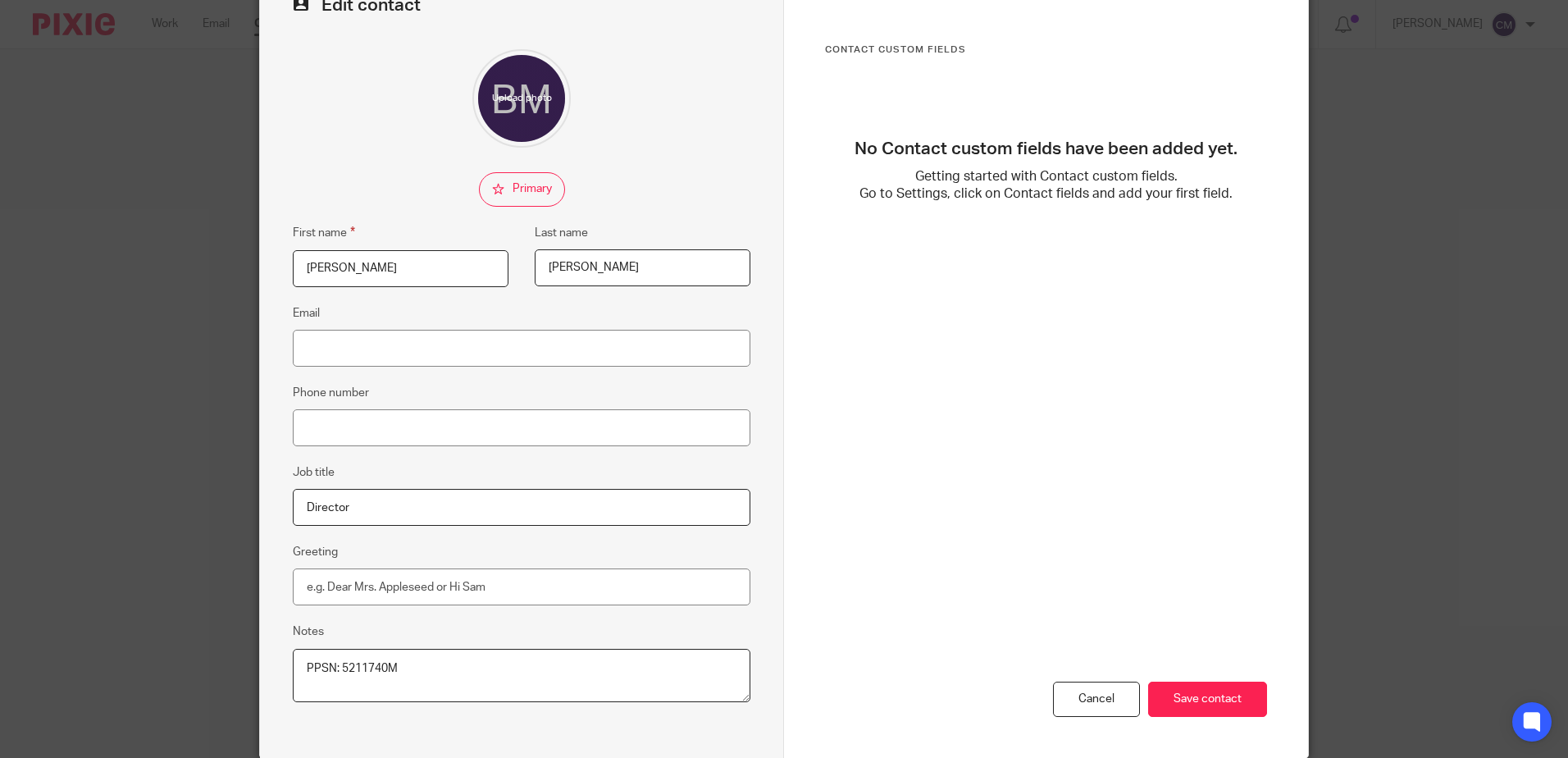
scroll to position [0, 0]
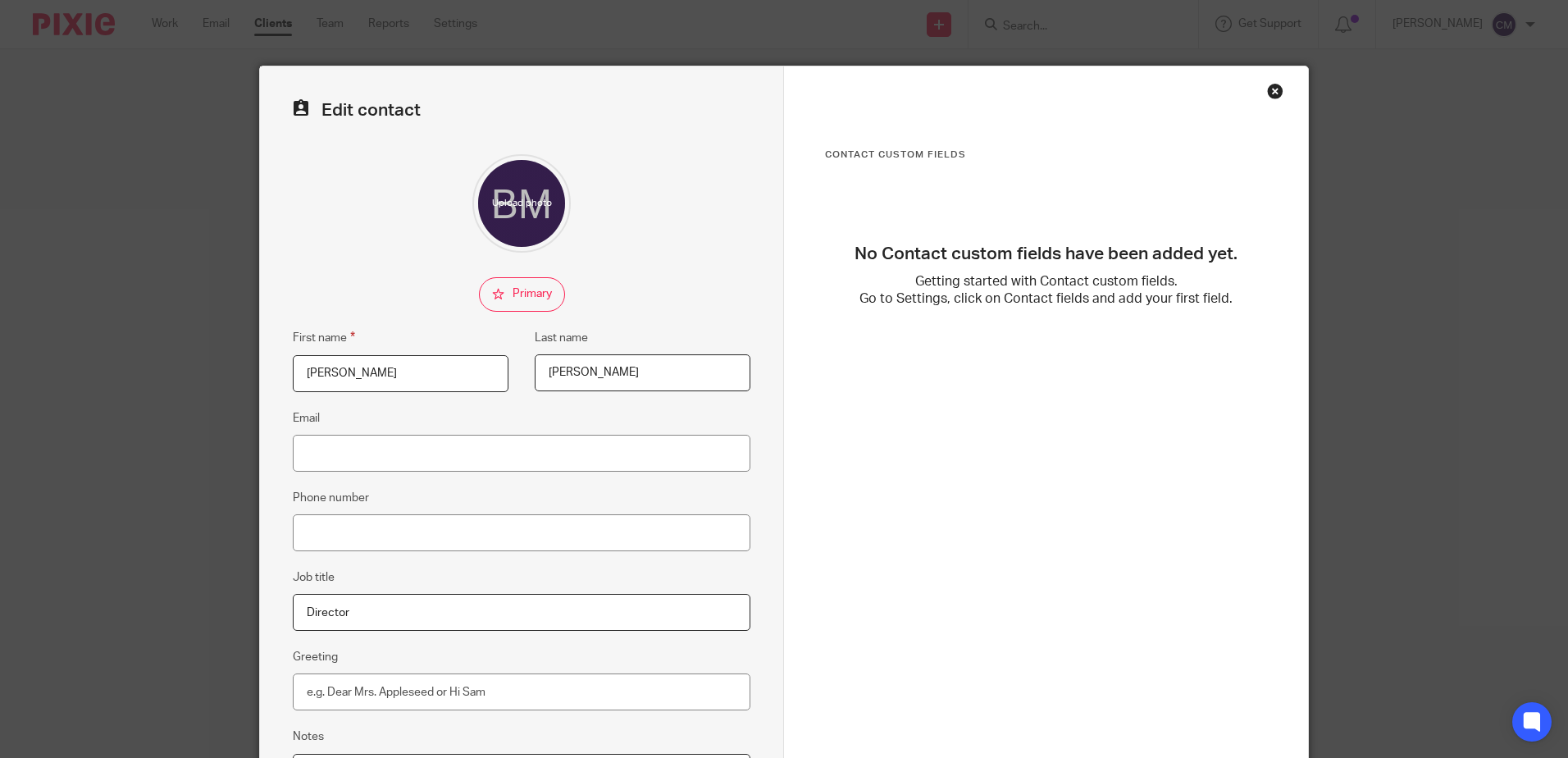
click at [1269, 95] on div "Close this dialog window" at bounding box center [1275, 91] width 17 height 17
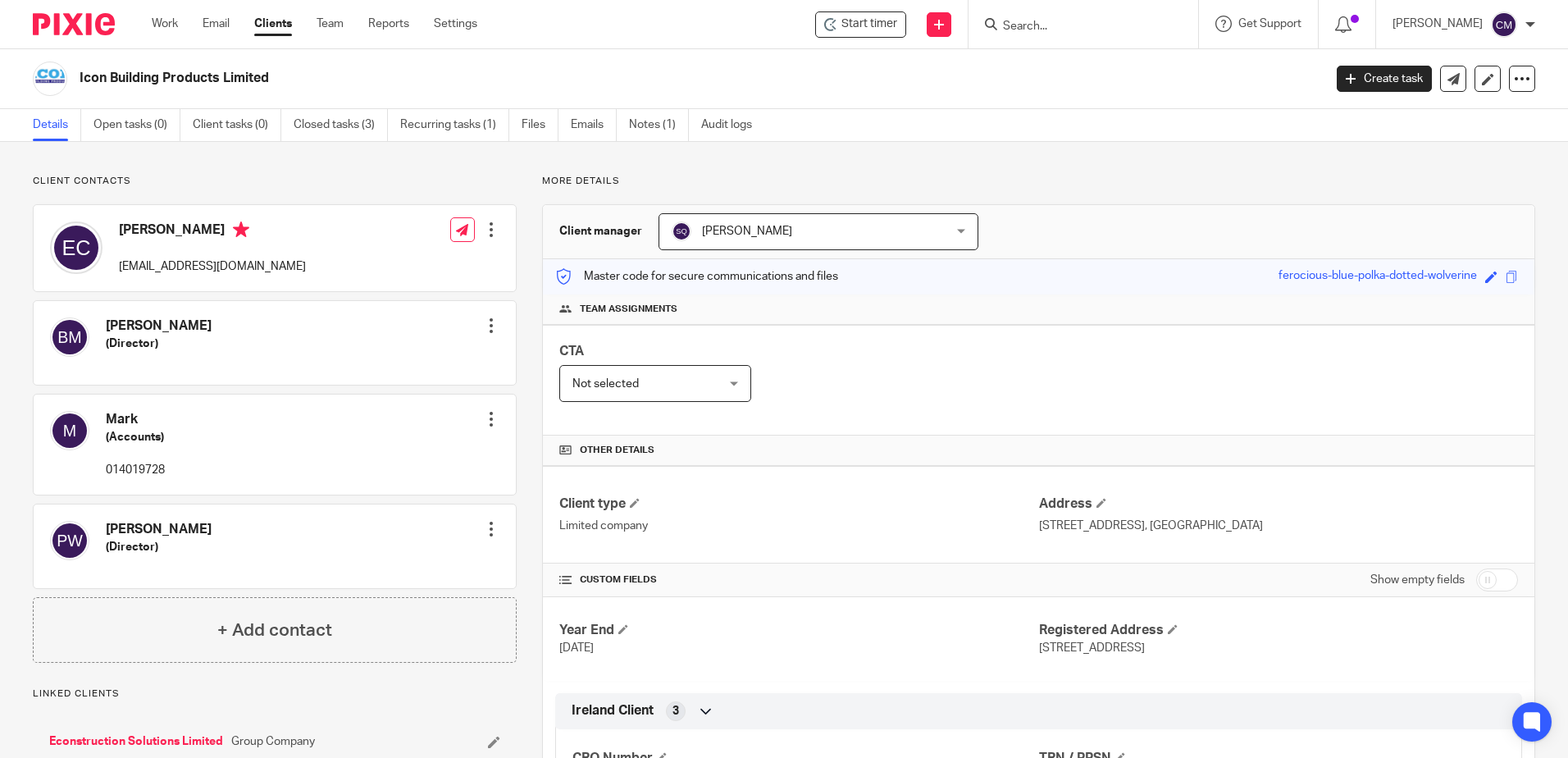
click at [148, 530] on h4 "Peter Woodcock" at bounding box center [158, 530] width 106 height 17
click at [485, 531] on div at bounding box center [491, 529] width 17 height 17
click at [458, 559] on link "Edit contact" at bounding box center [413, 565] width 156 height 24
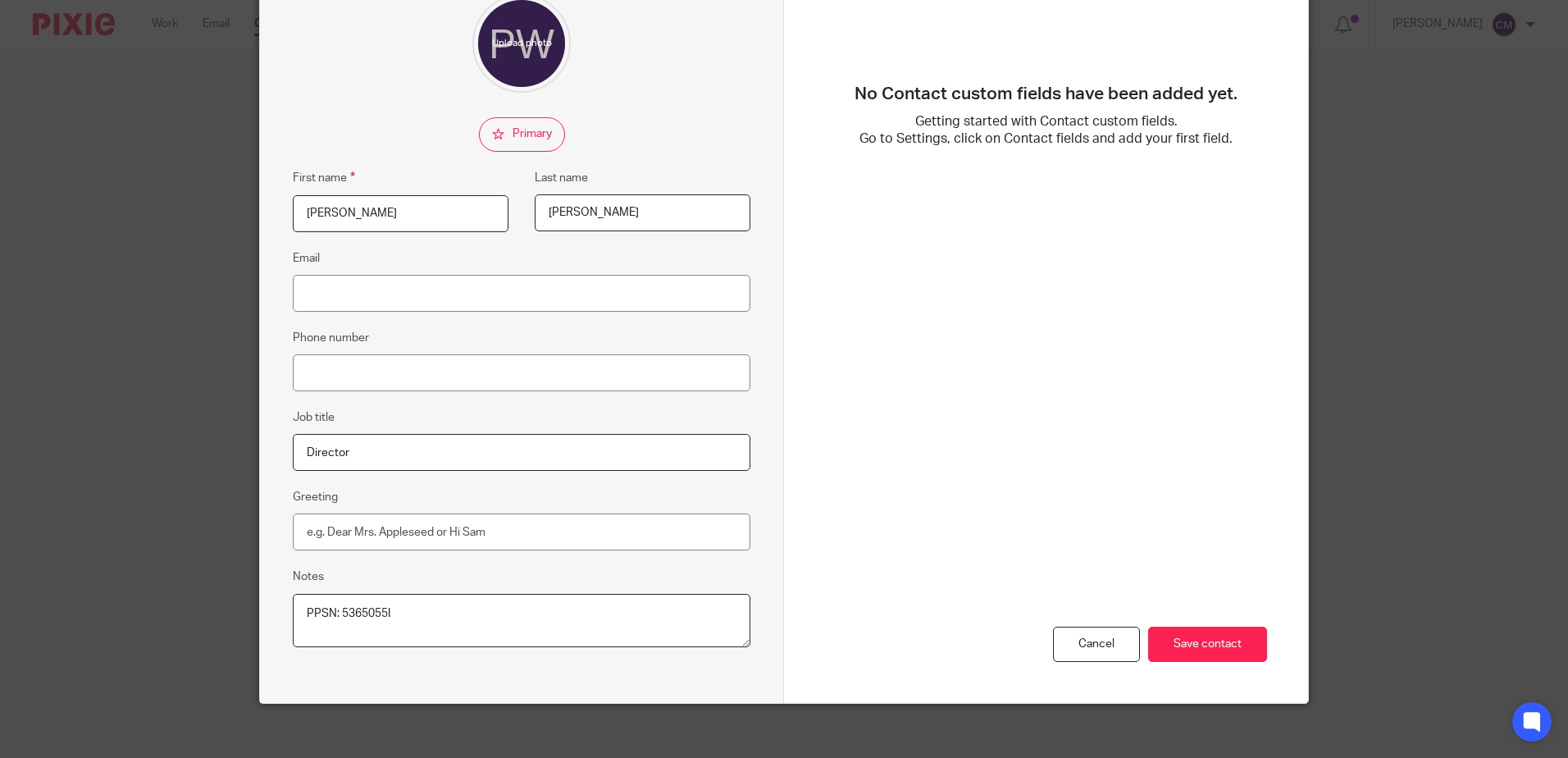
scroll to position [171, 0]
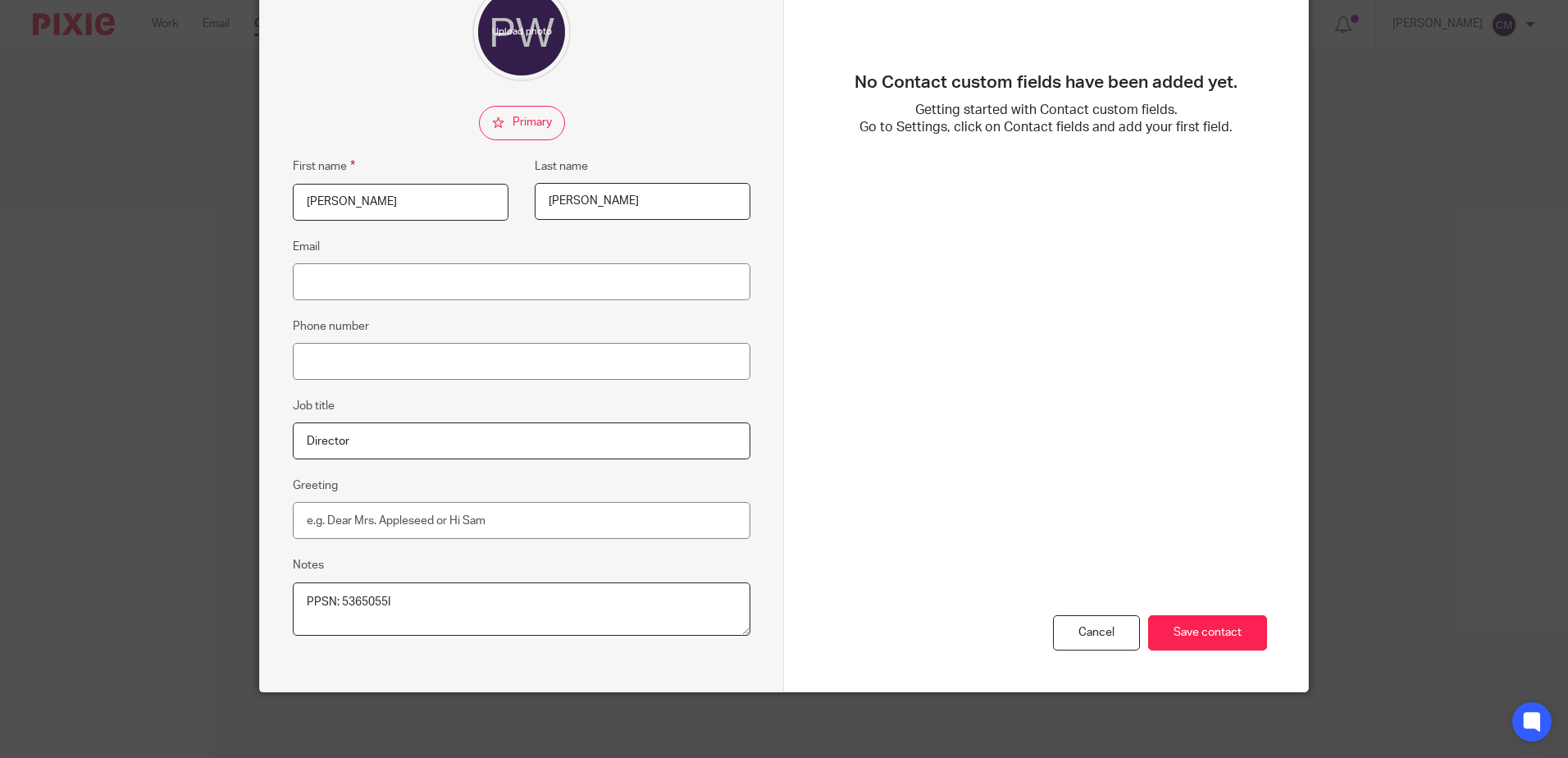
drag, startPoint x: 413, startPoint y: 608, endPoint x: 335, endPoint y: 608, distance: 78.0
click at [335, 608] on textarea "PPSN: 5365055I" at bounding box center [522, 609] width 458 height 54
drag, startPoint x: 1209, startPoint y: 631, endPoint x: 984, endPoint y: 694, distance: 233.7
click at [1205, 631] on input "Save contact" at bounding box center [1208, 633] width 119 height 35
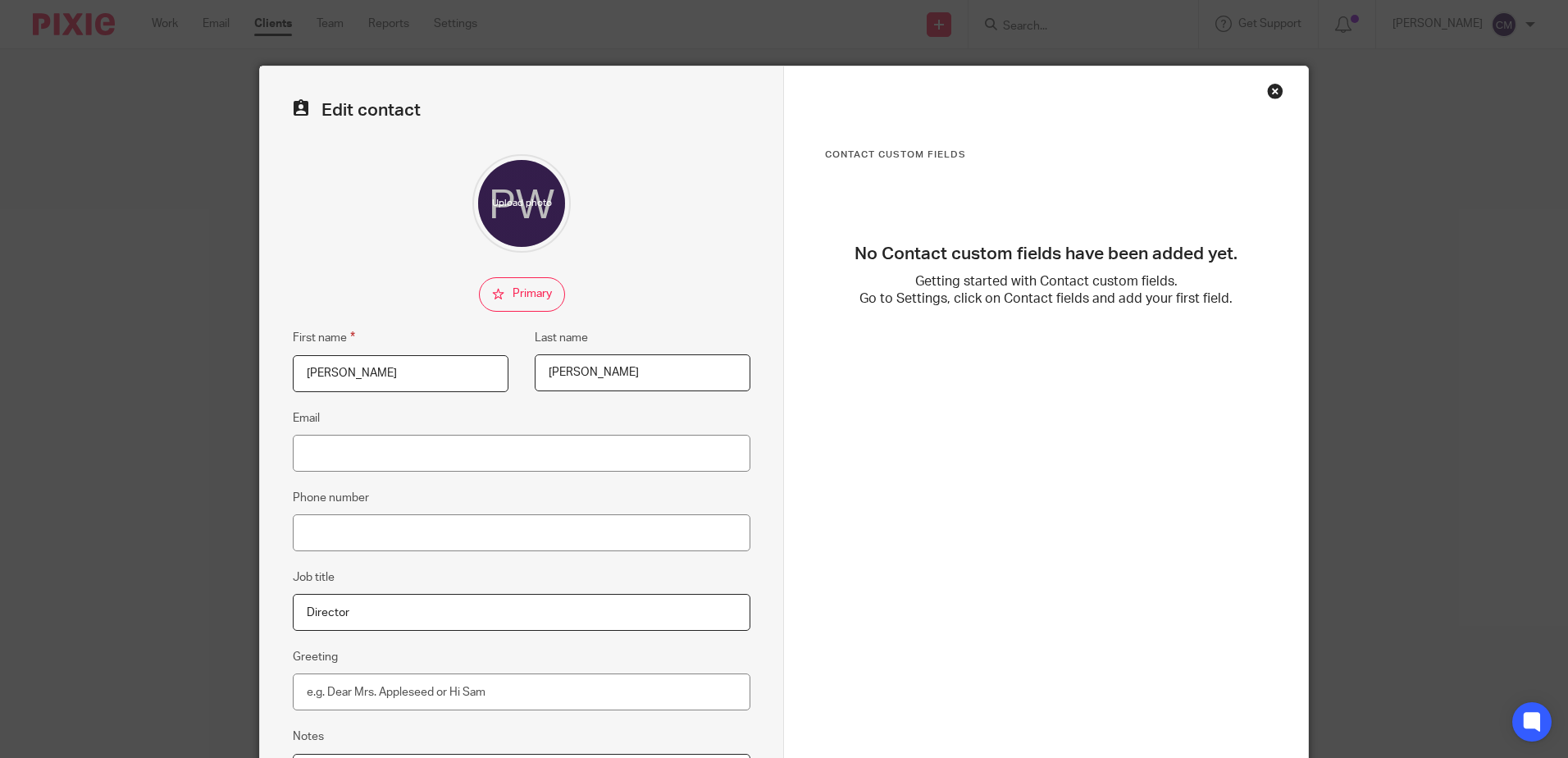
scroll to position [0, 0]
click at [1273, 87] on div "Close this dialog window" at bounding box center [1275, 91] width 17 height 17
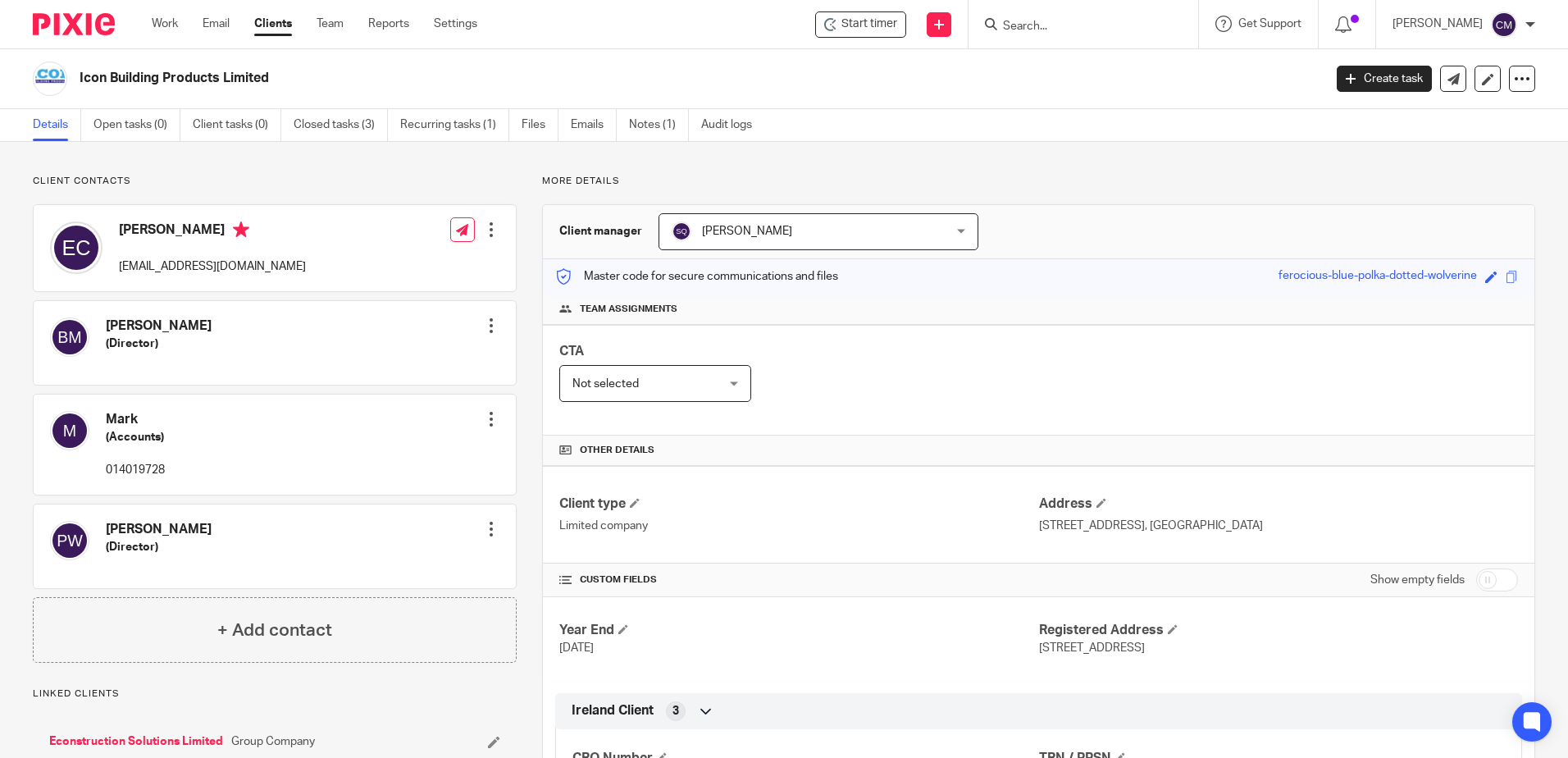
click at [1068, 26] on input "Search" at bounding box center [1075, 27] width 148 height 15
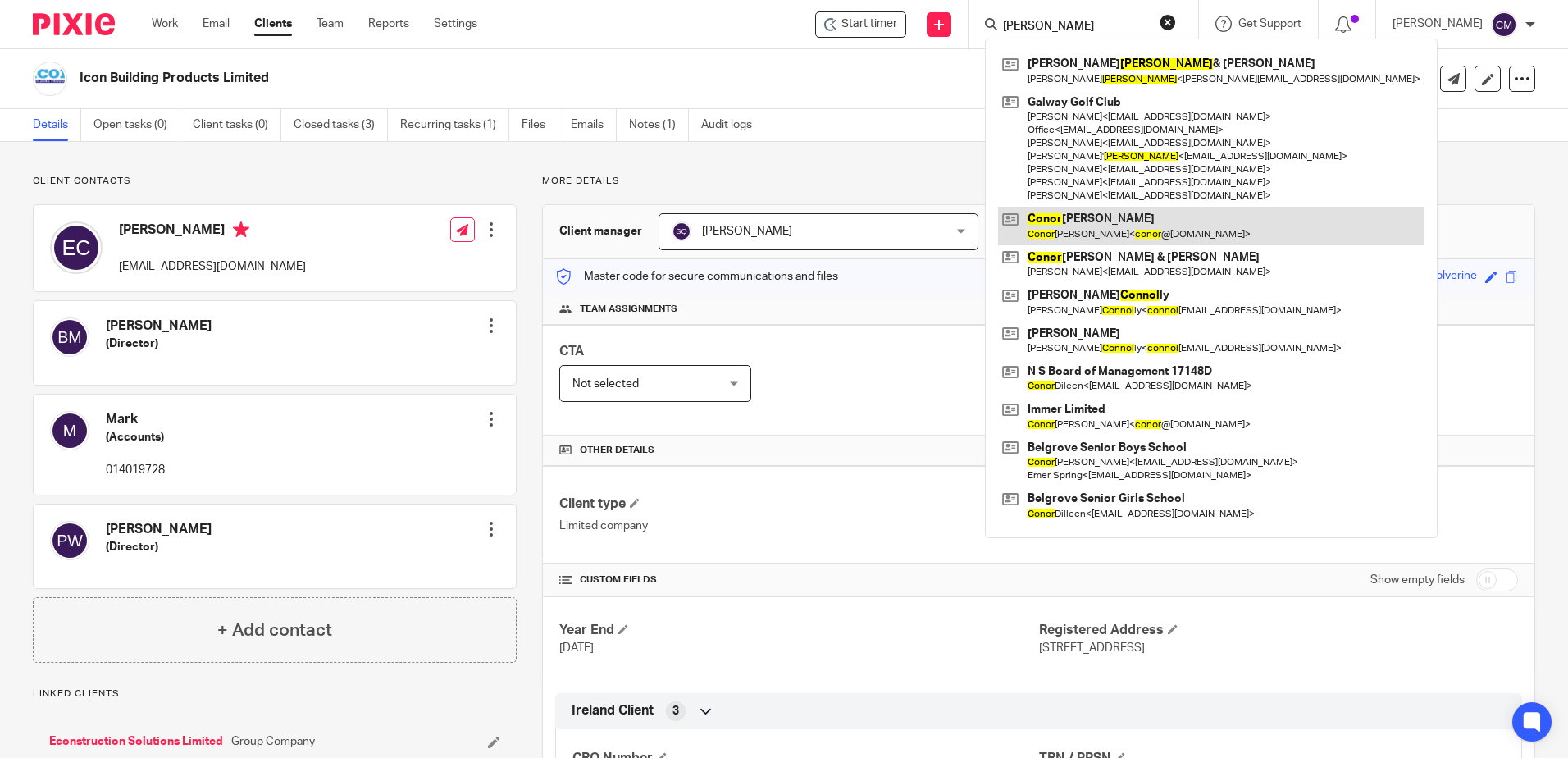
type input "connor"
click at [1052, 239] on link at bounding box center [1211, 225] width 427 height 38
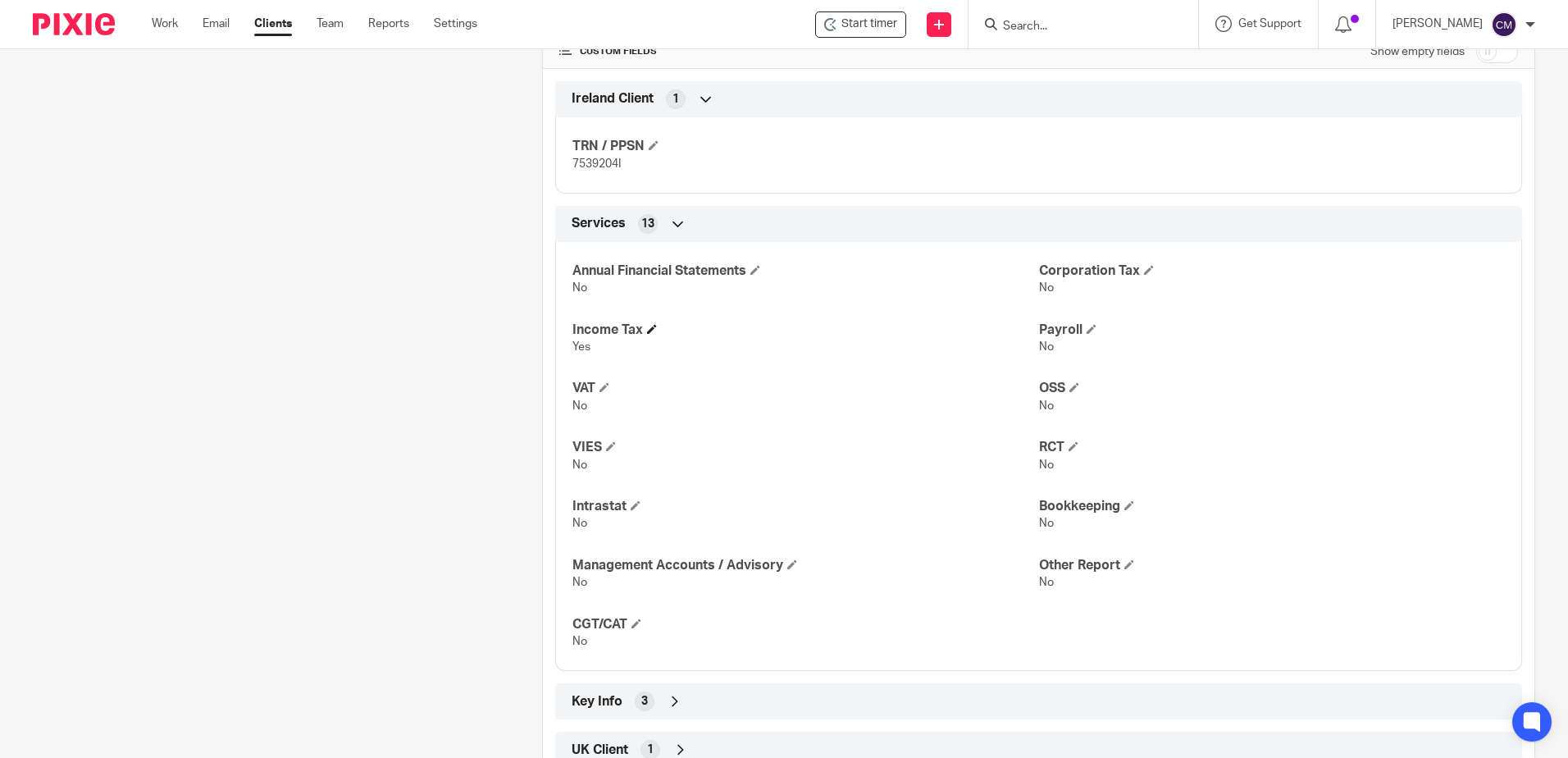
scroll to position [574, 0]
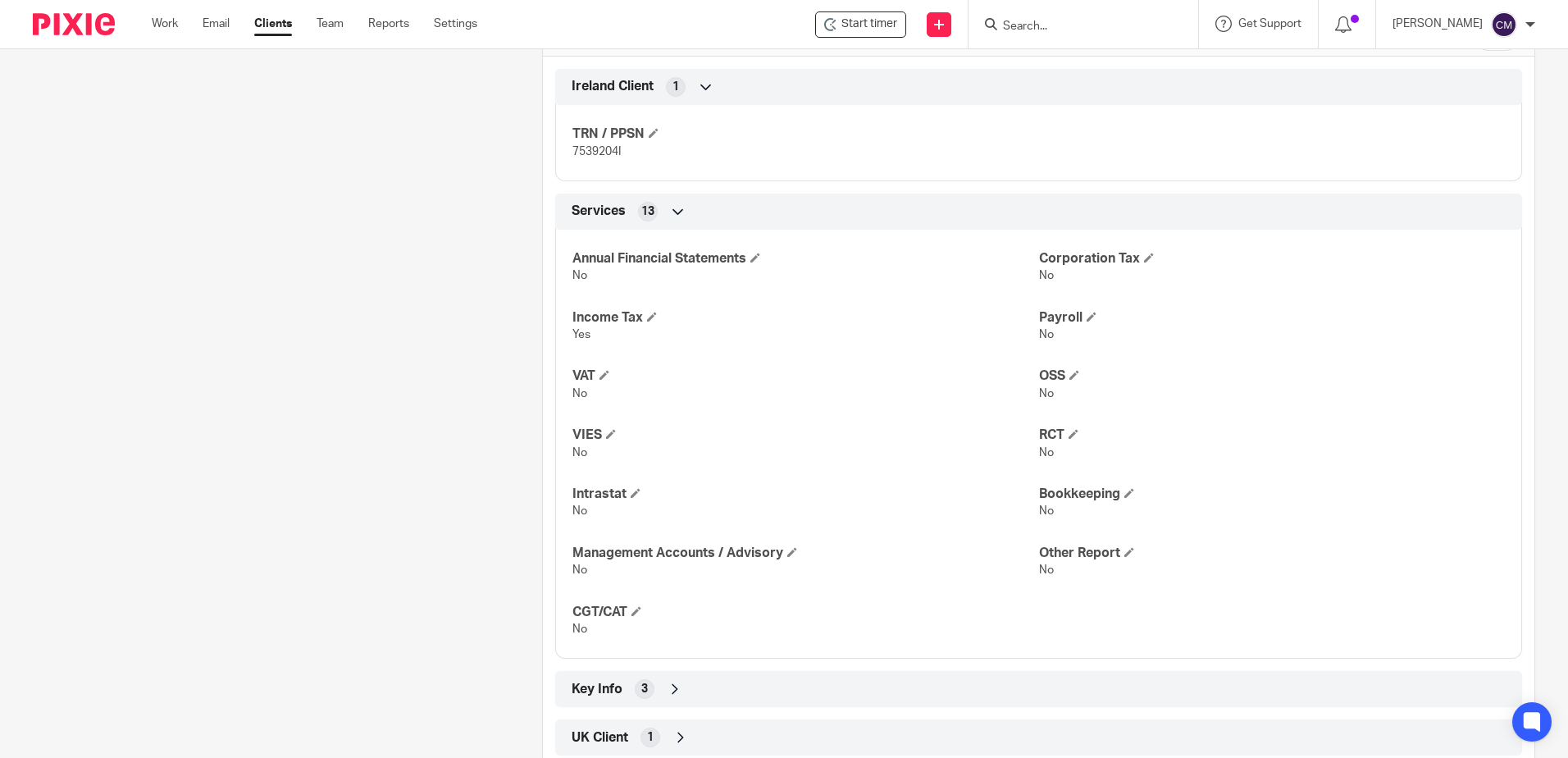
click at [1013, 32] on input "Search" at bounding box center [1075, 27] width 148 height 15
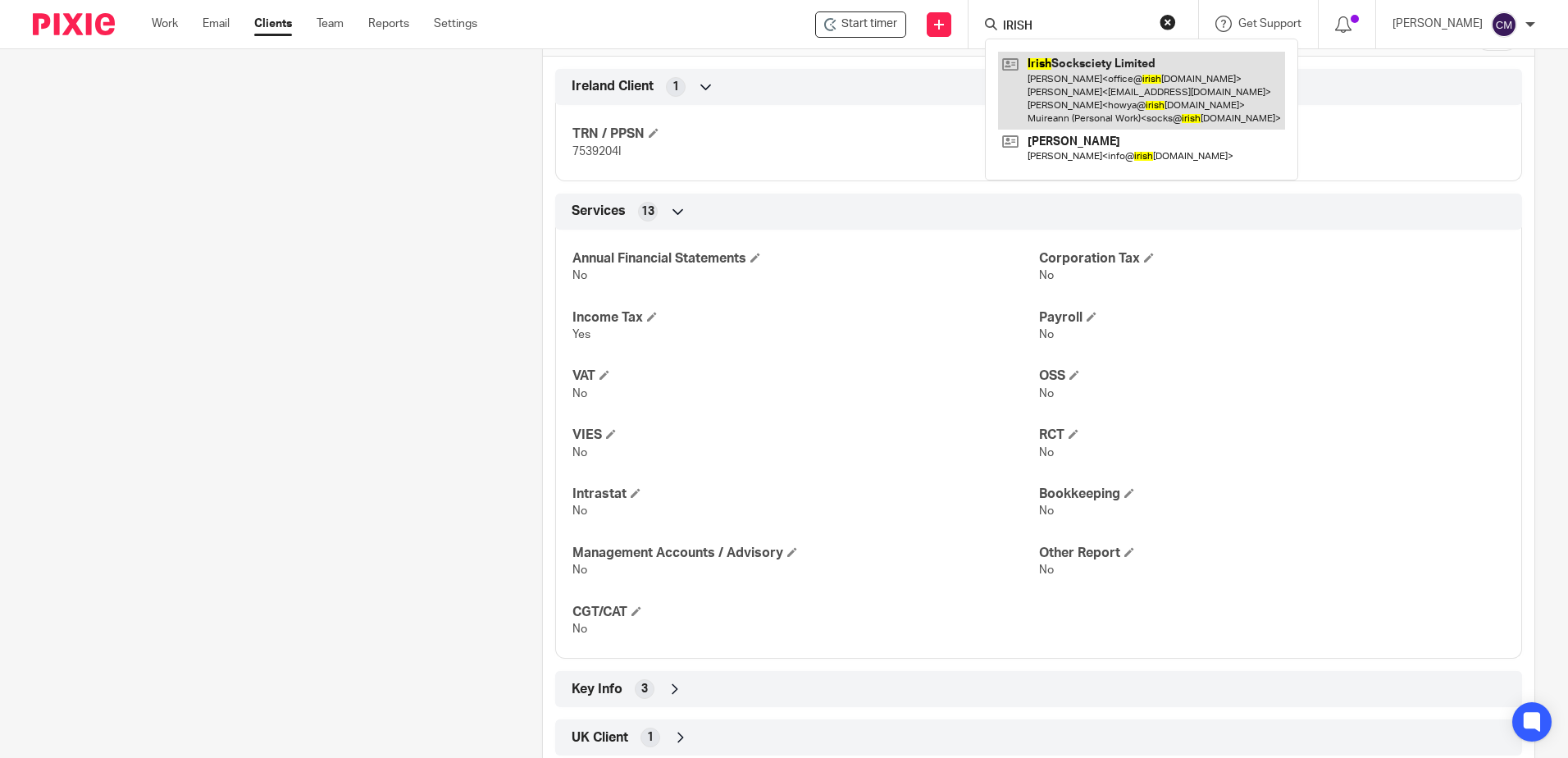
type input "IRISH"
click at [1063, 81] on link at bounding box center [1141, 90] width 287 height 78
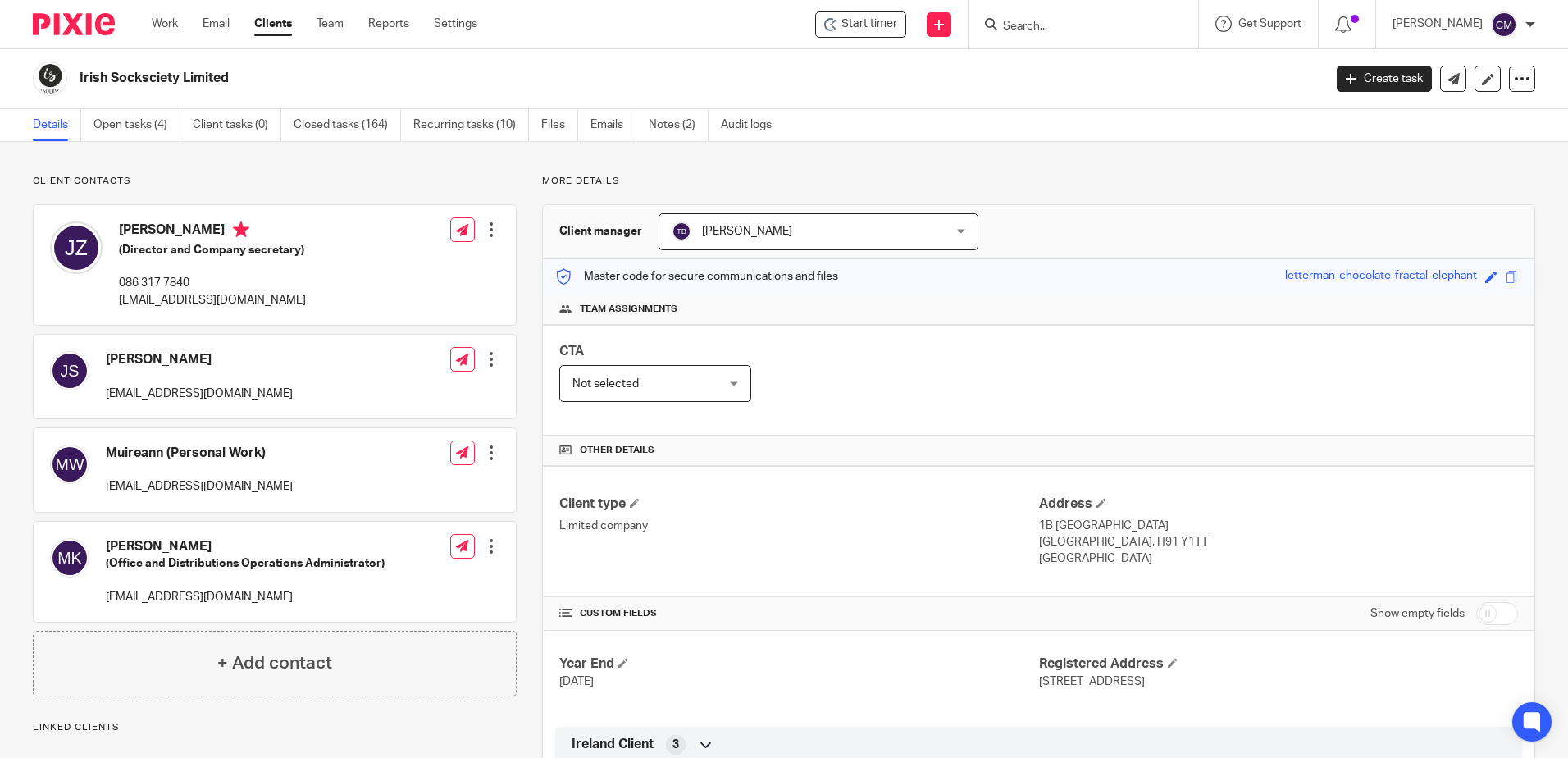
click at [1055, 26] on input "Search" at bounding box center [1075, 27] width 148 height 15
type input "irons"
click at [1055, 102] on div "Irons tone Safety Limited [PERSON_NAME] < [EMAIL_ADDRESS][DOMAIN_NAME] >" at bounding box center [1136, 70] width 303 height 64
click at [1048, 85] on link at bounding box center [1136, 70] width 277 height 38
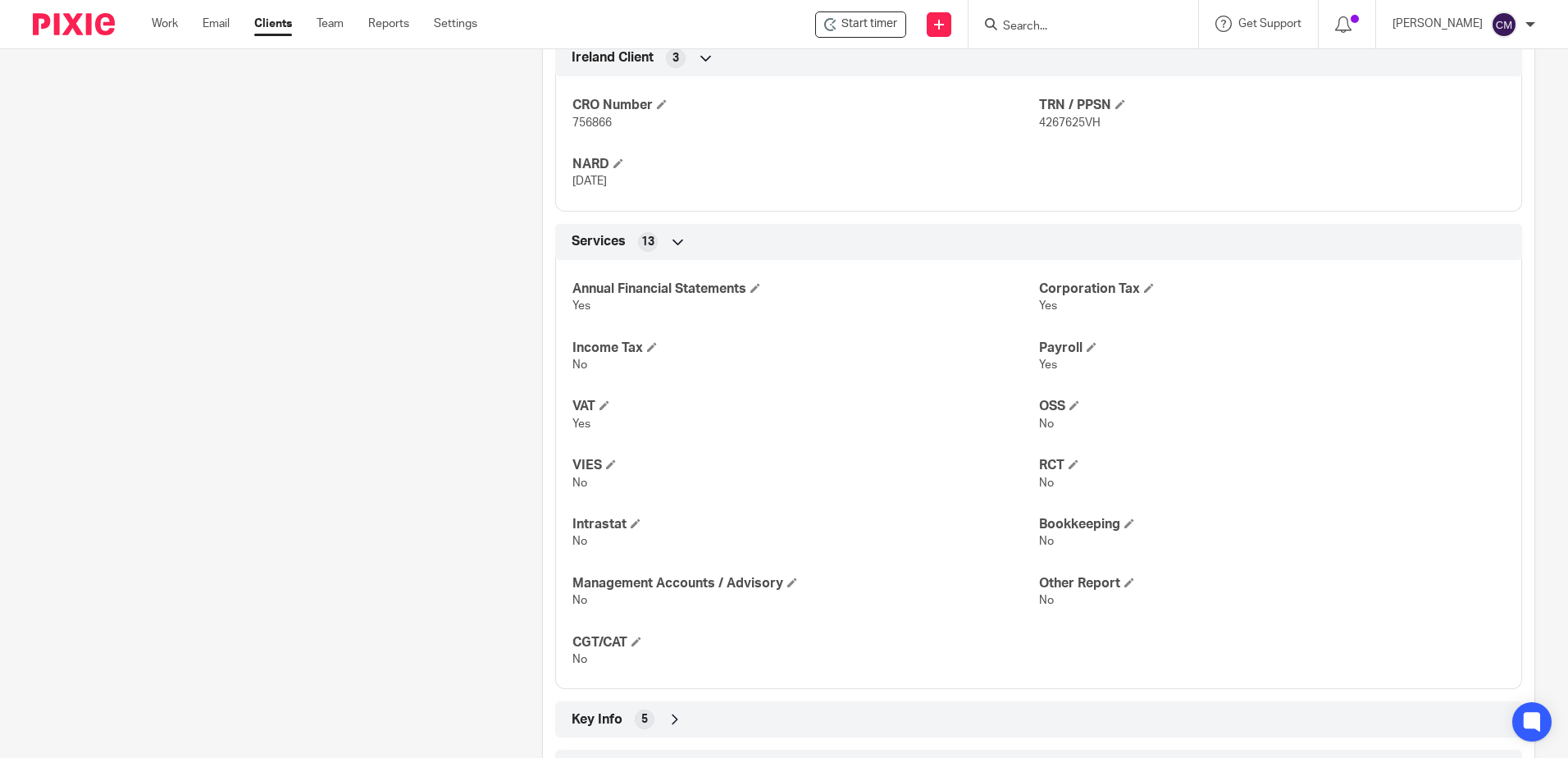
scroll to position [657, 0]
click at [1039, 38] on div at bounding box center [1083, 24] width 230 height 48
click at [1044, 20] on input "Search" at bounding box center [1075, 27] width 148 height 15
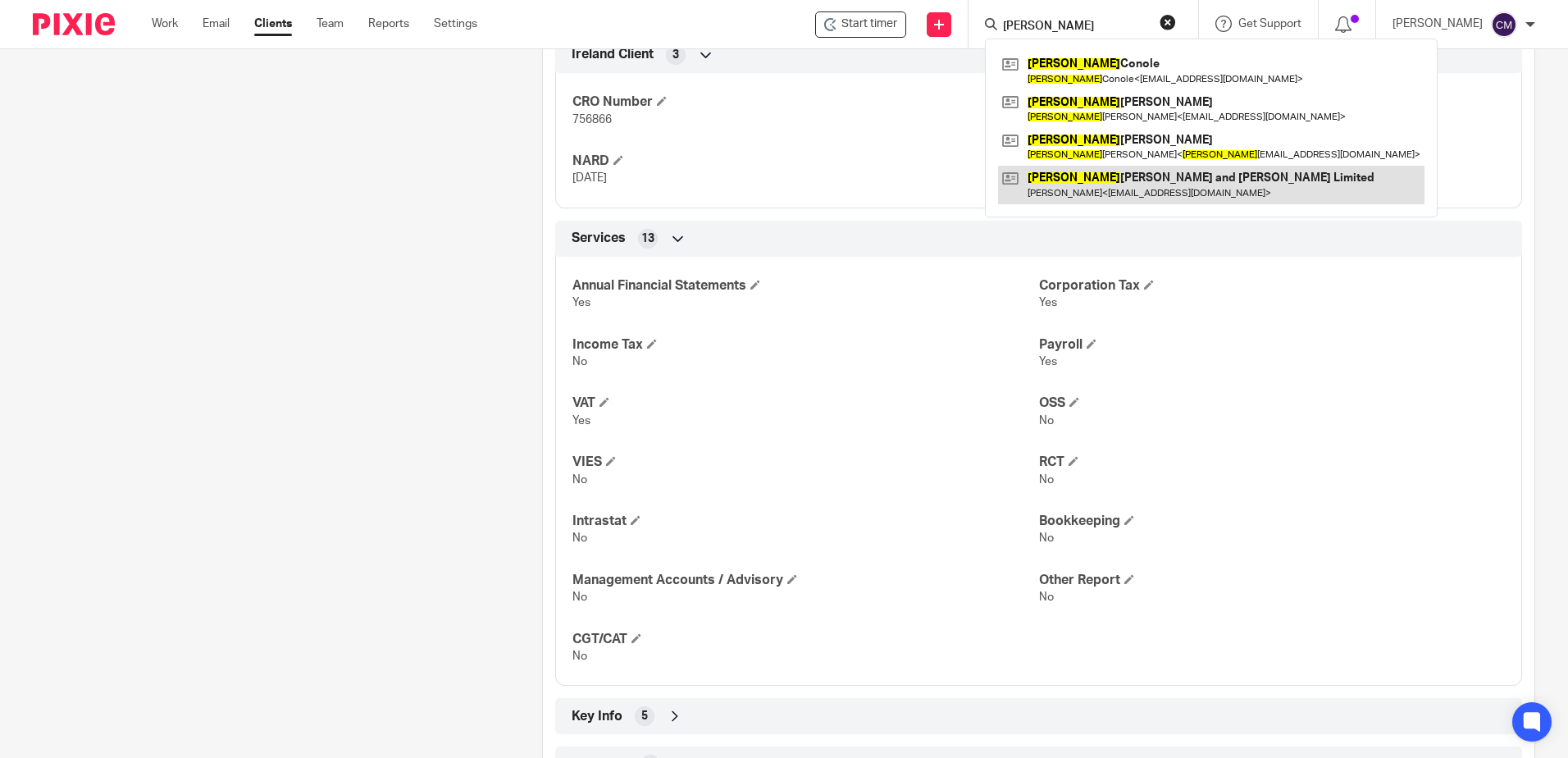
type input "[PERSON_NAME]"
click at [1101, 169] on link at bounding box center [1211, 184] width 427 height 38
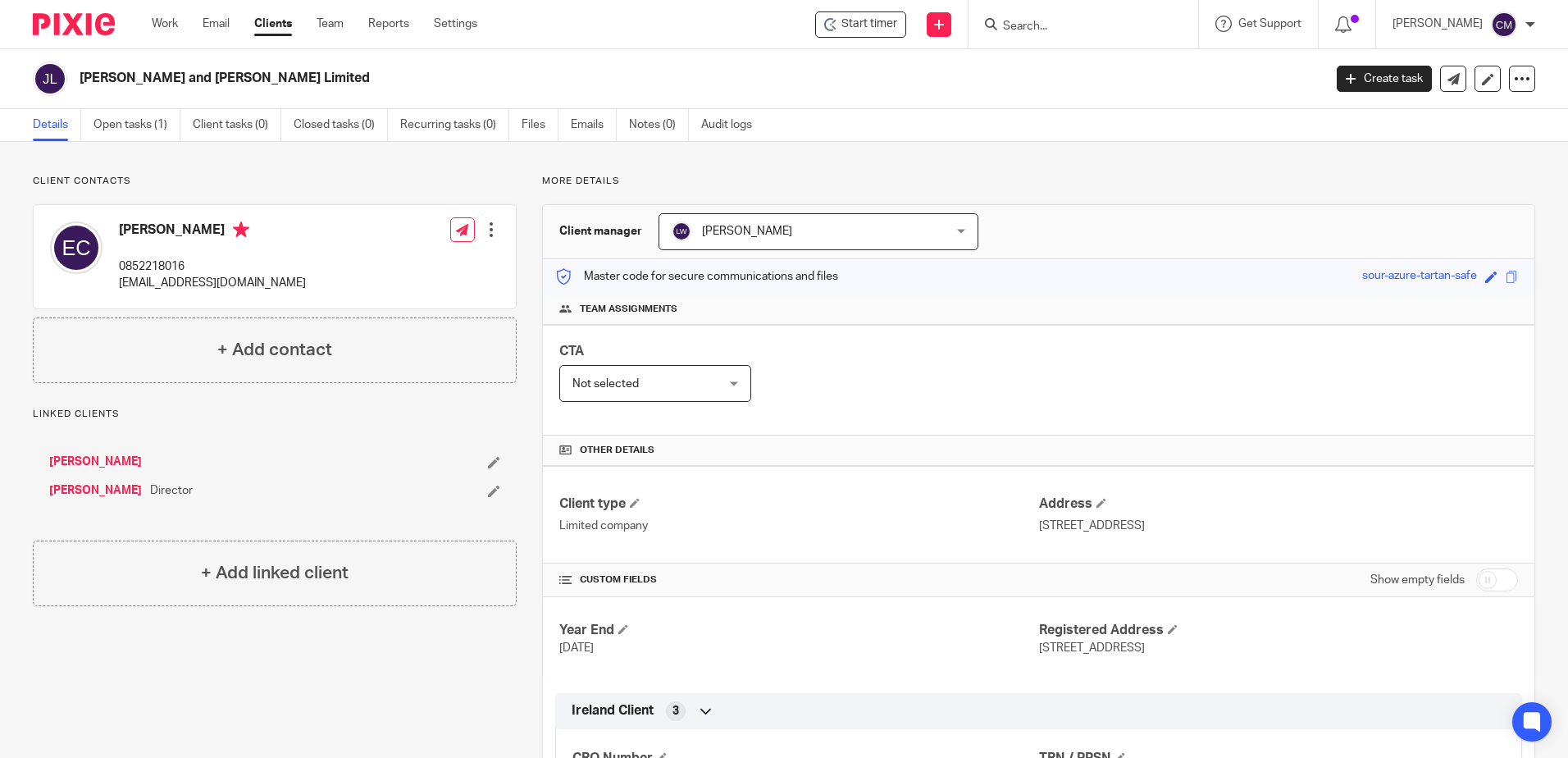
click at [1040, 31] on input "Search" at bounding box center [1075, 27] width 148 height 15
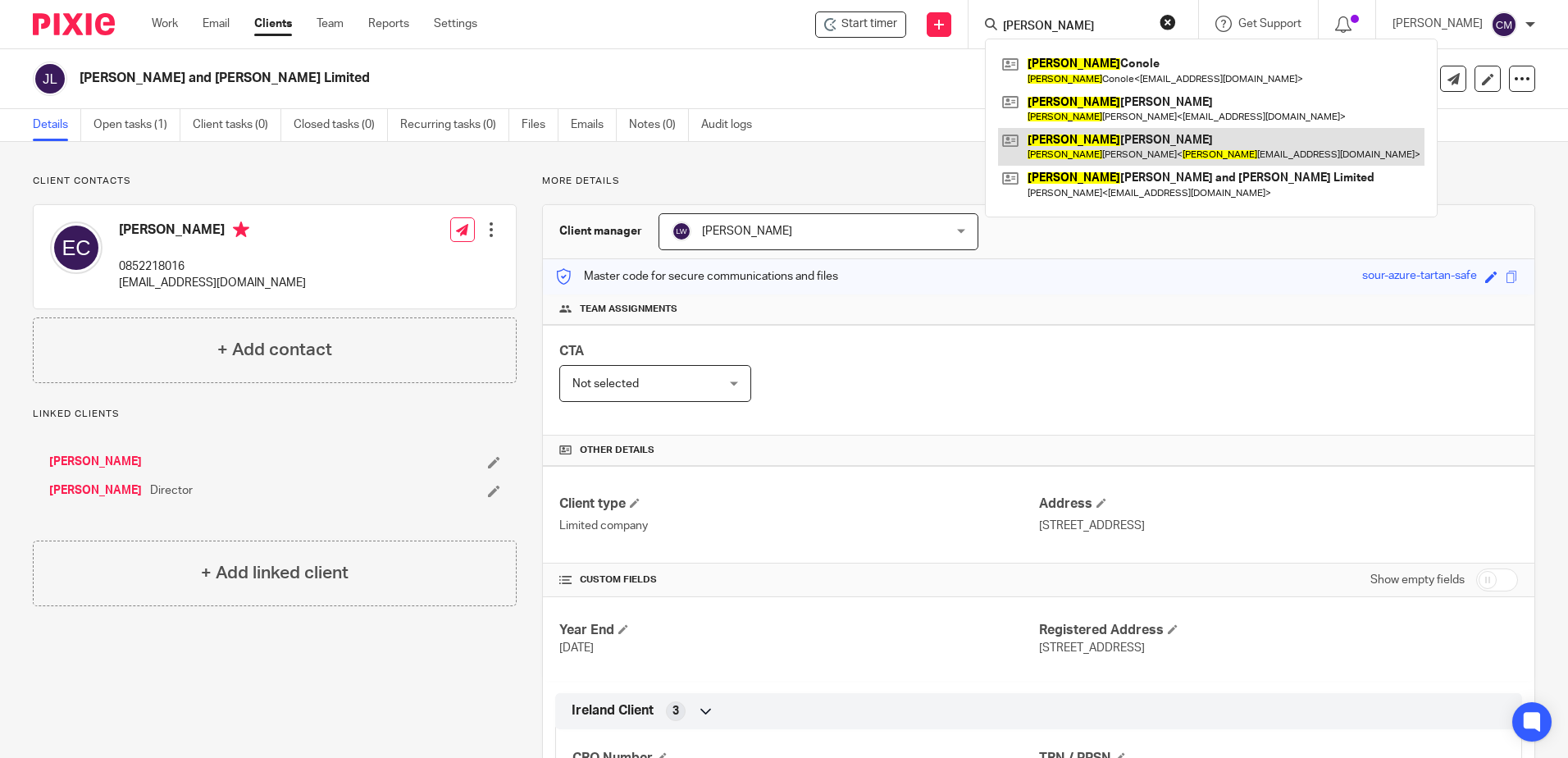
type input "[PERSON_NAME]"
click at [1056, 157] on link at bounding box center [1211, 146] width 427 height 38
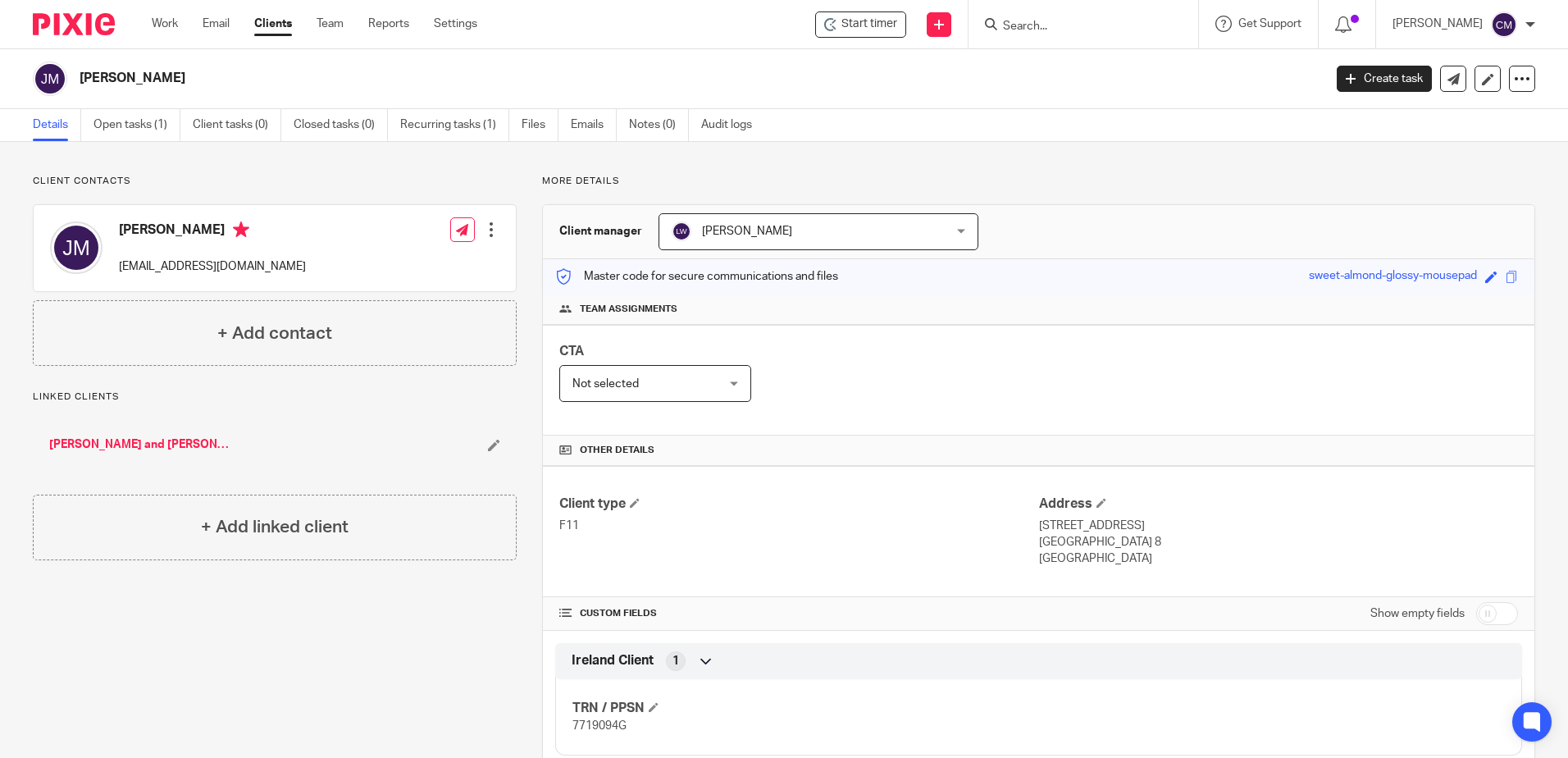
click at [126, 445] on link "[PERSON_NAME] and [PERSON_NAME] Limited" at bounding box center [139, 444] width 180 height 17
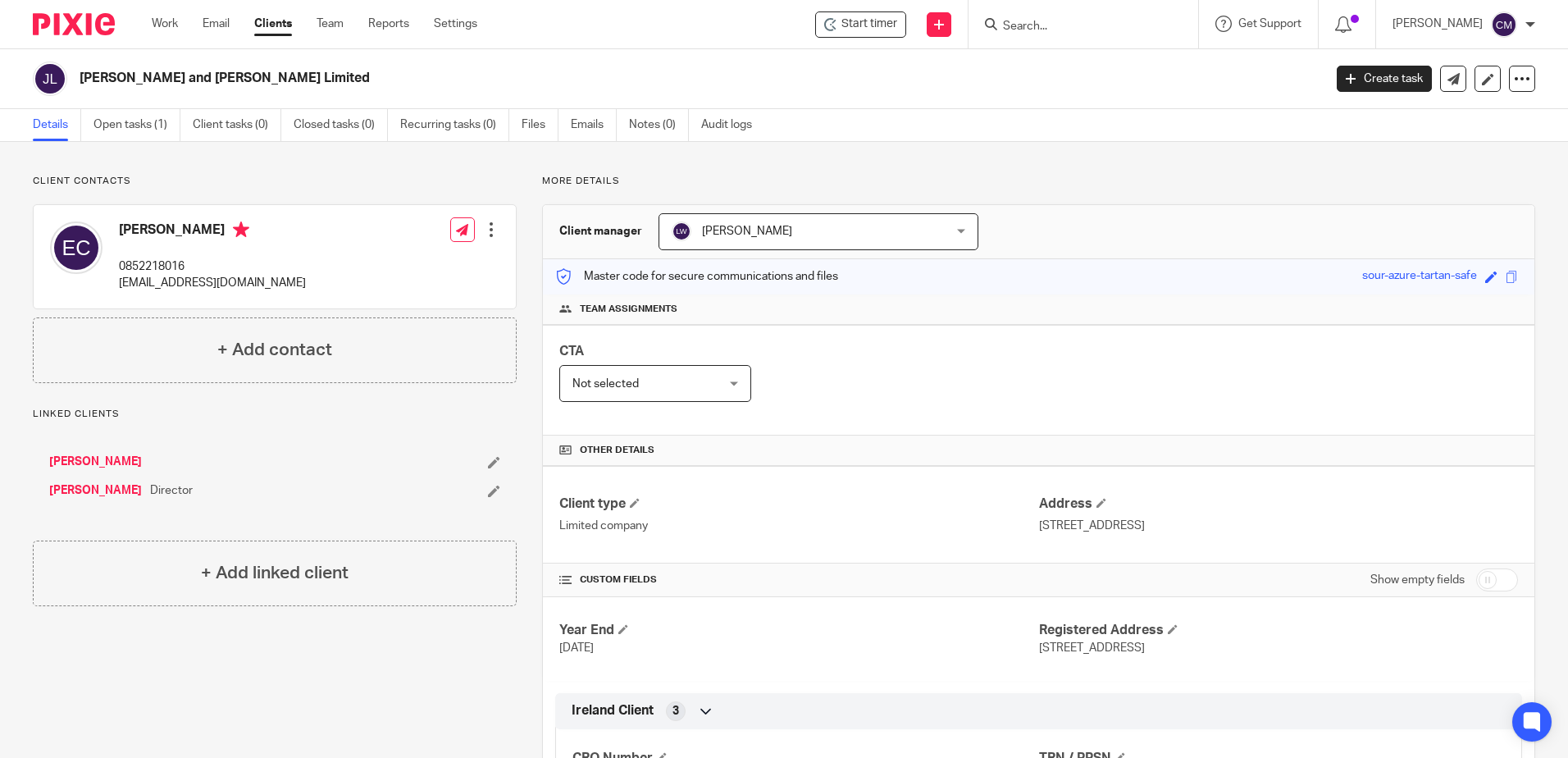
click at [1119, 14] on div at bounding box center [1083, 24] width 230 height 48
click at [1111, 20] on input "Search" at bounding box center [1075, 27] width 148 height 15
type input "jdf wh"
click at [1108, 70] on link at bounding box center [1136, 70] width 277 height 38
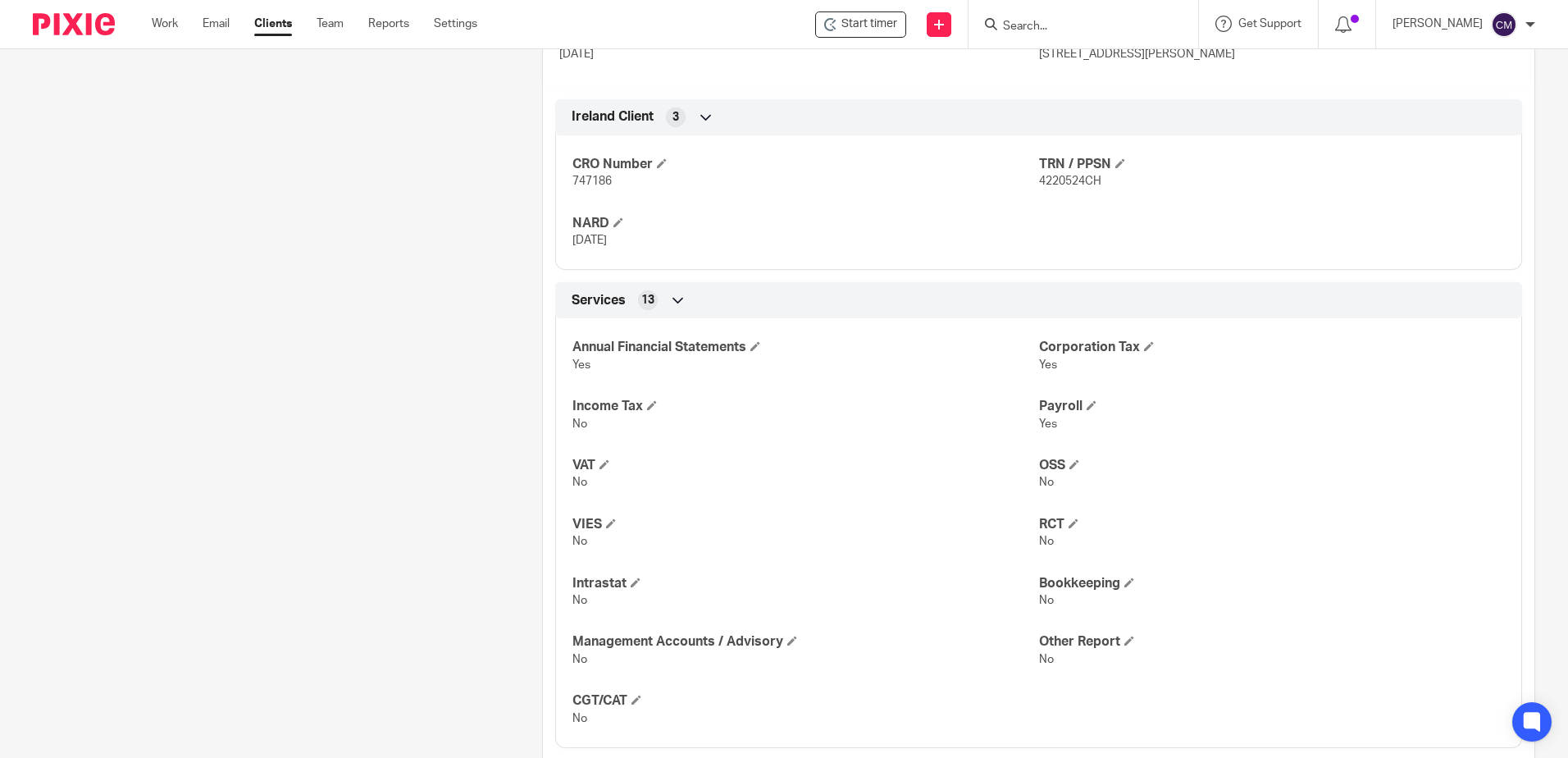
scroll to position [657, 0]
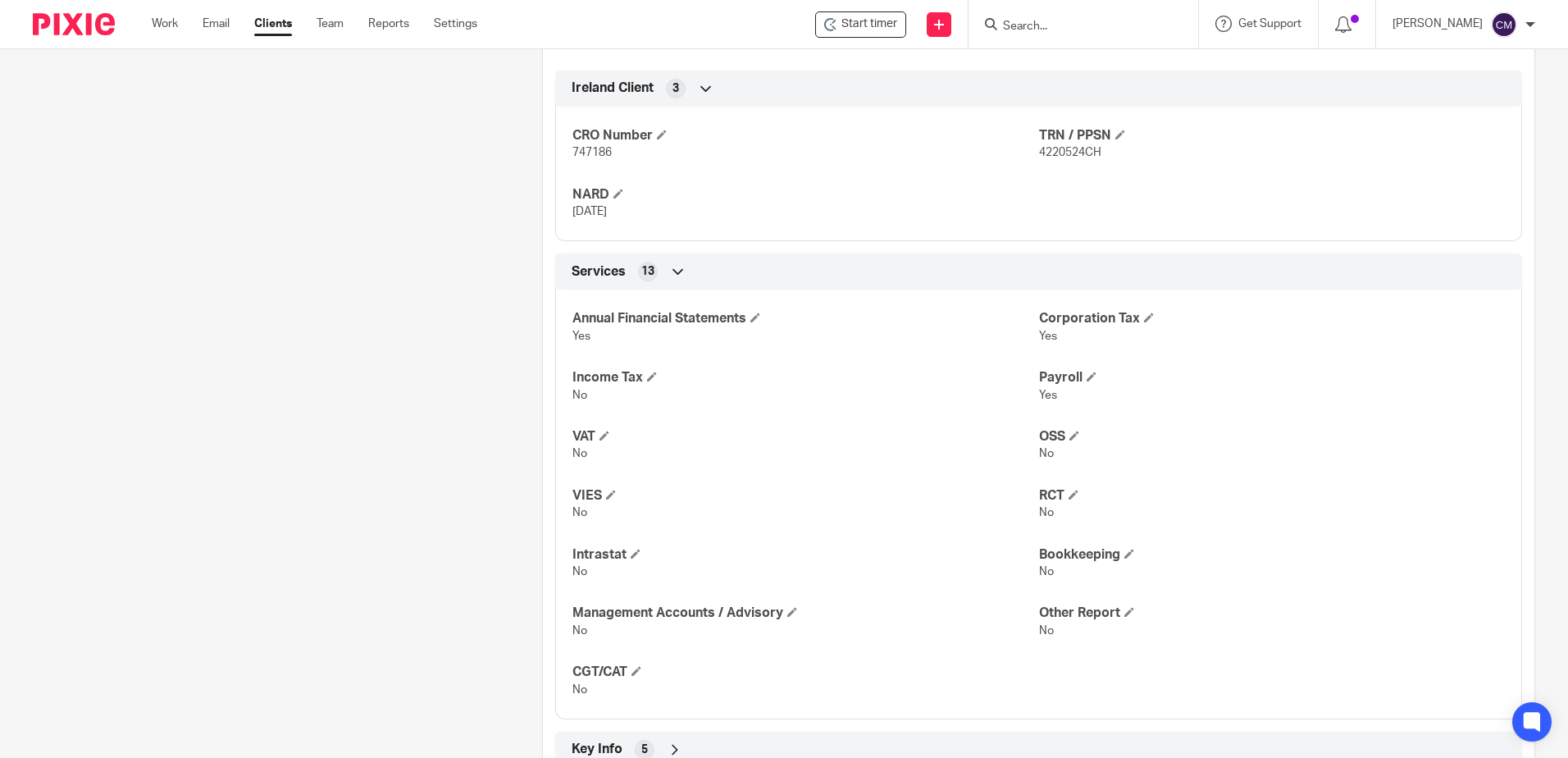
click at [1099, 18] on form at bounding box center [1089, 24] width 175 height 20
click at [1098, 22] on input "Search" at bounding box center [1075, 27] width 148 height 15
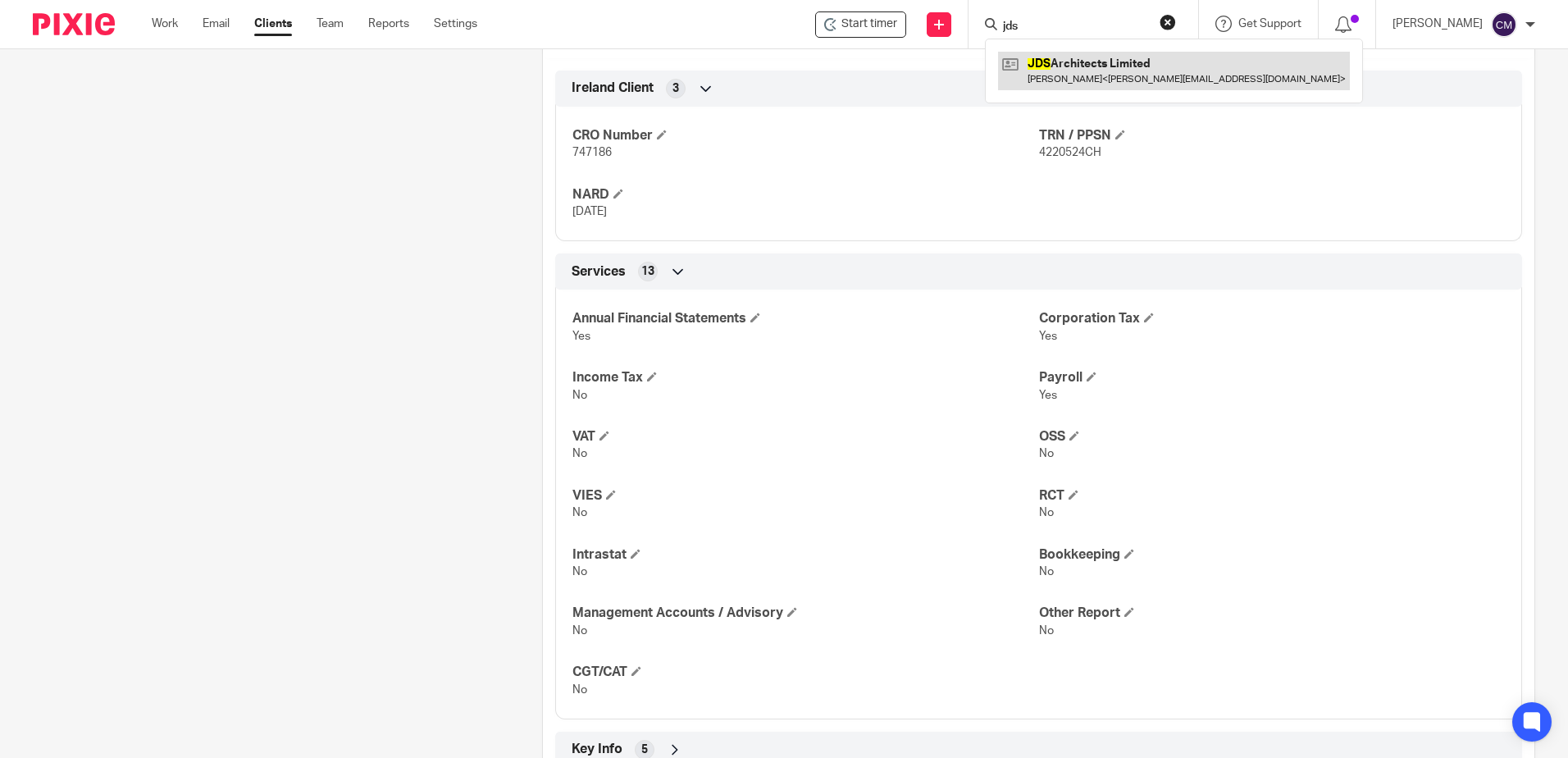
type input "jds"
click at [1106, 81] on link at bounding box center [1174, 70] width 352 height 38
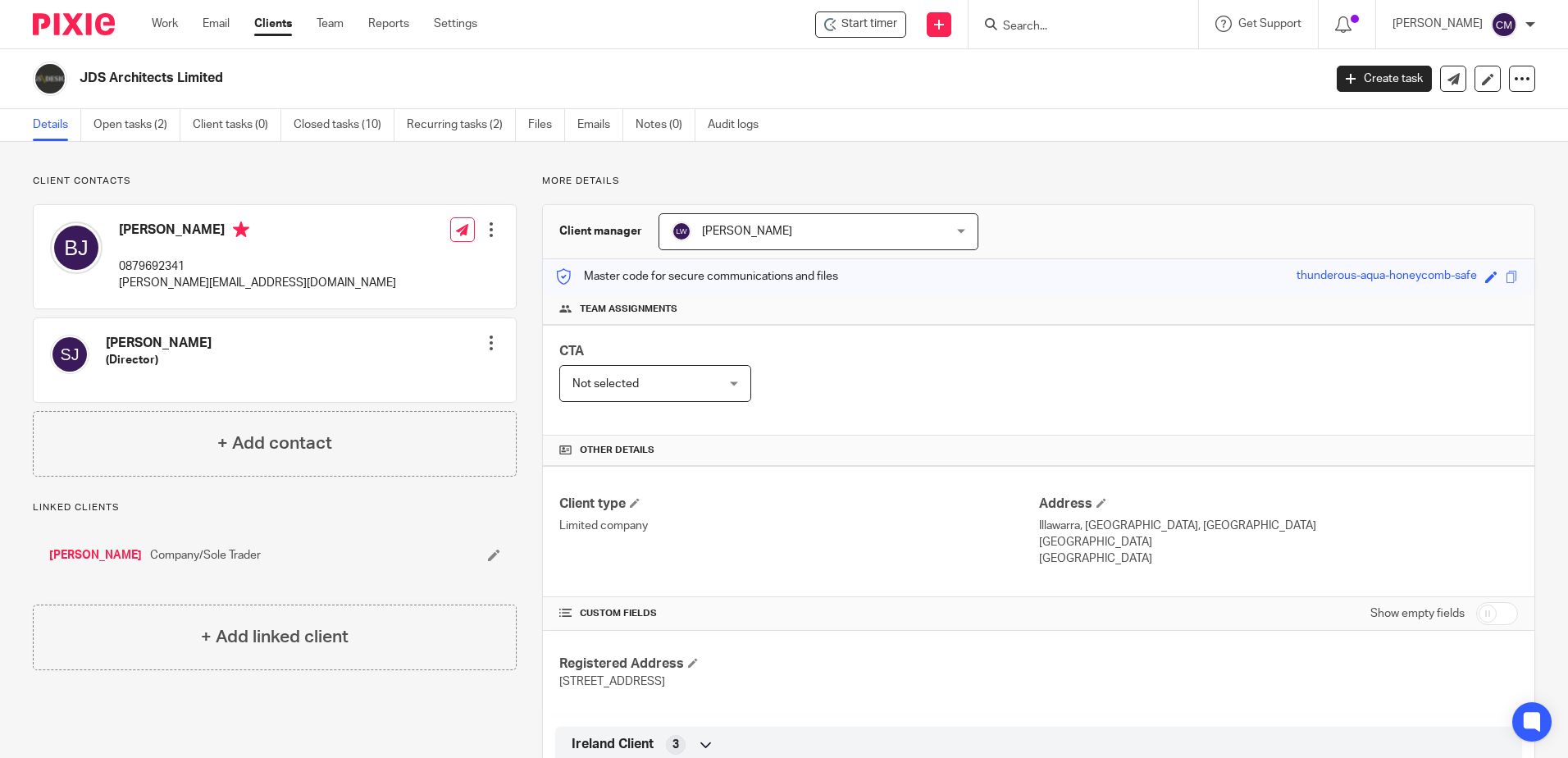
click at [1081, 14] on form at bounding box center [1089, 24] width 175 height 20
click at [1081, 21] on input "Search" at bounding box center [1075, 27] width 148 height 15
type input "keb"
click at [1099, 68] on link at bounding box center [1136, 70] width 277 height 38
click at [1042, 82] on link at bounding box center [1136, 70] width 277 height 38
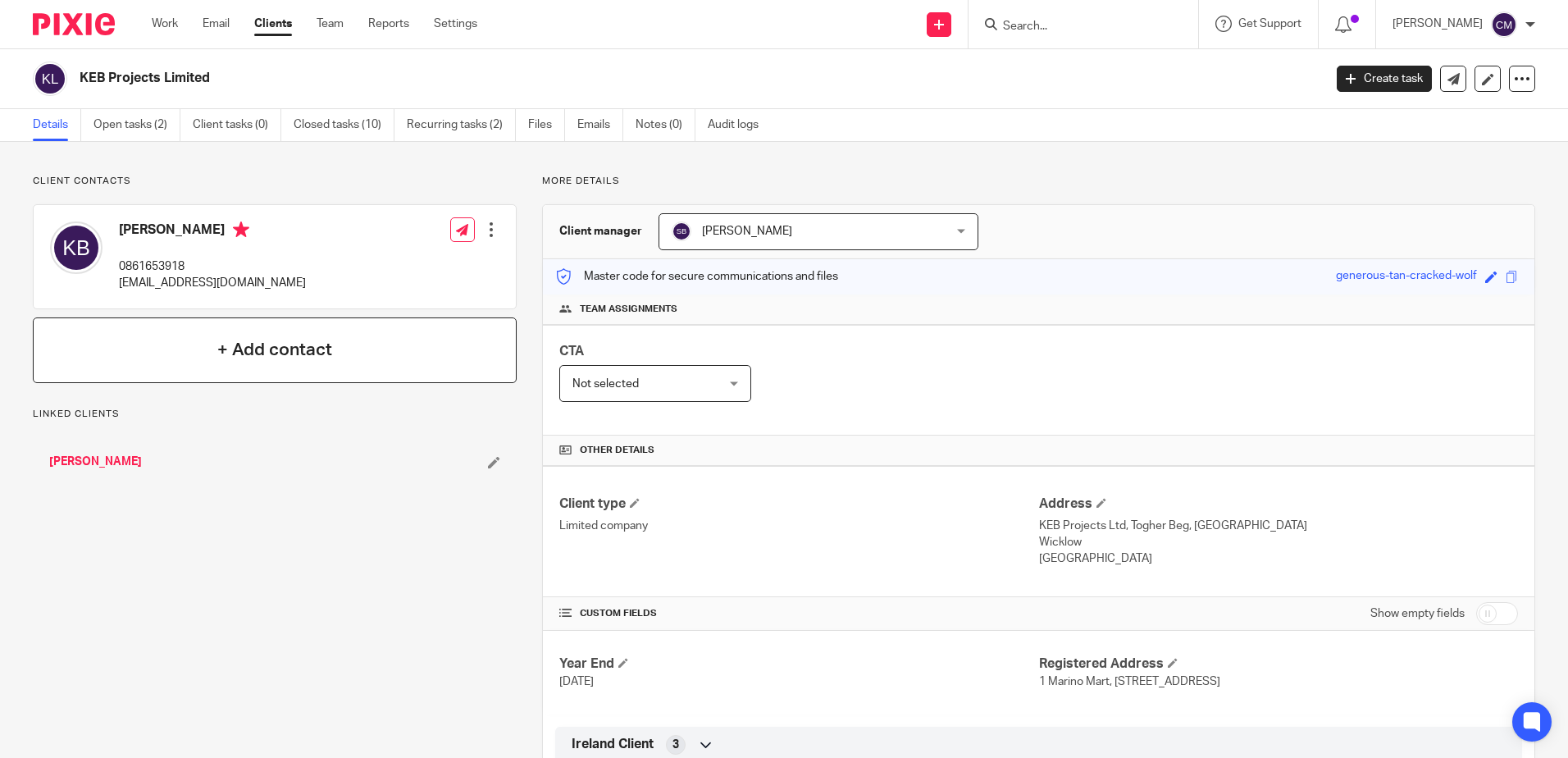
click at [203, 347] on div "+ Add contact" at bounding box center [275, 350] width 484 height 66
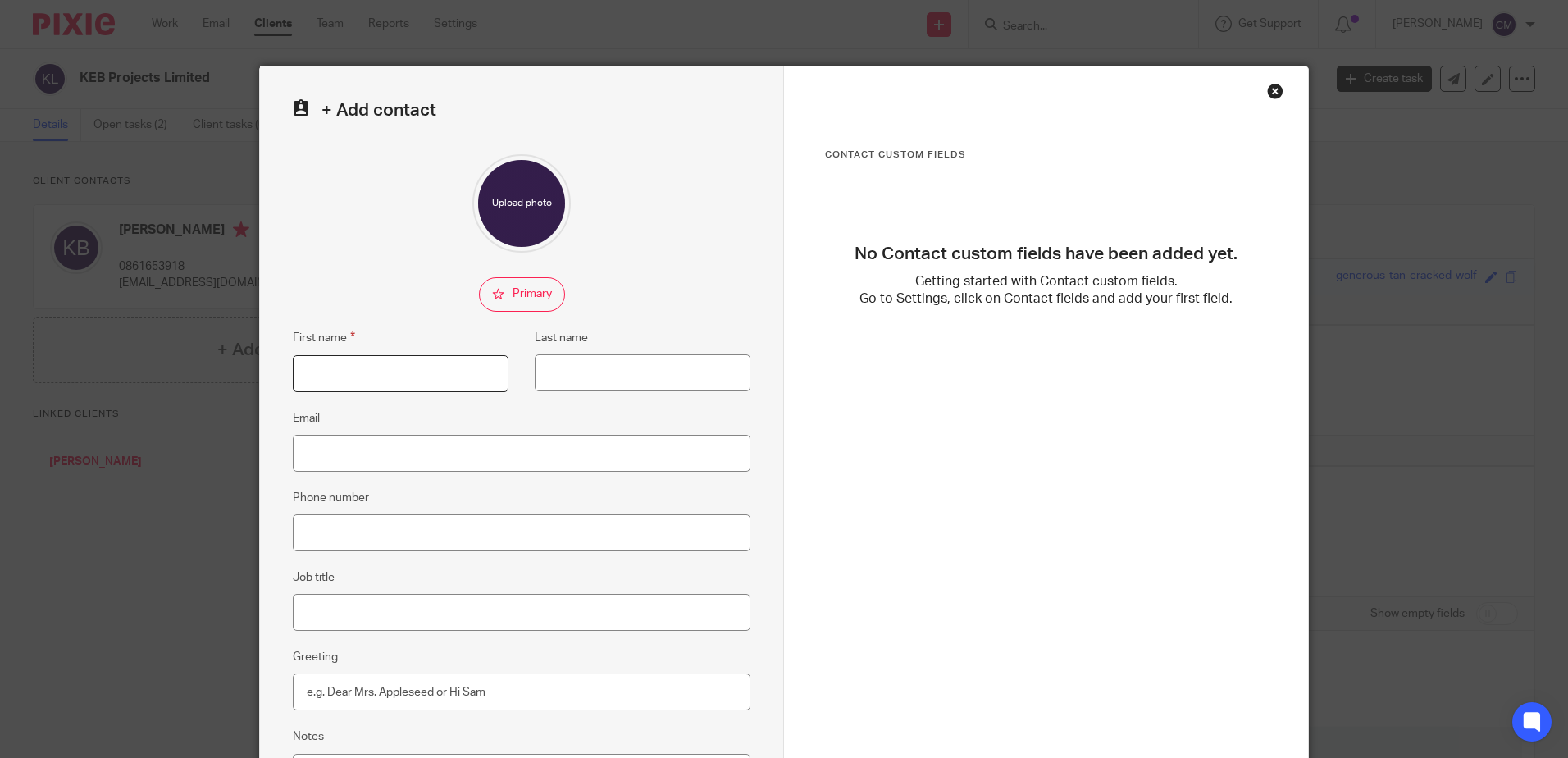
click at [325, 365] on input "First name" at bounding box center [400, 373] width 216 height 37
type input "Ainhoa"
type input "Ayala"
click at [343, 600] on input "Job title" at bounding box center [522, 612] width 458 height 37
type input "Secretary"
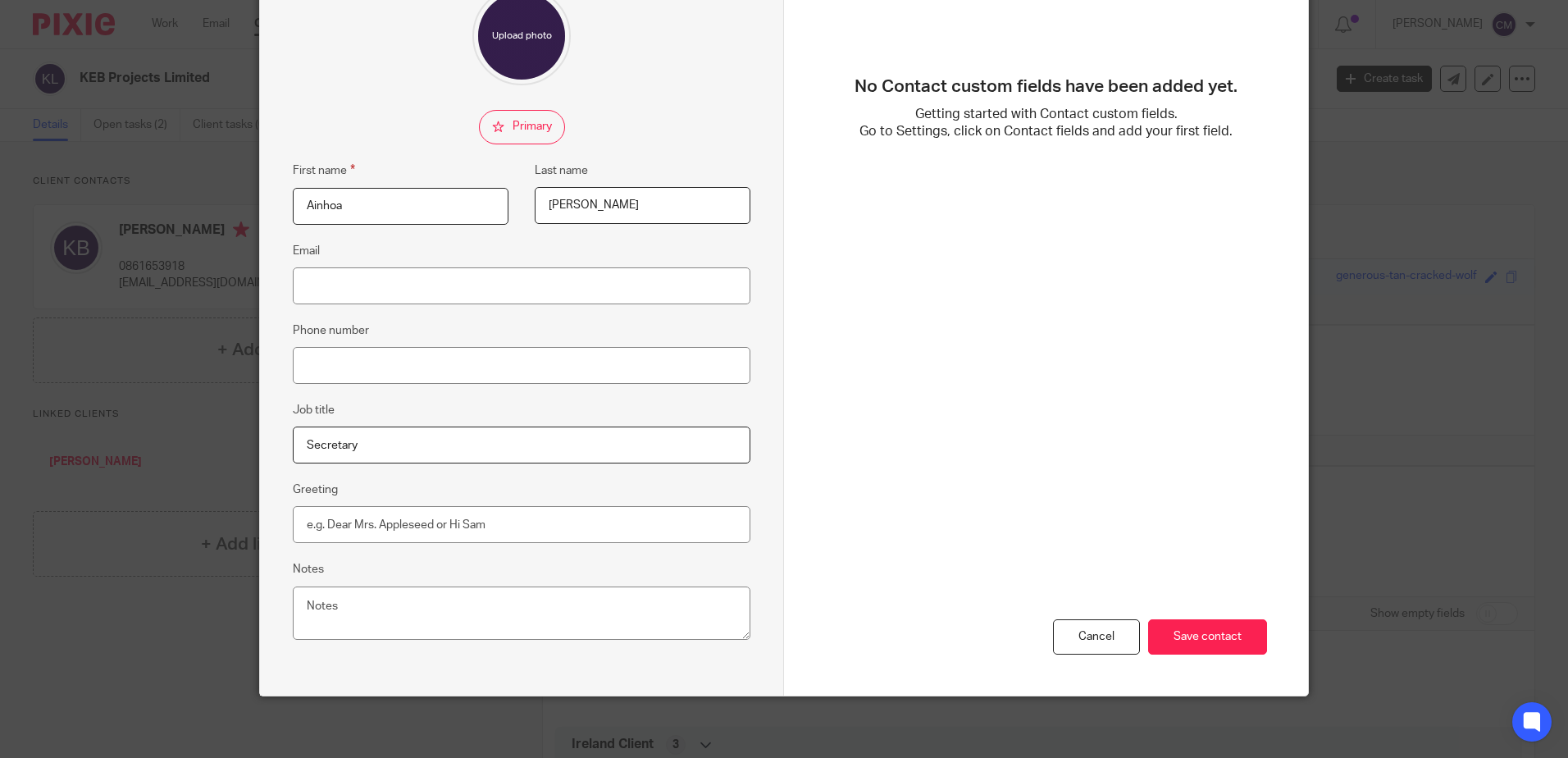
scroll to position [171, 0]
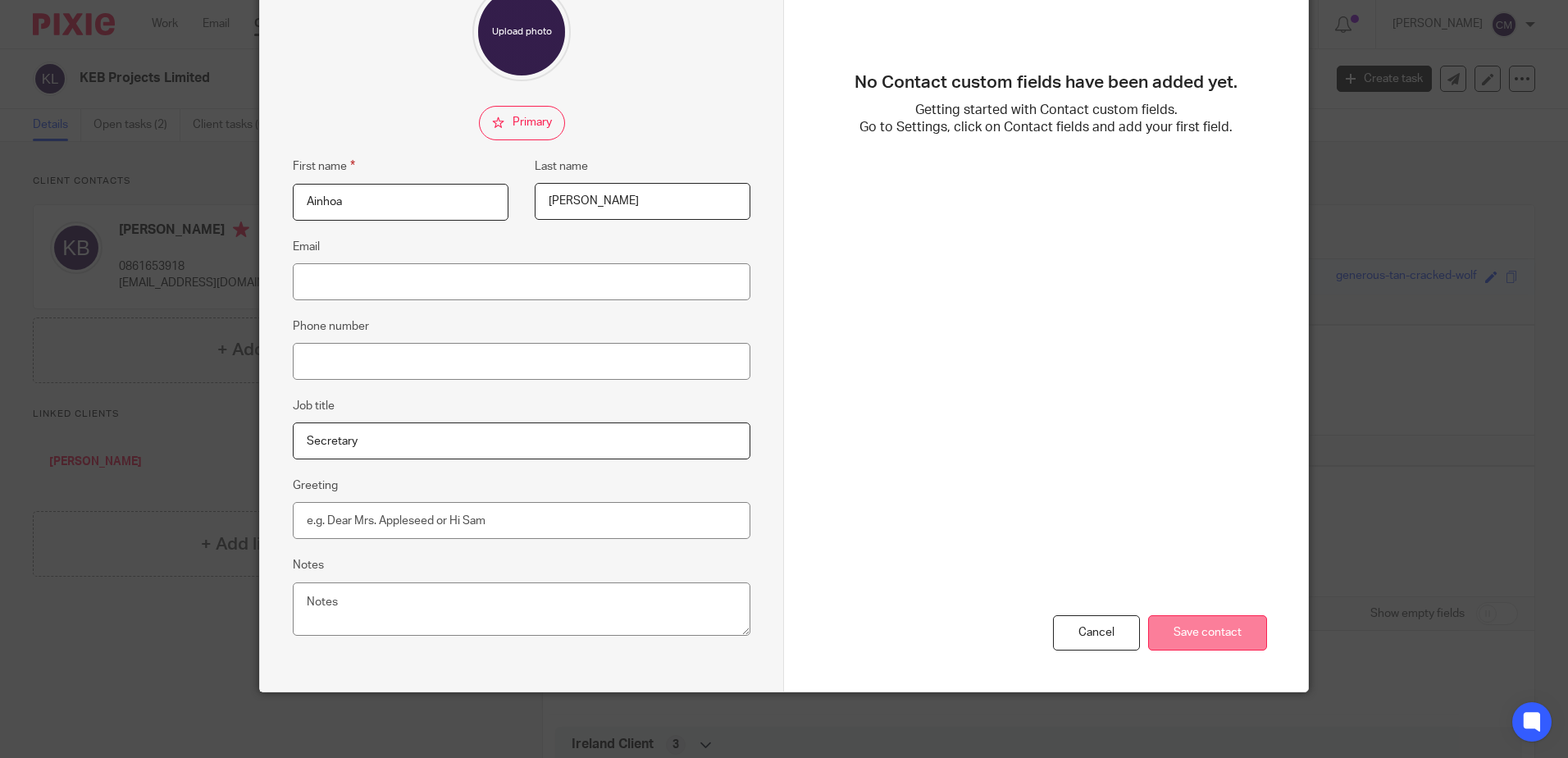
click at [1200, 648] on input "Save contact" at bounding box center [1208, 633] width 119 height 35
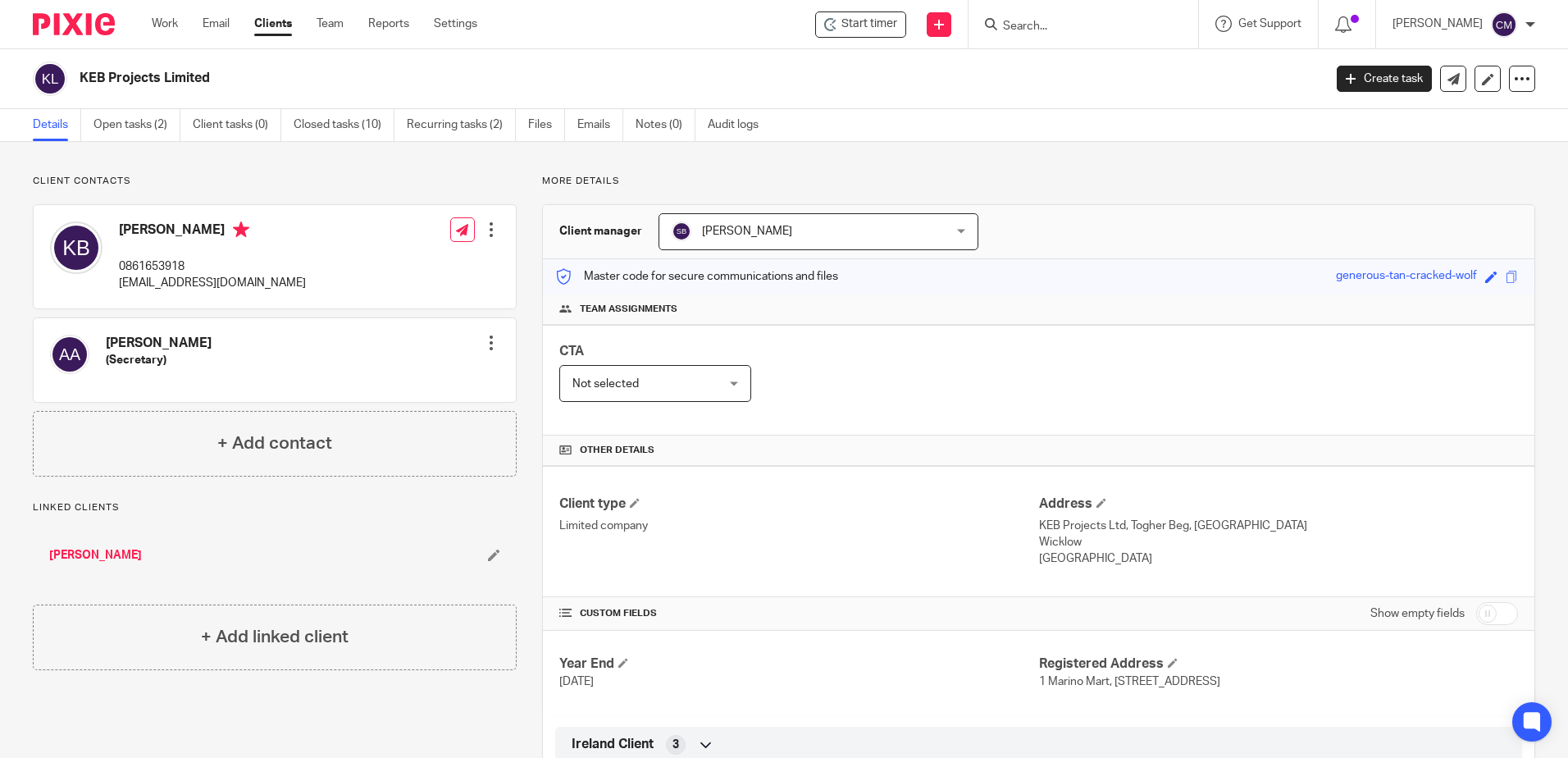
click at [1056, 33] on input "Search" at bounding box center [1075, 27] width 148 height 15
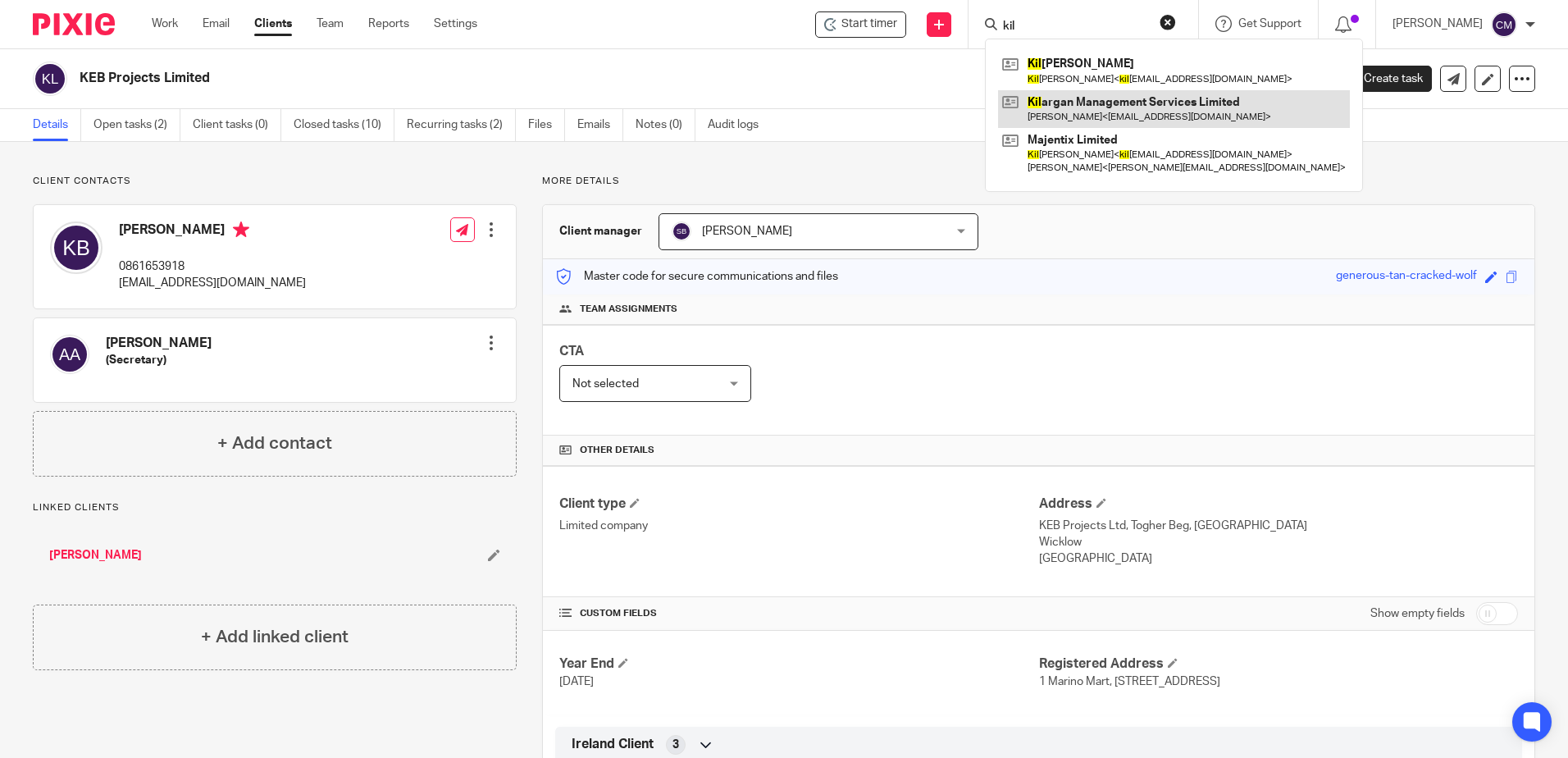
type input "kil"
click at [1051, 92] on link at bounding box center [1174, 108] width 352 height 38
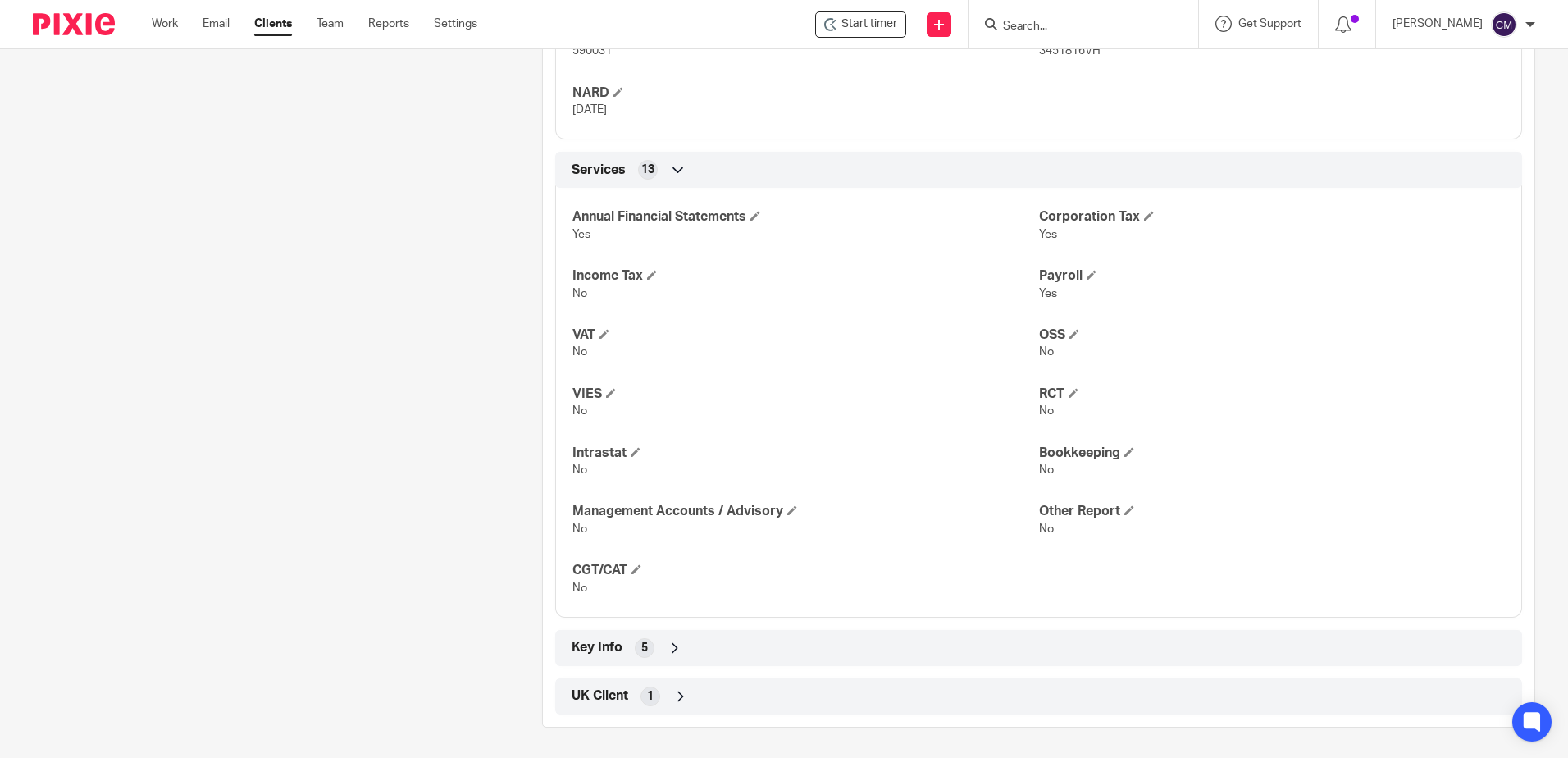
scroll to position [761, 0]
click at [1036, 23] on input "Search" at bounding box center [1075, 27] width 148 height 15
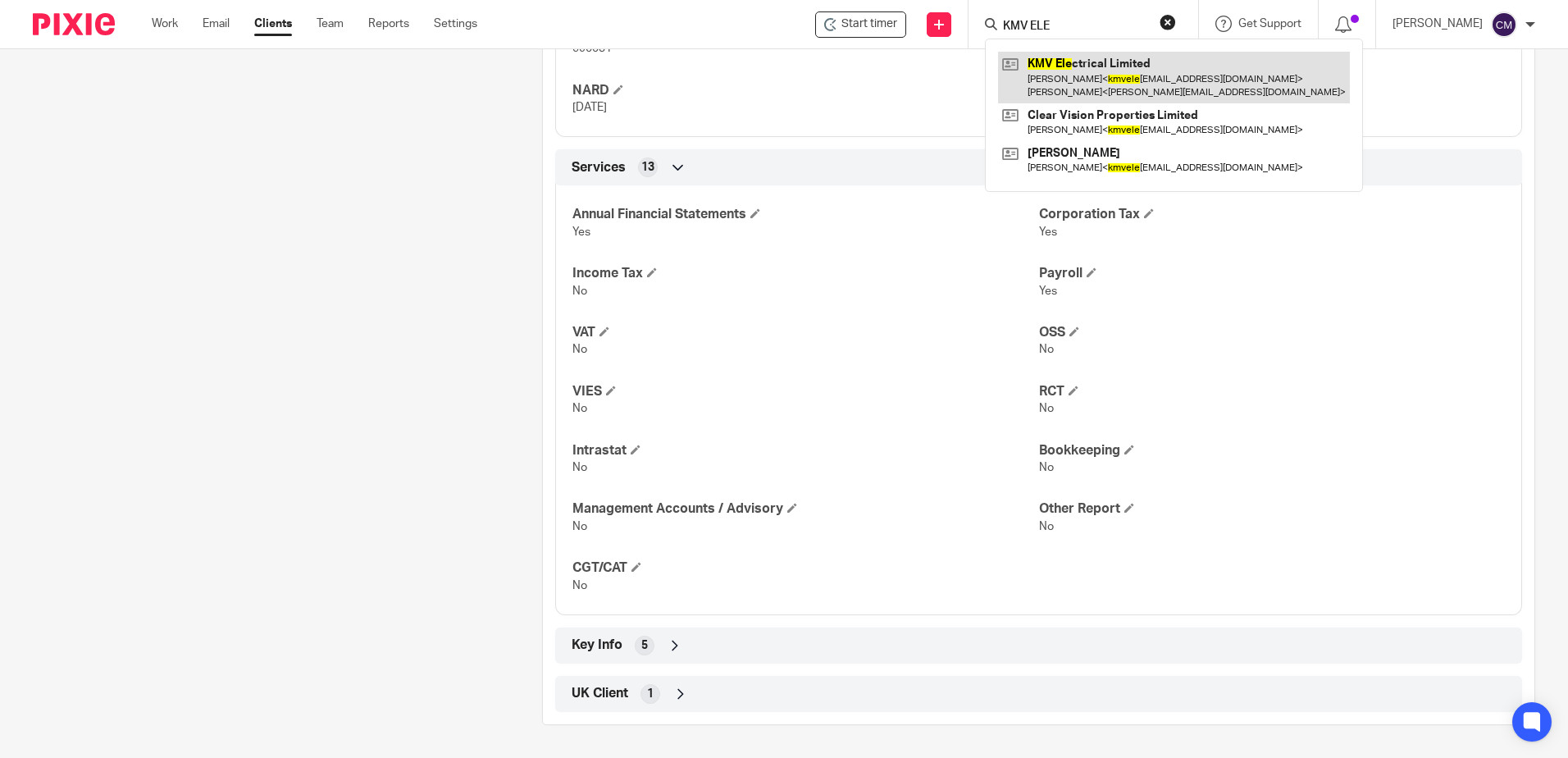
type input "KMV ELE"
click at [1048, 52] on link at bounding box center [1174, 77] width 352 height 51
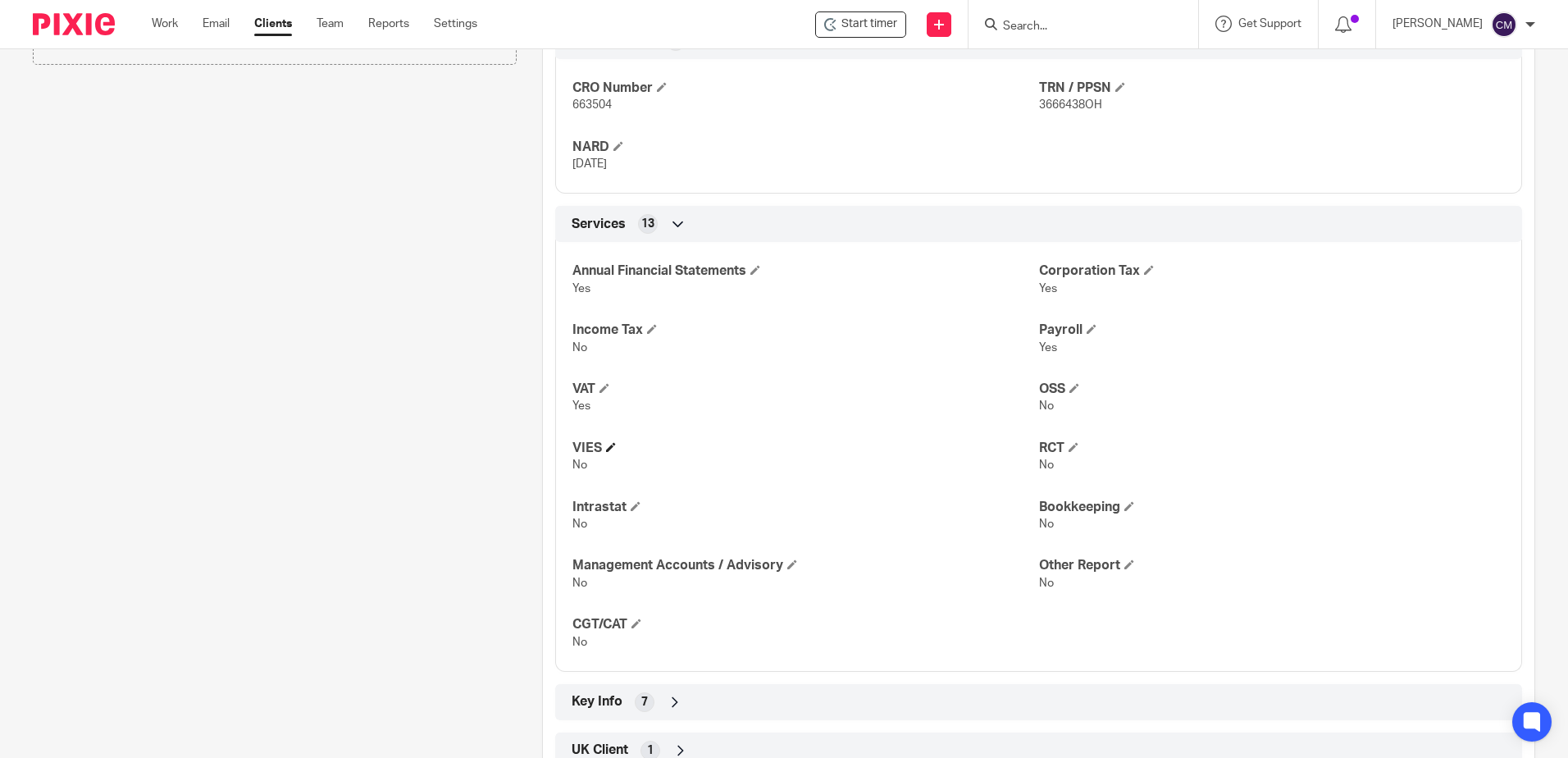
scroll to position [738, 0]
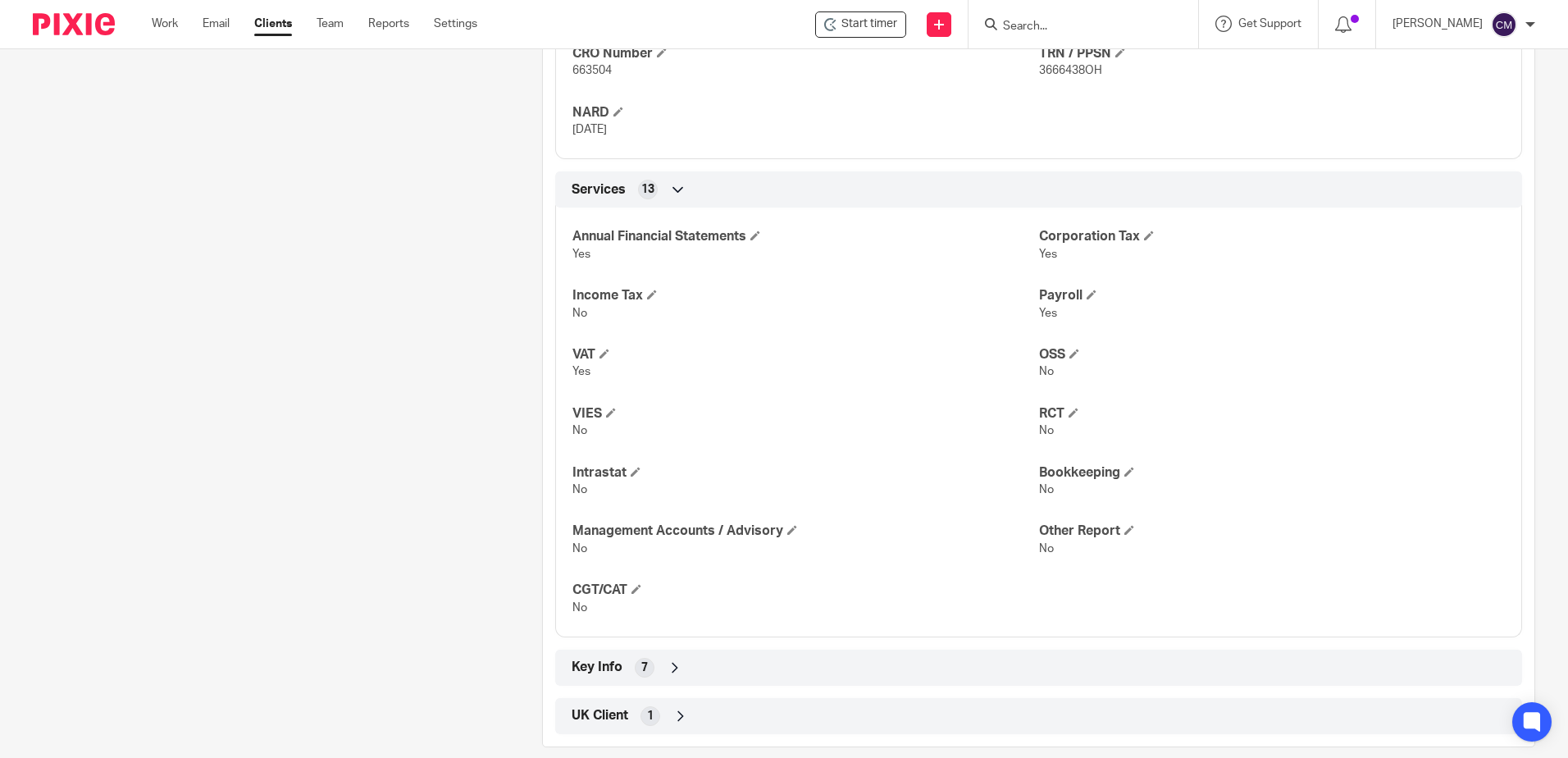
click at [1007, 28] on input "Search" at bounding box center [1075, 27] width 148 height 15
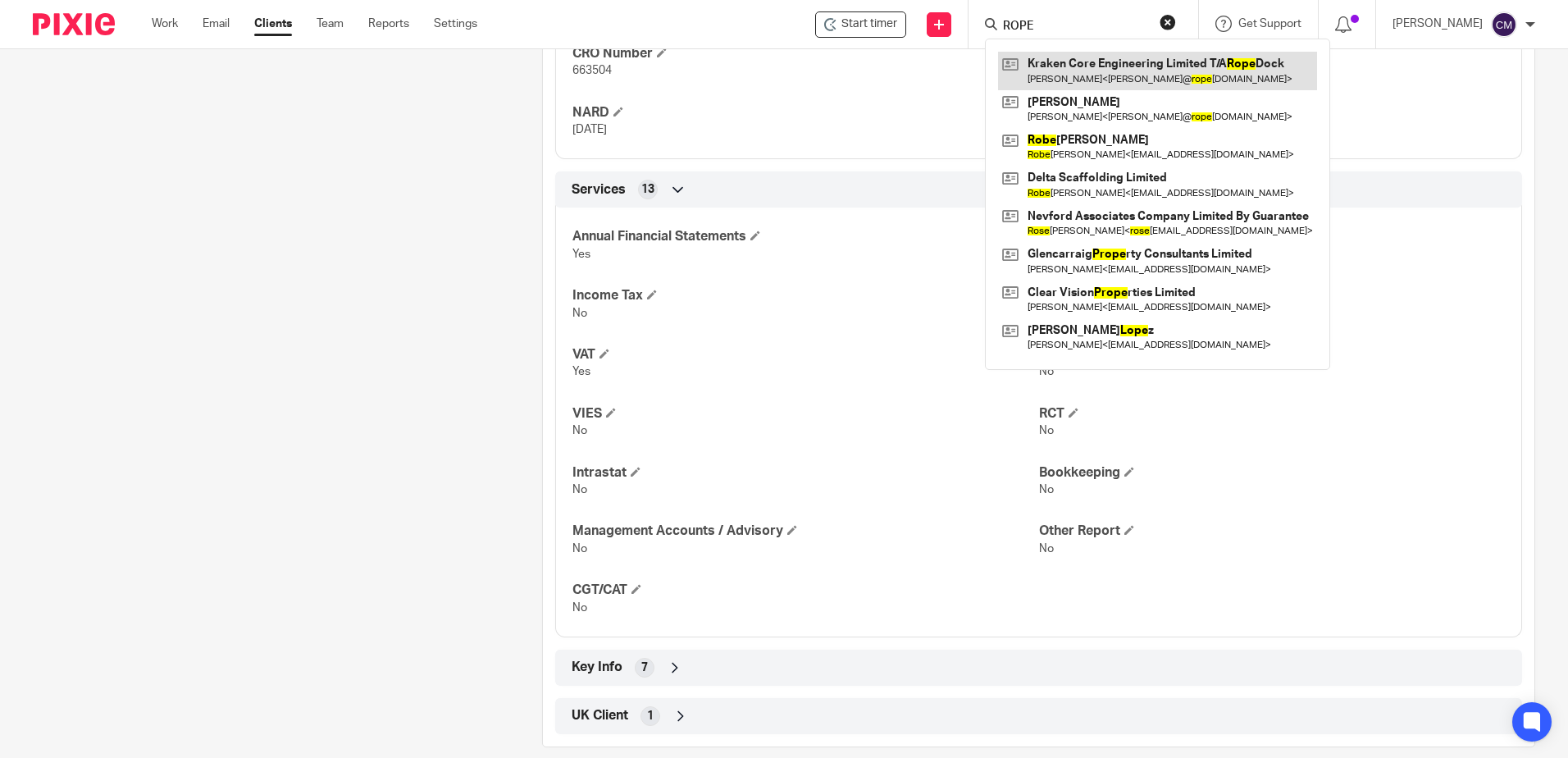
type input "ROPE"
click at [1055, 59] on link at bounding box center [1157, 70] width 319 height 38
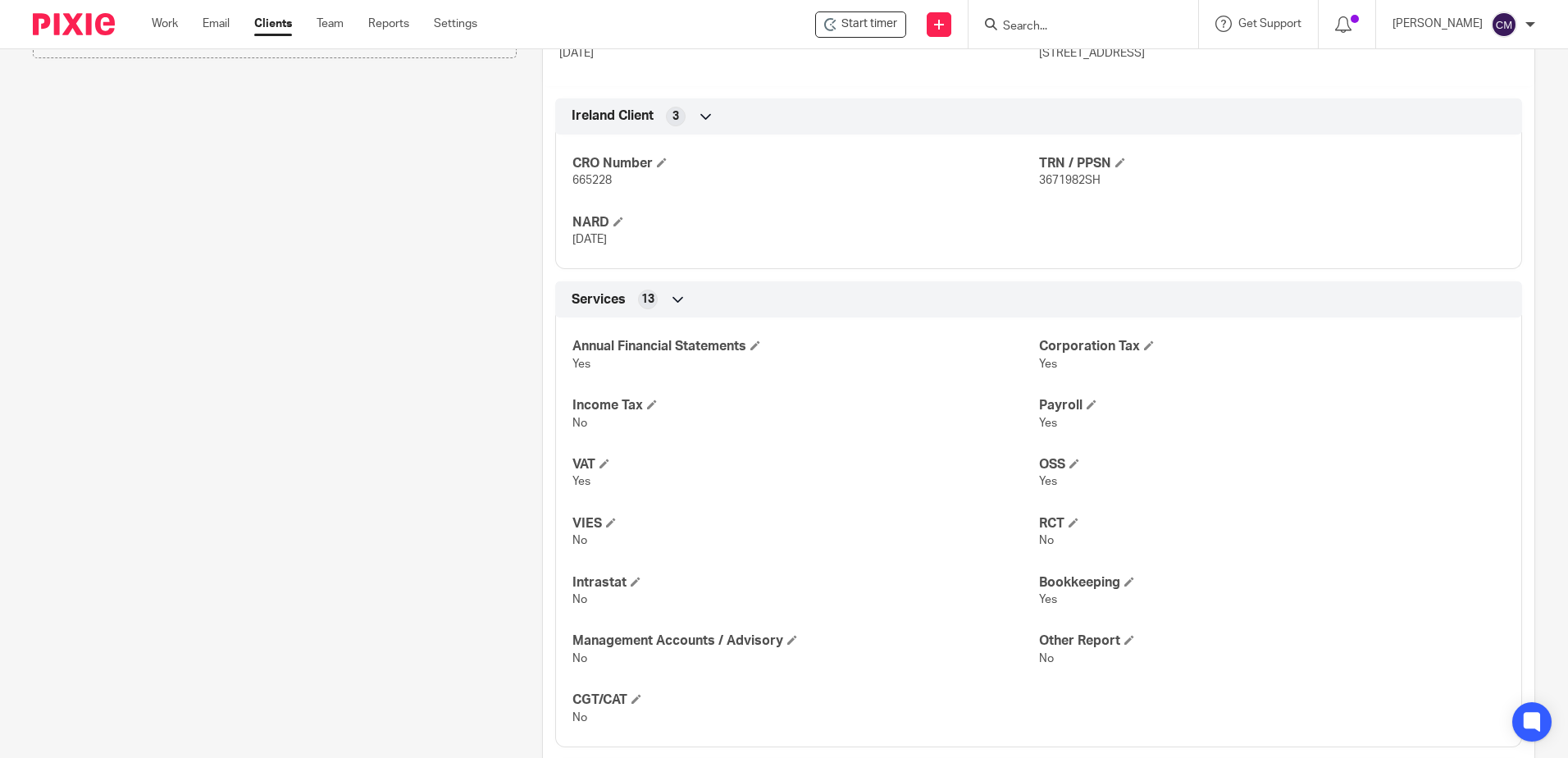
scroll to position [657, 0]
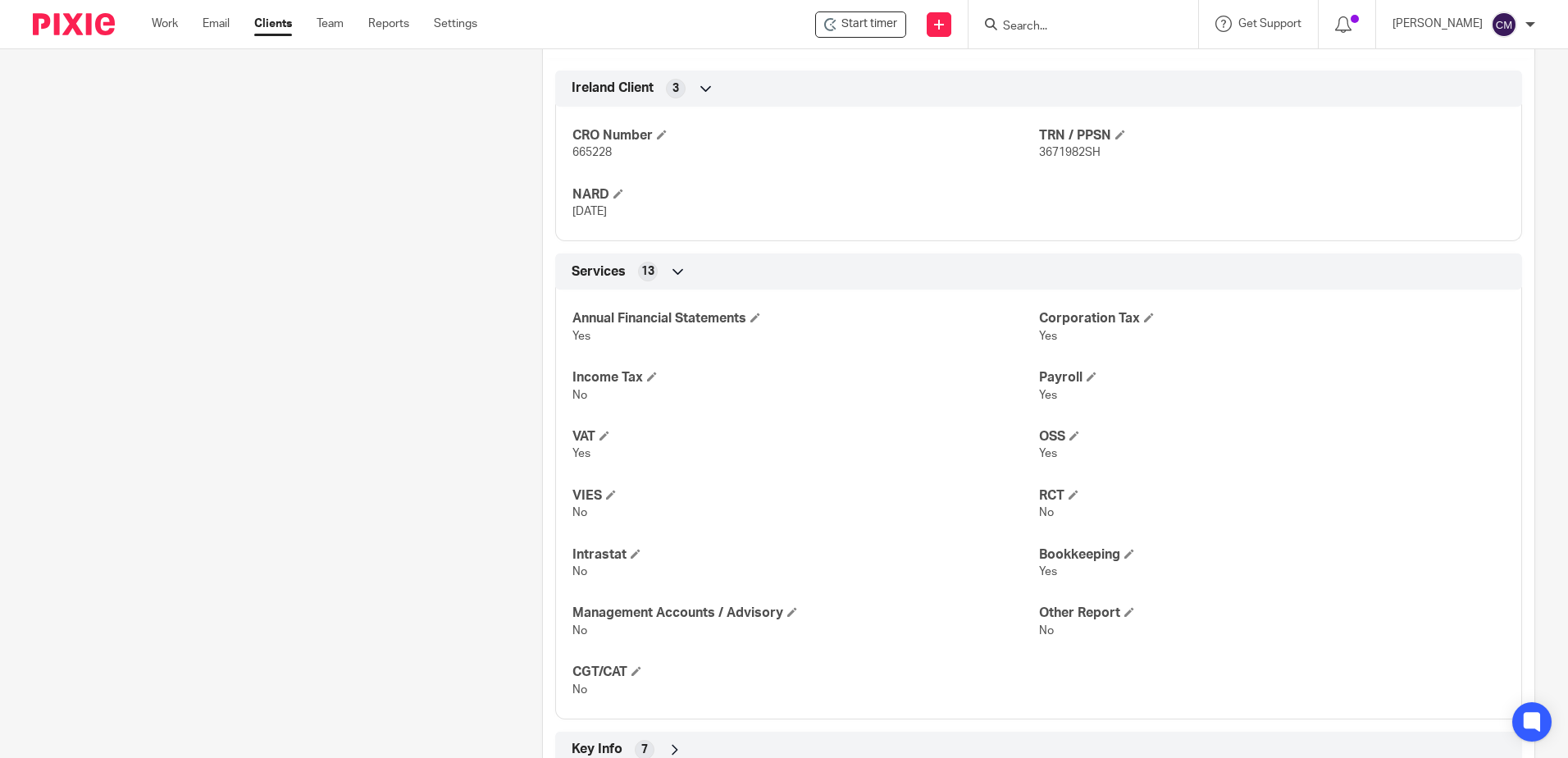
click at [1057, 33] on input "Search" at bounding box center [1075, 27] width 148 height 15
type input "lmn"
click button "submit" at bounding box center [0, 0] width 0 height 0
click at [1060, 59] on link at bounding box center [1136, 70] width 277 height 38
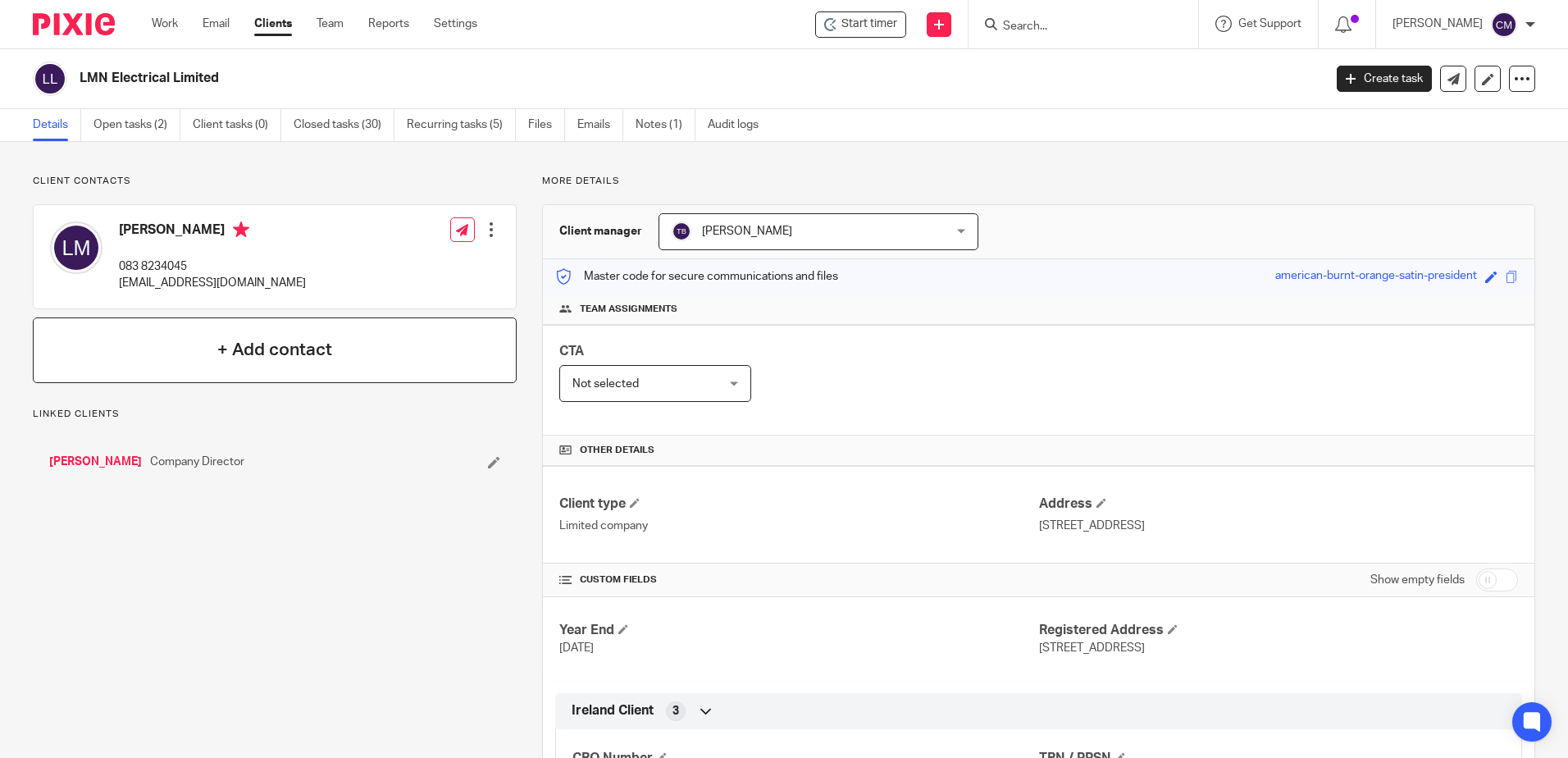
click at [270, 353] on h4 "+ Add contact" at bounding box center [274, 350] width 114 height 25
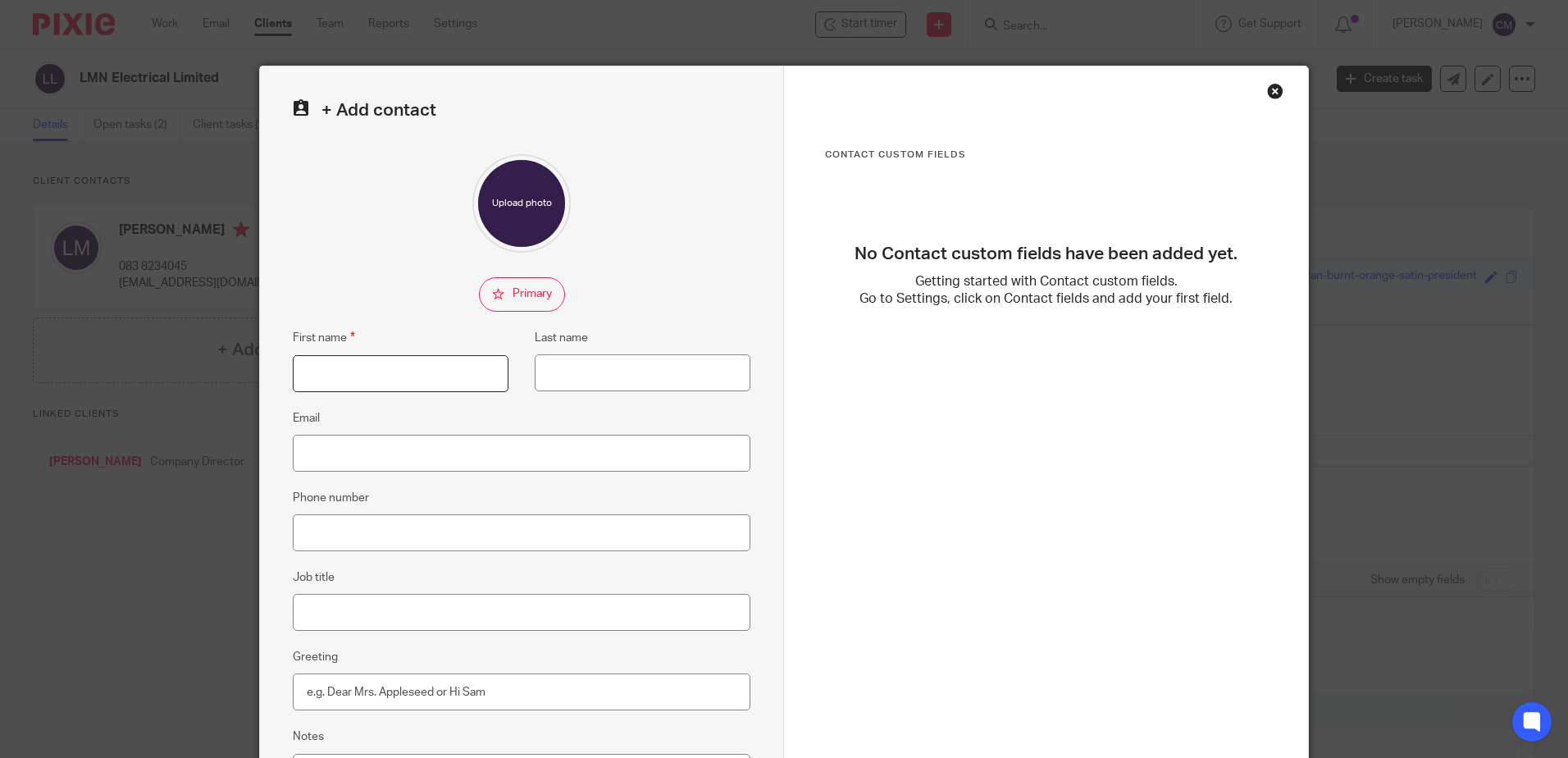
click at [415, 365] on input "First name" at bounding box center [400, 373] width 216 height 37
type input "Catherine"
type input "Connolly"
click at [386, 460] on input "Email" at bounding box center [522, 453] width 458 height 37
click at [310, 451] on input "Email" at bounding box center [522, 453] width 458 height 37
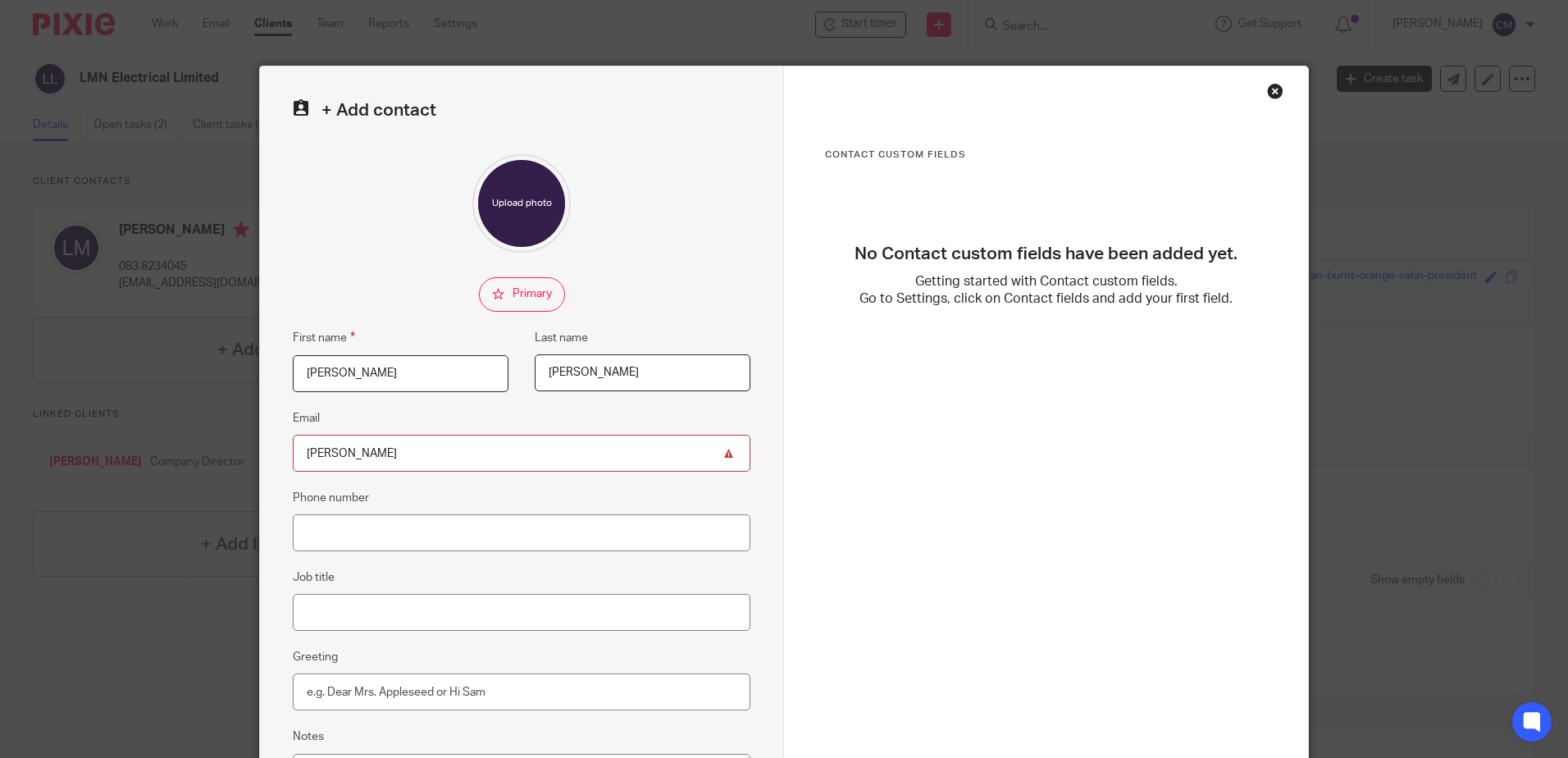
type input "[EMAIL_ADDRESS][DOMAIN_NAME]"
type input "0868234045"
drag, startPoint x: 381, startPoint y: 537, endPoint x: 282, endPoint y: 525, distance: 99.7
click at [282, 525] on div "+ Add contact First name Catherine Last name Connolly Email liammcneillelectric…" at bounding box center [522, 464] width 524 height 796
click at [342, 604] on input "Job title" at bounding box center [522, 612] width 458 height 37
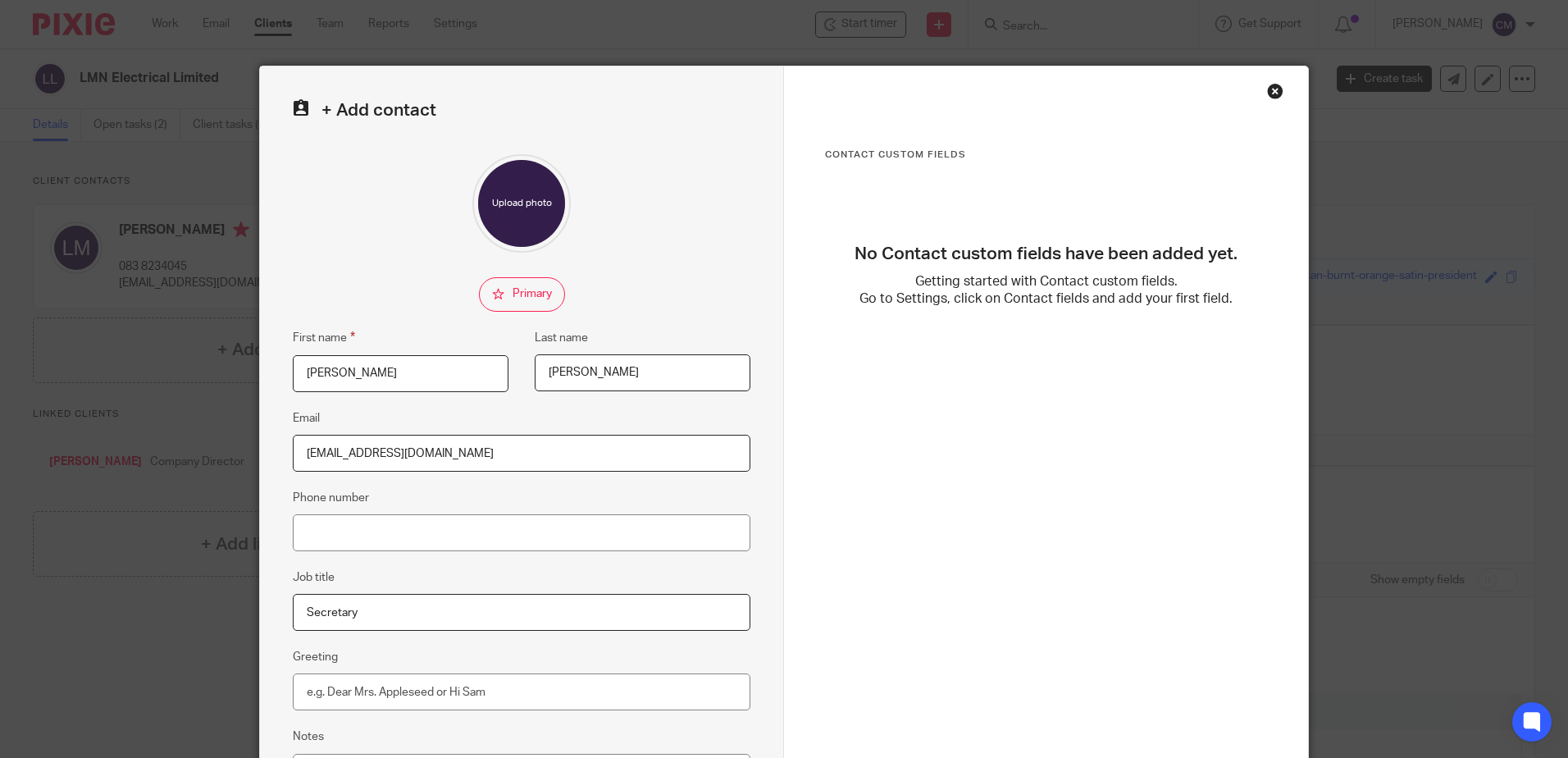
type input "Secretary"
click at [857, 505] on div "Contact Custom fields No Contact custom fields have been added yet. Getting sta…" at bounding box center [1046, 348] width 442 height 399
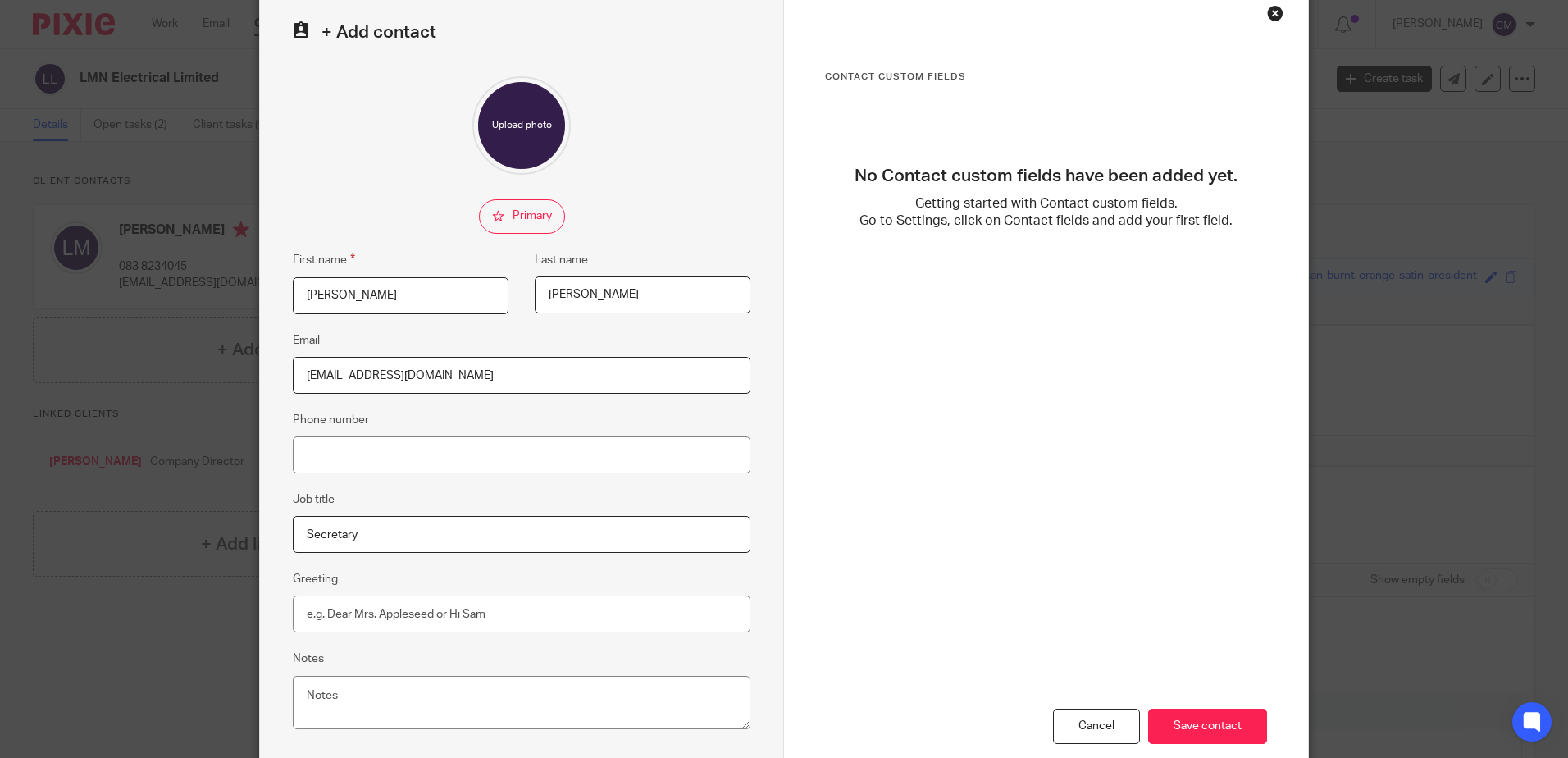
scroll to position [171, 0]
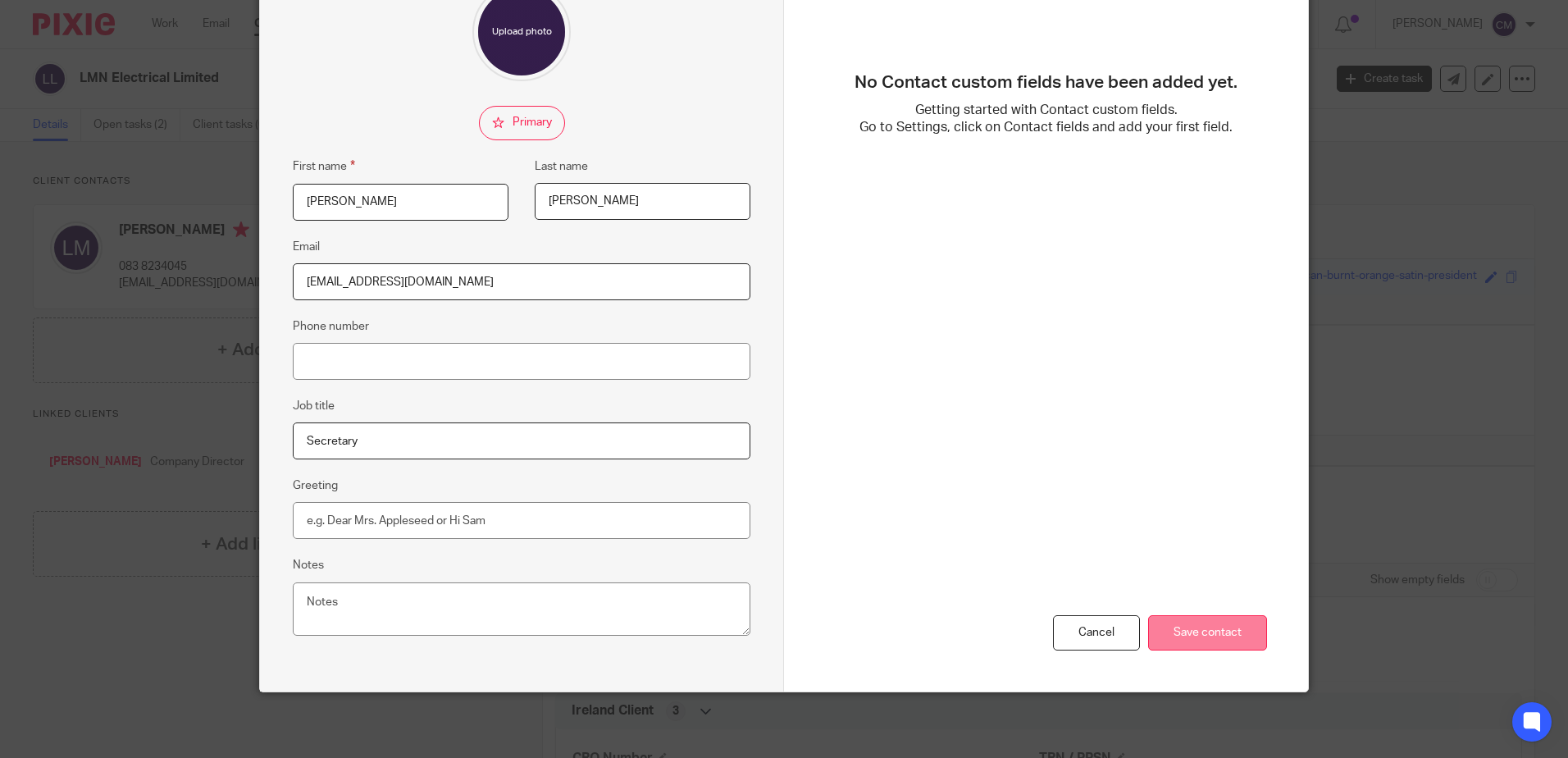
click at [1218, 632] on input "Save contact" at bounding box center [1208, 633] width 119 height 35
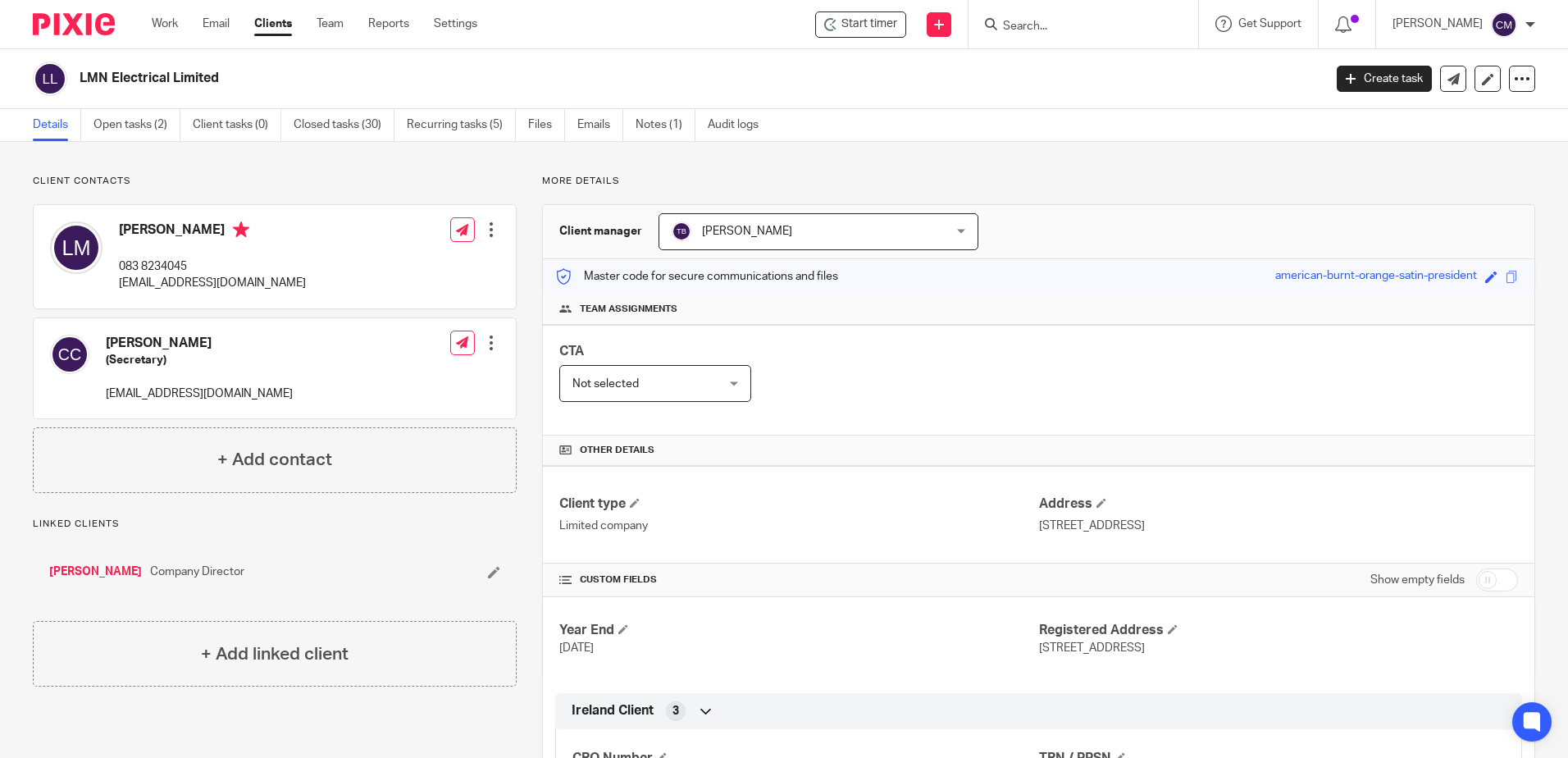
click at [1019, 31] on input "Search" at bounding box center [1075, 27] width 148 height 15
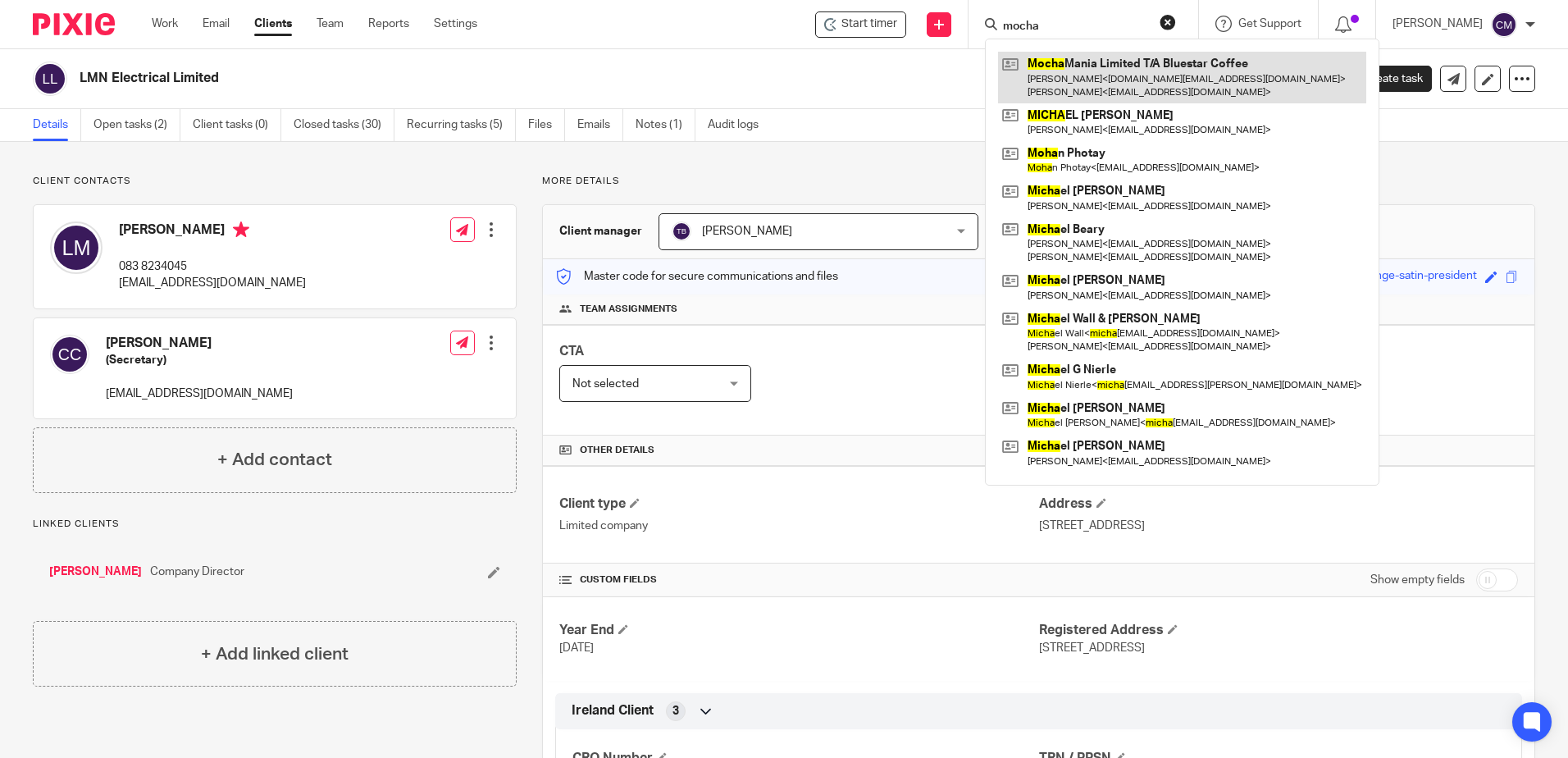
type input "mocha"
click at [1058, 81] on link at bounding box center [1182, 77] width 368 height 51
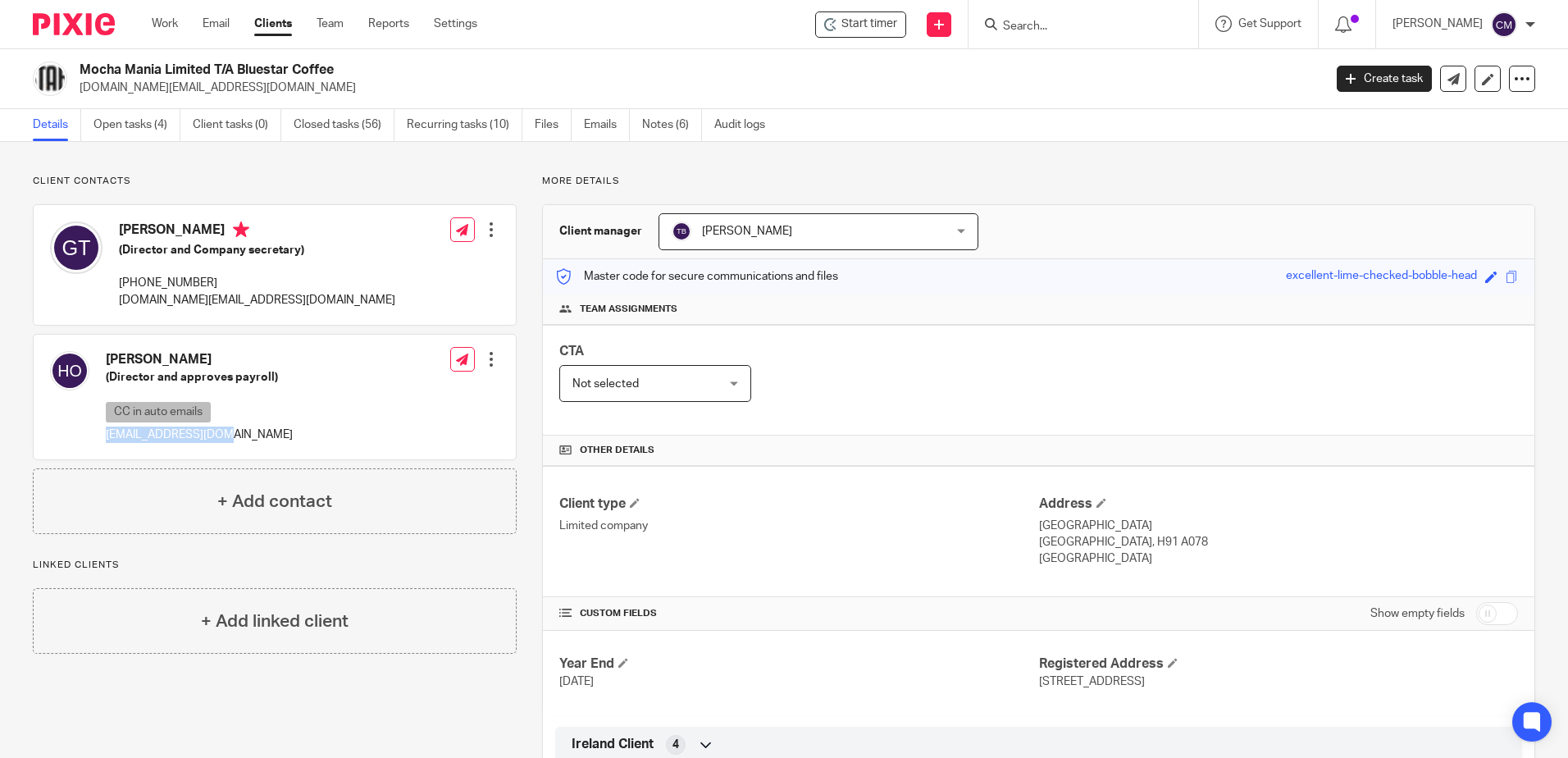
drag, startPoint x: 230, startPoint y: 433, endPoint x: 105, endPoint y: 427, distance: 125.1
click at [105, 427] on div "[PERSON_NAME] (Director and approves payroll) CC in auto emails [EMAIL_ADDRESS]…" at bounding box center [171, 397] width 243 height 108
drag, startPoint x: 105, startPoint y: 427, endPoint x: 114, endPoint y: 430, distance: 9.5
copy p "[EMAIL_ADDRESS][DOMAIN_NAME]"
click at [1097, 16] on form at bounding box center [1089, 24] width 175 height 20
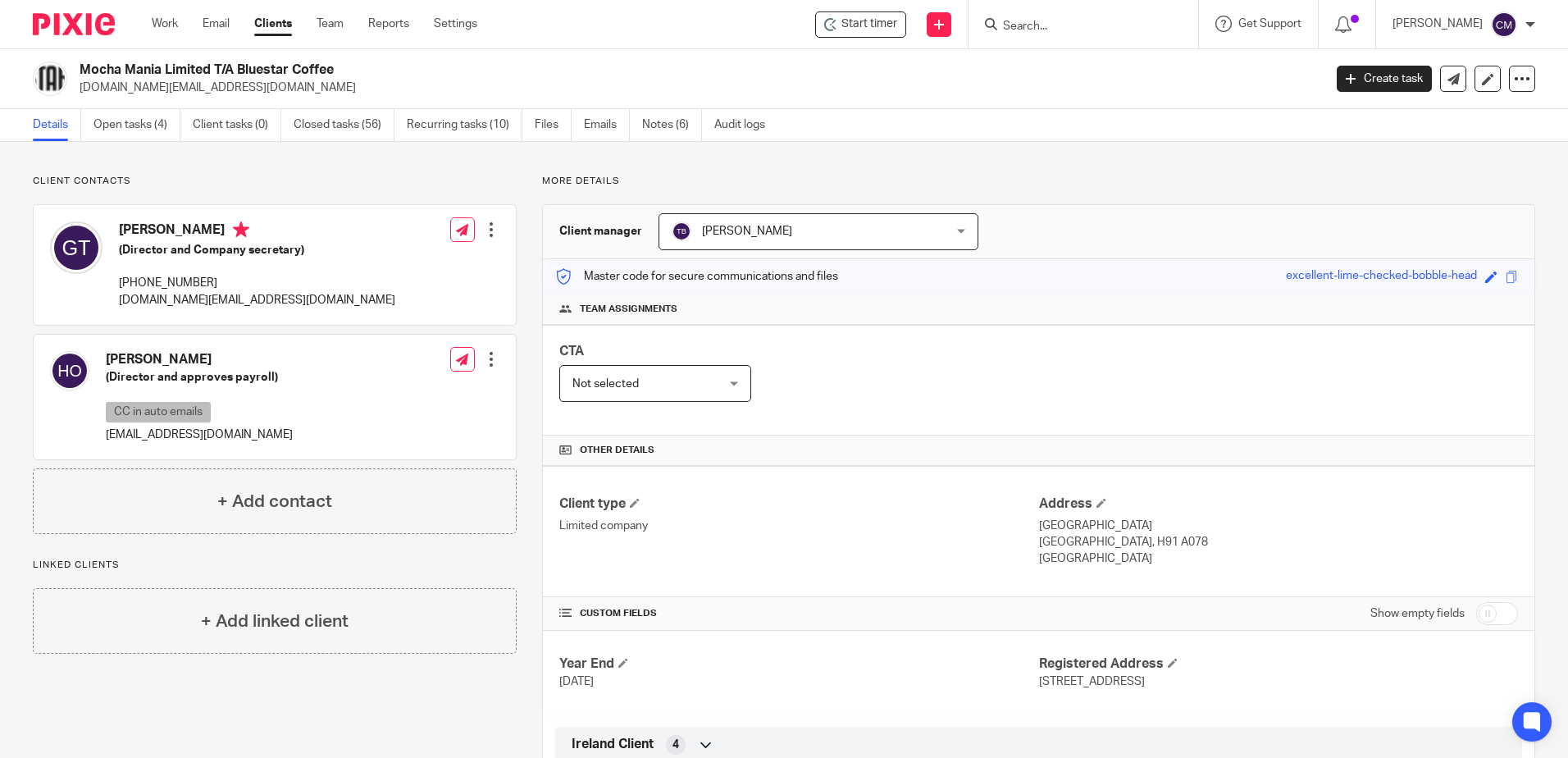
click at [1090, 25] on input "Search" at bounding box center [1075, 27] width 148 height 15
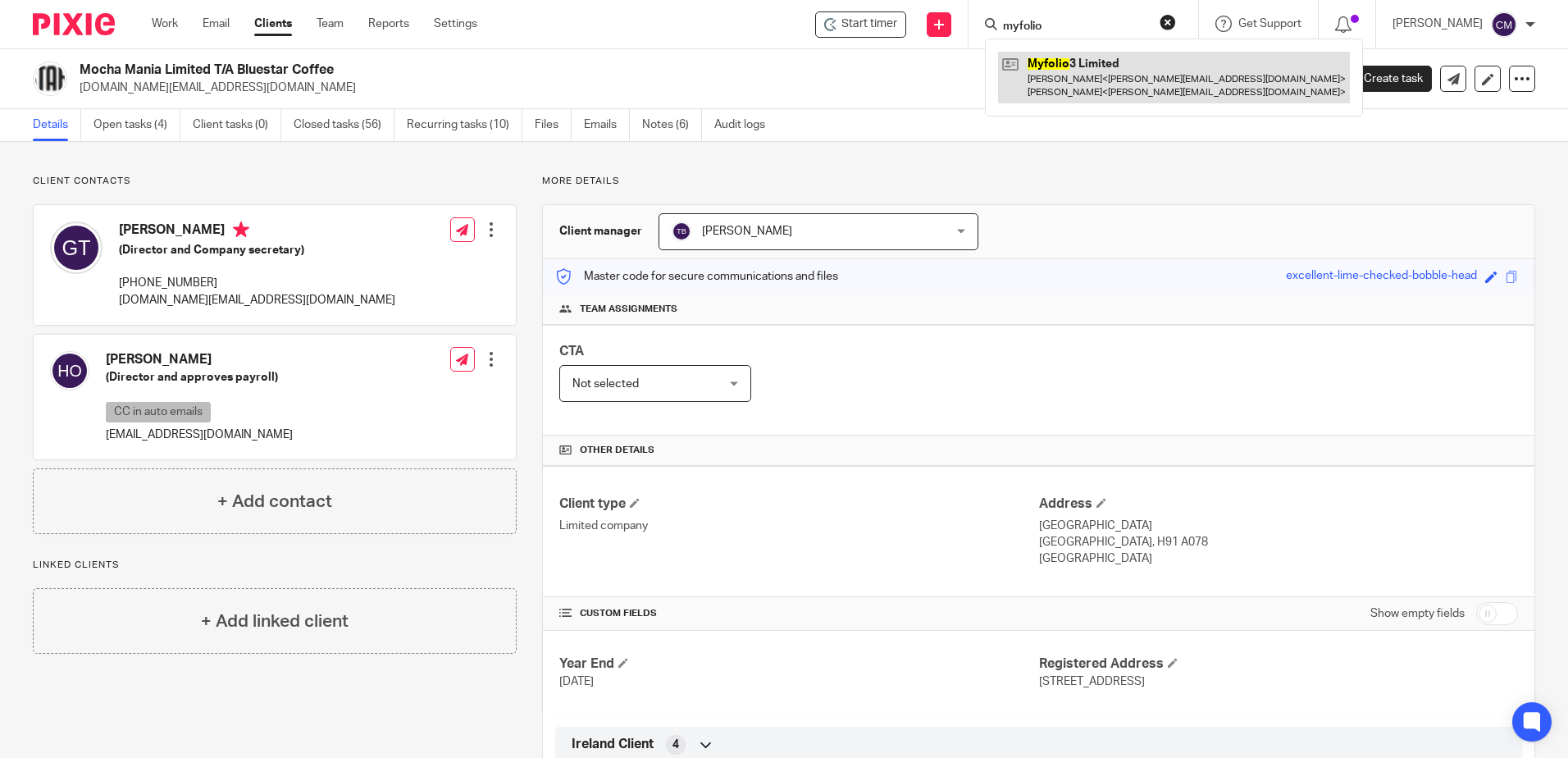
type input "myfolio"
click at [1089, 89] on link at bounding box center [1174, 77] width 352 height 51
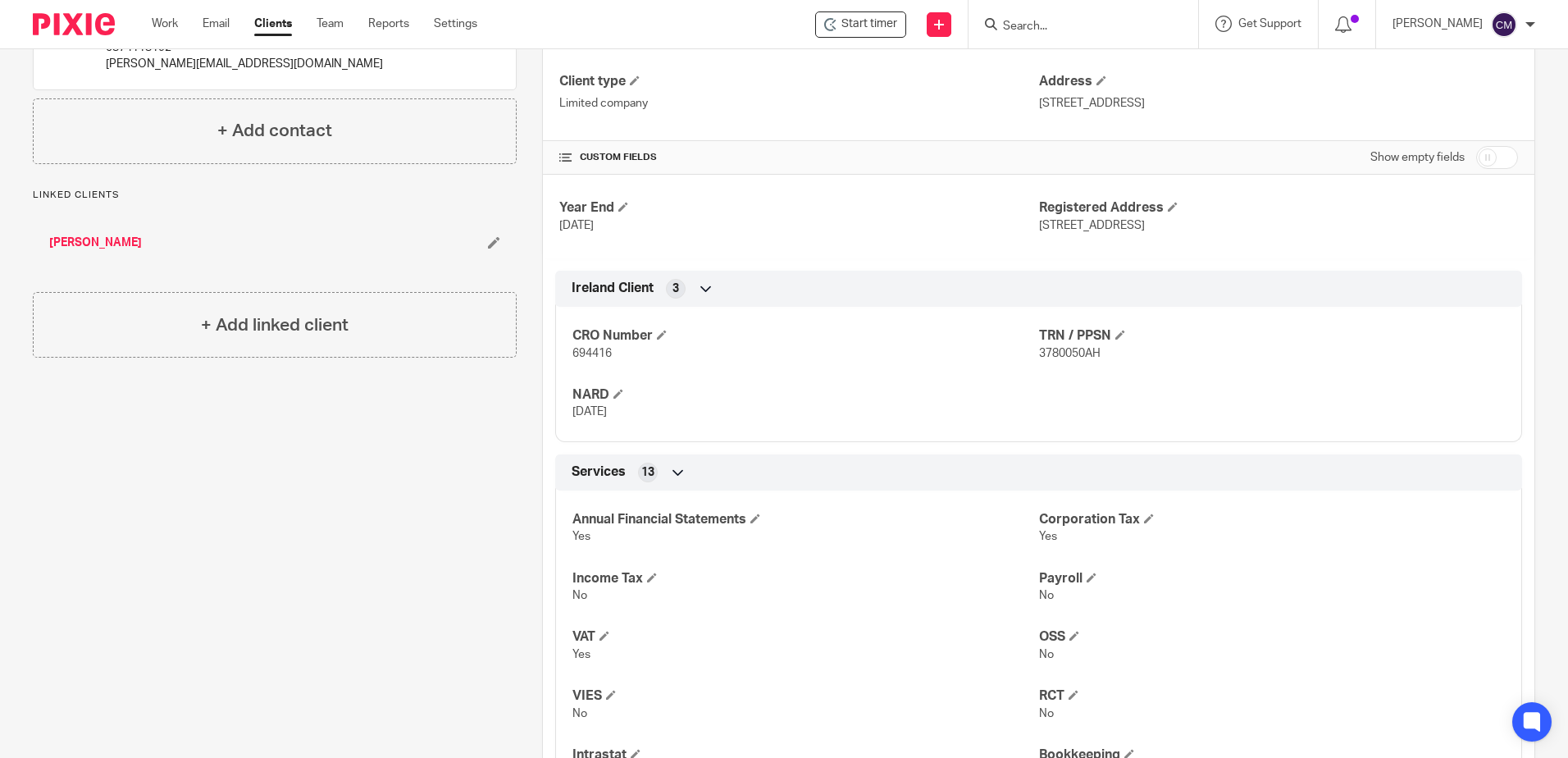
scroll to position [574, 0]
